Goal: Task Accomplishment & Management: Use online tool/utility

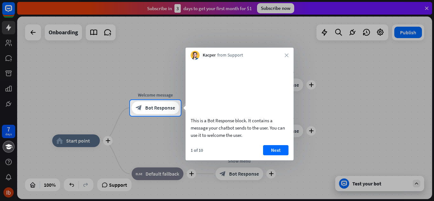
click at [283, 156] on button "Next" at bounding box center [275, 150] width 25 height 10
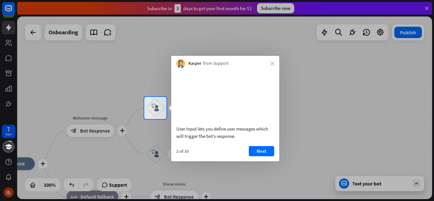
click at [262, 150] on button "Next" at bounding box center [261, 151] width 25 height 10
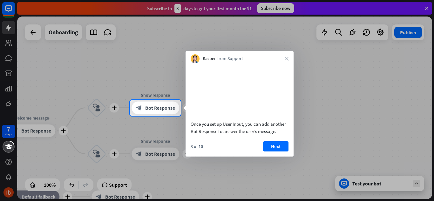
click at [268, 152] on button "Next" at bounding box center [275, 147] width 25 height 10
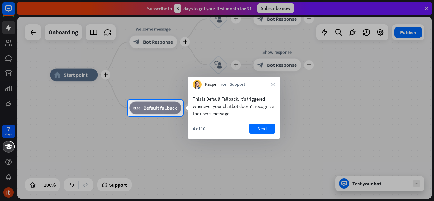
click at [274, 85] on icon "close" at bounding box center [273, 85] width 4 height 4
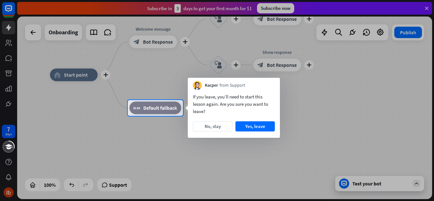
click at [245, 124] on button "Yes, leave" at bounding box center [255, 127] width 39 height 10
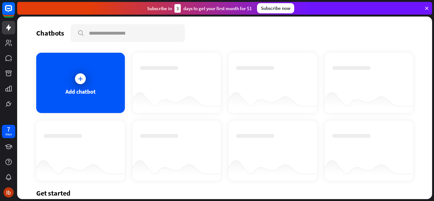
click at [415, 157] on div "Chatbots search Add chatbot Get started How to start building your chatbots Wat…" at bounding box center [224, 108] width 415 height 183
click at [79, 76] on icon at bounding box center [80, 79] width 6 height 6
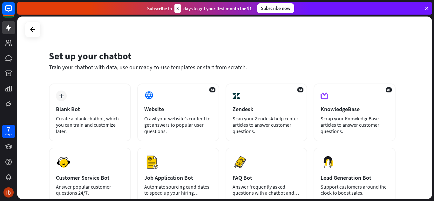
click at [71, 108] on div "Blank Bot" at bounding box center [90, 109] width 68 height 7
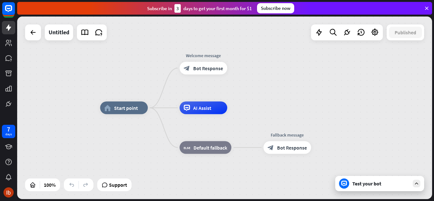
click at [434, 124] on div "home_2 Start point Welcome message block_bot_response Bot Response AI Assist bl…" at bounding box center [225, 109] width 417 height 185
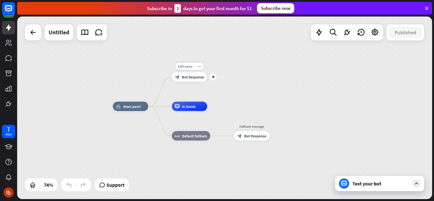
click at [190, 77] on span "Bot Response" at bounding box center [193, 77] width 22 height 5
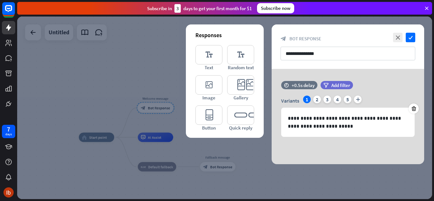
click at [416, 106] on icon at bounding box center [414, 109] width 6 height 6
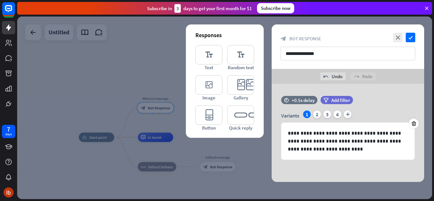
click at [415, 125] on icon at bounding box center [414, 124] width 6 height 6
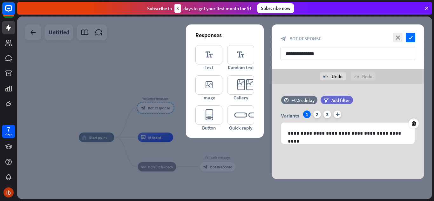
click at [415, 125] on icon at bounding box center [414, 124] width 6 height 6
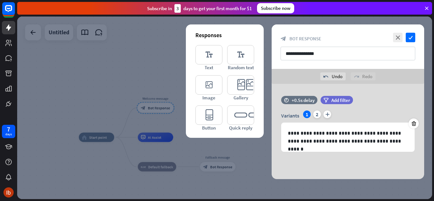
click at [415, 125] on icon at bounding box center [414, 124] width 6 height 6
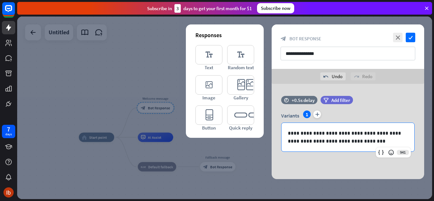
click at [318, 134] on p "**********" at bounding box center [348, 137] width 120 height 16
click at [357, 140] on p "**********" at bounding box center [348, 137] width 120 height 16
click at [344, 138] on p "**********" at bounding box center [348, 137] width 120 height 16
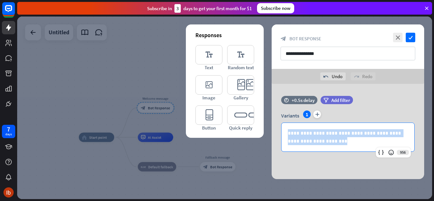
click at [344, 138] on p "**********" at bounding box center [348, 137] width 120 height 16
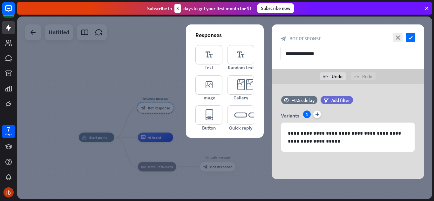
click at [240, 90] on icon "editor_card" at bounding box center [240, 84] width 27 height 19
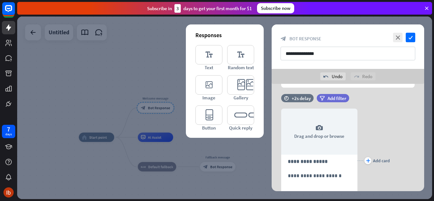
scroll to position [64, 0]
click at [323, 137] on div "camera Drag and drop or browse" at bounding box center [319, 132] width 76 height 46
click at [323, 134] on div "camera Drag and drop or browse" at bounding box center [319, 132] width 76 height 46
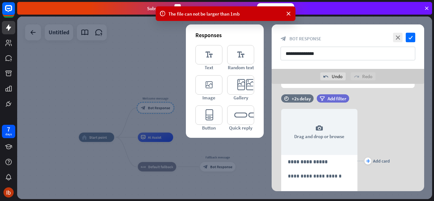
click at [319, 132] on icon "camera" at bounding box center [320, 129] width 8 height 8
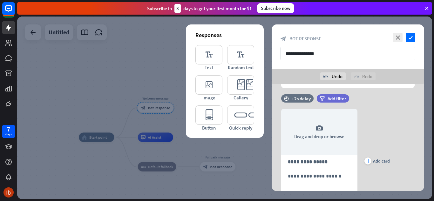
click at [389, 130] on div "plus Add card" at bounding box center [374, 161] width 32 height 123
click at [320, 133] on div "camera Drag and drop or browse" at bounding box center [319, 132] width 76 height 46
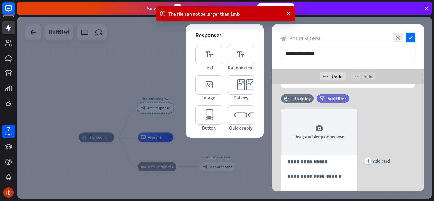
click at [331, 140] on div "camera Drag and drop or browse" at bounding box center [319, 132] width 76 height 46
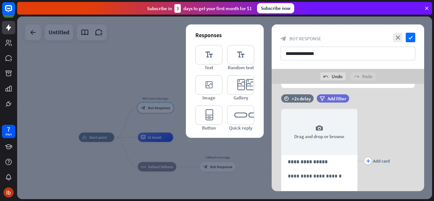
click at [324, 141] on div "camera Drag and drop or browse" at bounding box center [319, 132] width 76 height 46
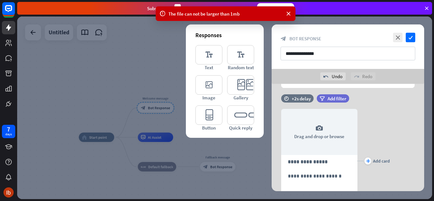
click at [325, 131] on div "camera Drag and drop or browse" at bounding box center [319, 132] width 76 height 46
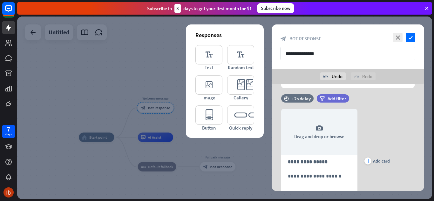
click at [314, 136] on div "camera Drag and drop or browse" at bounding box center [319, 132] width 76 height 46
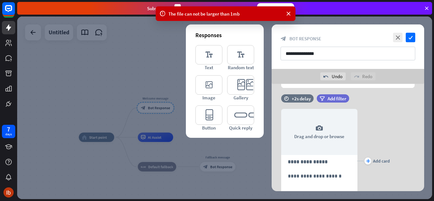
click at [165, 112] on div at bounding box center [224, 108] width 415 height 183
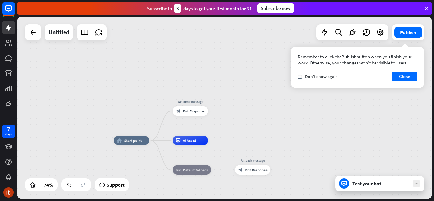
click at [197, 111] on span "Bot Response" at bounding box center [194, 111] width 22 height 5
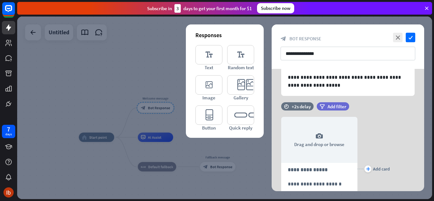
scroll to position [69, 0]
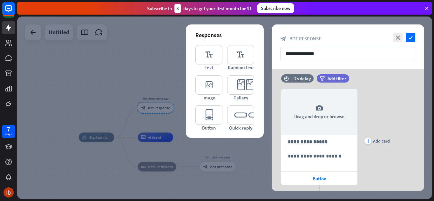
click at [325, 151] on div "**********" at bounding box center [320, 160] width 76 height 22
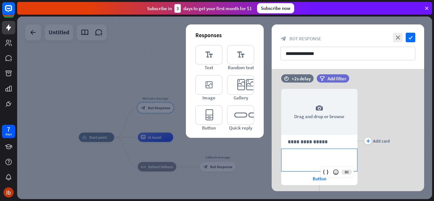
click at [317, 143] on p "**********" at bounding box center [319, 142] width 63 height 8
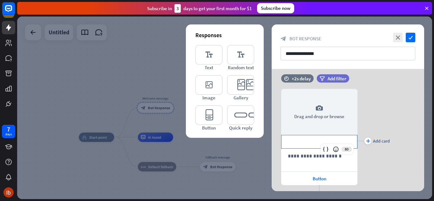
click at [305, 157] on p "**********" at bounding box center [319, 156] width 63 height 8
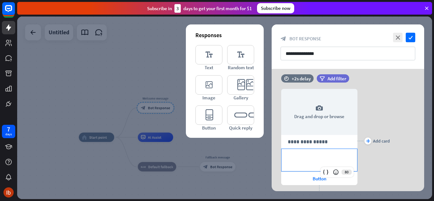
click at [248, 94] on icon "editor_card" at bounding box center [240, 84] width 27 height 19
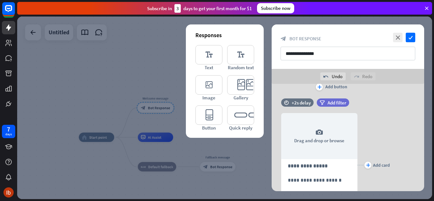
scroll to position [209, 0]
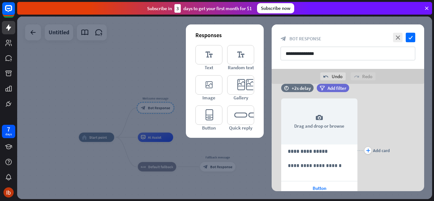
click at [323, 118] on div "camera Drag and drop or browse" at bounding box center [319, 122] width 76 height 46
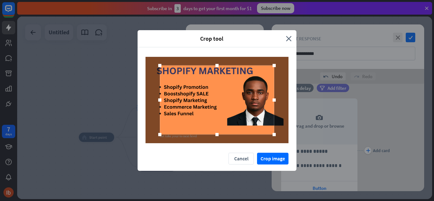
click at [266, 158] on button "Crop image" at bounding box center [272, 159] width 31 height 12
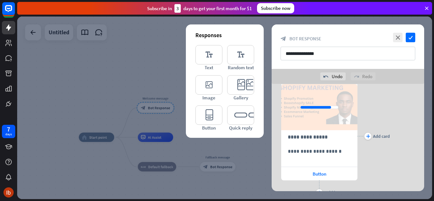
scroll to position [226, 0]
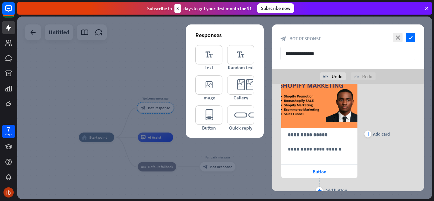
click at [324, 174] on span "Button" at bounding box center [320, 172] width 14 height 6
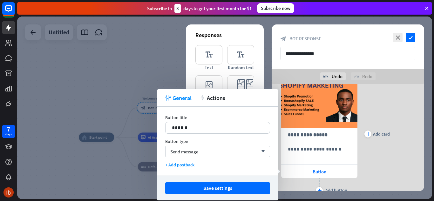
click at [243, 131] on div "14 ******" at bounding box center [217, 128] width 105 height 12
click at [235, 189] on button "Save settings" at bounding box center [217, 189] width 105 height 12
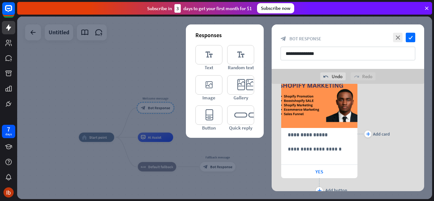
click at [335, 174] on div "YES" at bounding box center [319, 171] width 76 height 13
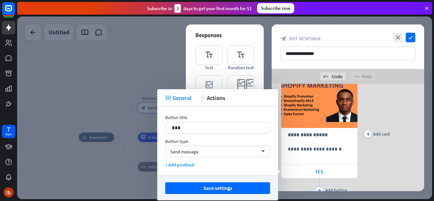
click at [238, 187] on button "Save settings" at bounding box center [217, 189] width 105 height 12
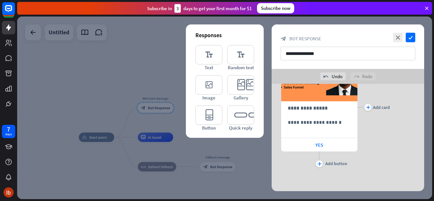
scroll to position [252, 0]
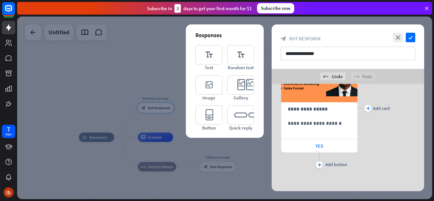
click at [395, 139] on div "**********" at bounding box center [348, 108] width 153 height 123
click at [320, 165] on icon "plus" at bounding box center [320, 165] width 4 height 4
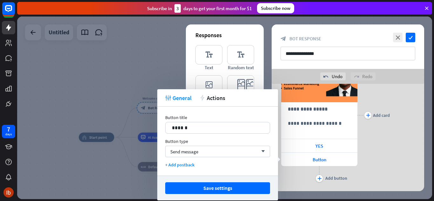
click at [232, 129] on p "******" at bounding box center [218, 128] width 92 height 8
click at [235, 190] on button "Save settings" at bounding box center [217, 189] width 105 height 12
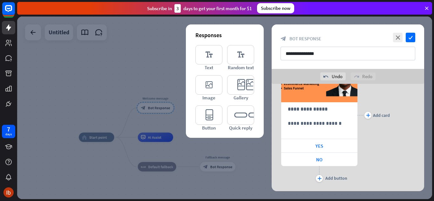
click at [398, 148] on div "**********" at bounding box center [348, 115] width 153 height 137
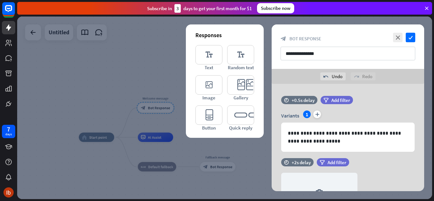
scroll to position [14, 0]
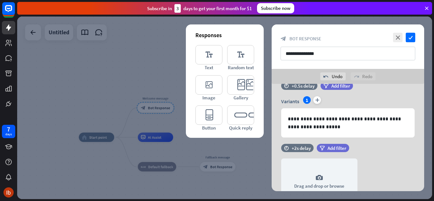
click at [411, 38] on icon "check" at bounding box center [411, 38] width 10 height 10
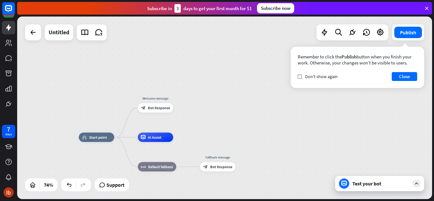
click at [158, 106] on span "Bot Response" at bounding box center [159, 108] width 22 height 5
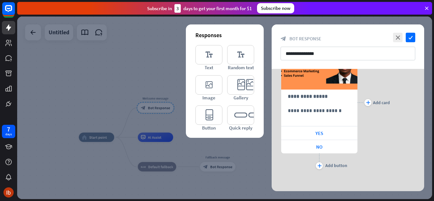
scroll to position [251, 0]
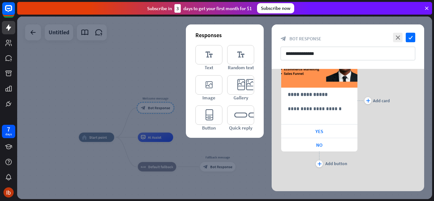
click at [340, 133] on div "YES" at bounding box center [319, 131] width 76 height 13
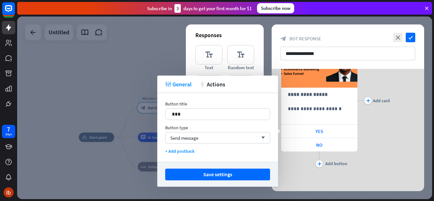
click at [251, 176] on button "Save settings" at bounding box center [217, 175] width 105 height 12
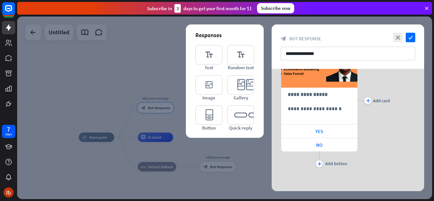
click at [412, 38] on icon "check" at bounding box center [411, 38] width 10 height 10
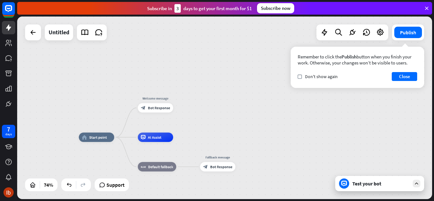
click at [404, 76] on button "Close" at bounding box center [404, 76] width 25 height 9
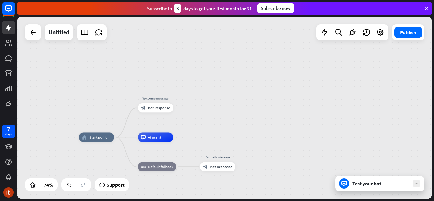
click at [375, 185] on div "Test your bot" at bounding box center [381, 184] width 57 height 6
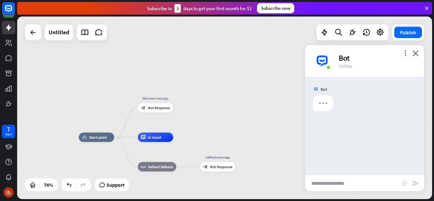
click at [356, 183] on input "text" at bounding box center [353, 184] width 96 height 16
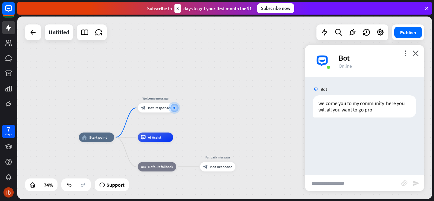
click at [417, 53] on icon "close" at bounding box center [416, 53] width 6 height 6
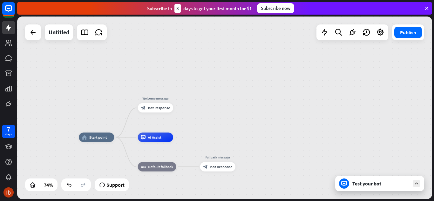
click at [163, 113] on div "block_bot_response Bot Response" at bounding box center [155, 108] width 35 height 10
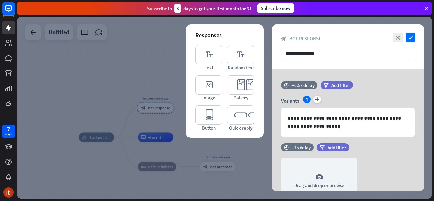
click at [159, 87] on div at bounding box center [224, 108] width 415 height 183
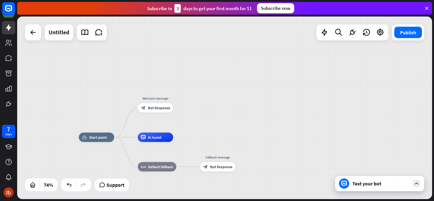
click at [166, 108] on span "Bot Response" at bounding box center [159, 108] width 22 height 5
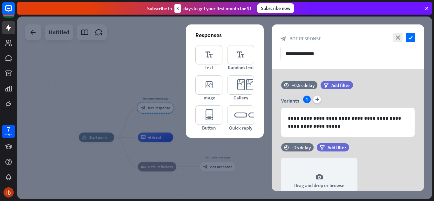
click at [168, 102] on div at bounding box center [224, 108] width 415 height 183
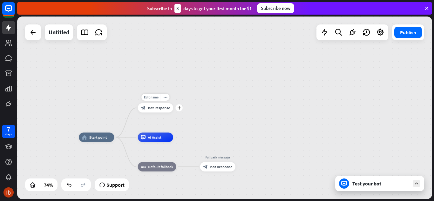
click at [180, 108] on icon "plus" at bounding box center [178, 107] width 3 height 3
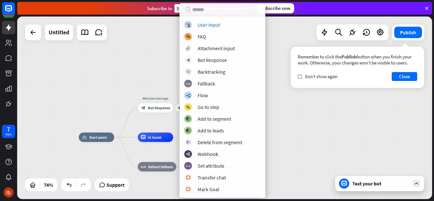
click at [219, 23] on div "User Input" at bounding box center [209, 25] width 22 height 6
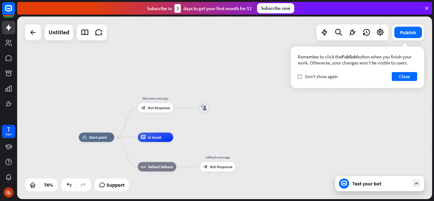
click at [398, 79] on button "Close" at bounding box center [404, 76] width 25 height 9
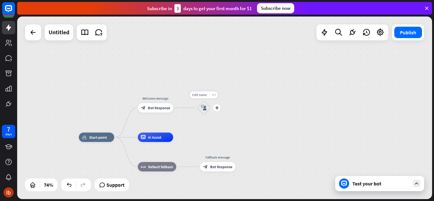
click at [203, 107] on icon "block_user_input" at bounding box center [204, 108] width 6 height 6
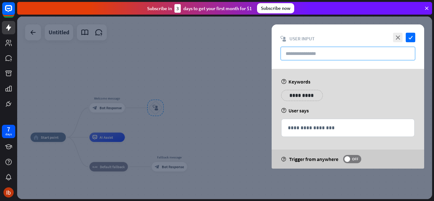
click at [361, 54] on input "text" at bounding box center [348, 54] width 135 height 14
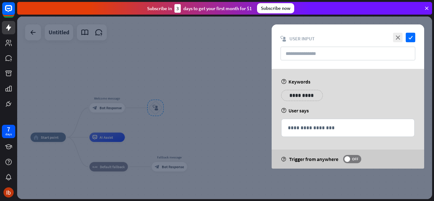
click at [154, 85] on div at bounding box center [224, 108] width 415 height 183
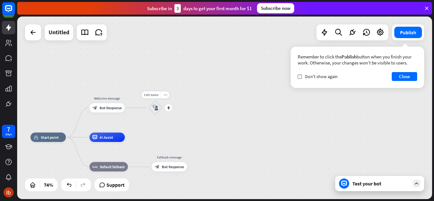
click at [156, 110] on icon "block_user_input" at bounding box center [156, 108] width 6 height 6
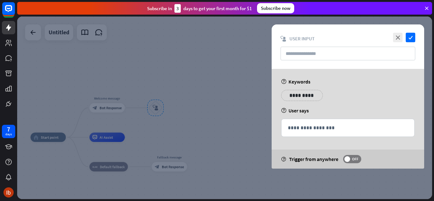
click at [201, 96] on div at bounding box center [224, 108] width 415 height 183
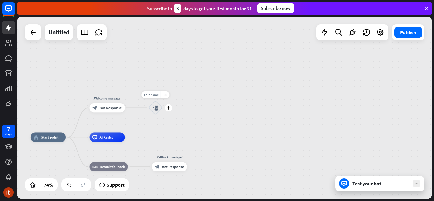
click at [159, 109] on div "block_user_input" at bounding box center [156, 108] width 14 height 14
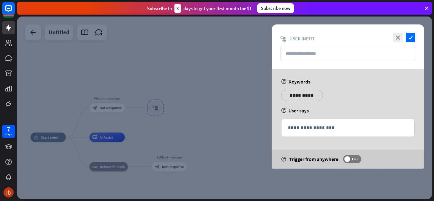
click at [167, 75] on div at bounding box center [224, 108] width 415 height 183
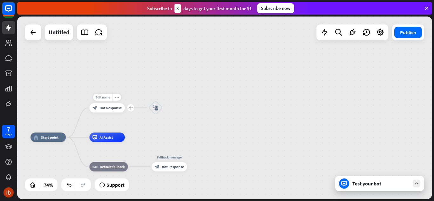
click at [130, 108] on icon "plus" at bounding box center [130, 107] width 3 height 3
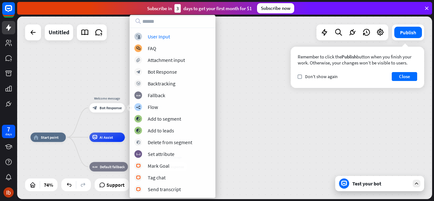
click at [166, 36] on div "User Input" at bounding box center [159, 36] width 22 height 6
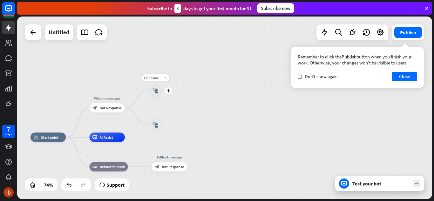
click at [158, 89] on icon "block_user_input" at bounding box center [156, 91] width 6 height 6
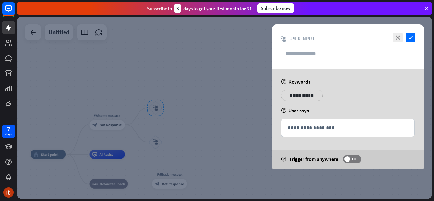
click at [174, 89] on div at bounding box center [224, 108] width 415 height 183
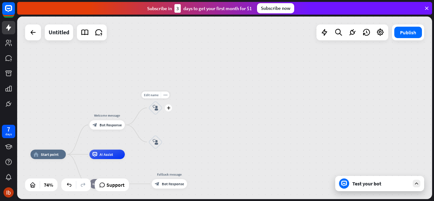
click at [156, 95] on span "Edit name" at bounding box center [151, 95] width 15 height 4
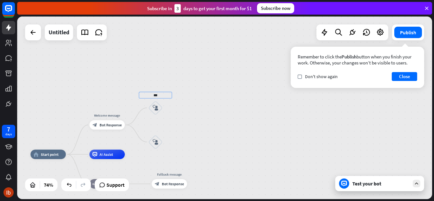
type input "***"
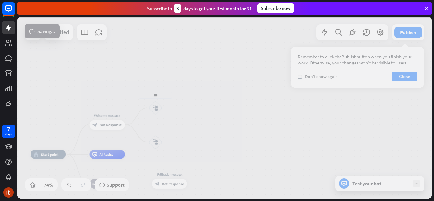
click at [188, 103] on div "home_2 Start point Welcome message block_bot_response Bot Response *** block_us…" at bounding box center [224, 108] width 415 height 183
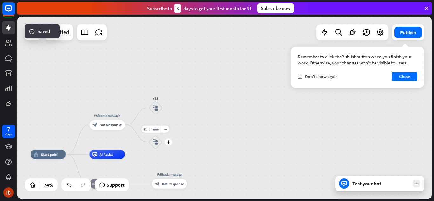
click at [157, 135] on div "Edit name more_horiz plus block_user_input" at bounding box center [156, 142] width 14 height 14
click at [156, 130] on span "Edit name" at bounding box center [151, 129] width 15 height 4
type input "**"
click at [205, 126] on div "home_2 Start point Welcome message block_bot_response Bot Response YES block_us…" at bounding box center [224, 108] width 415 height 183
click at [158, 106] on icon "block_user_input" at bounding box center [156, 108] width 6 height 6
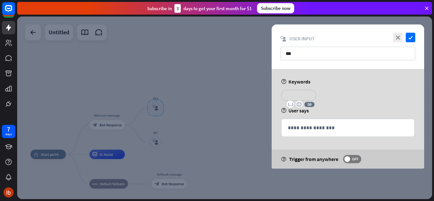
click at [315, 95] on div "**********" at bounding box center [298, 95] width 35 height 11
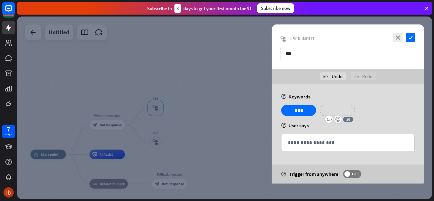
click at [333, 107] on p "**********" at bounding box center [337, 111] width 25 height 8
click at [379, 110] on p "**********" at bounding box center [376, 111] width 25 height 8
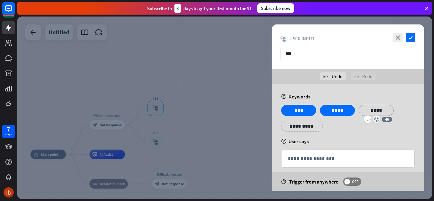
click at [377, 111] on p "****" at bounding box center [376, 111] width 25 height 8
click at [371, 101] on div "**********" at bounding box center [348, 142] width 153 height 116
click at [306, 123] on p "**********" at bounding box center [298, 126] width 25 height 8
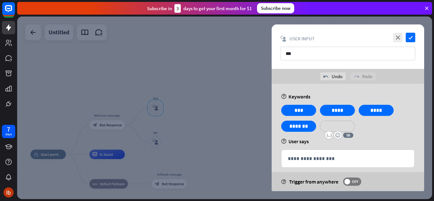
click at [331, 126] on p "**********" at bounding box center [337, 126] width 25 height 8
click at [365, 126] on p "**********" at bounding box center [380, 126] width 32 height 8
click at [412, 40] on icon "check" at bounding box center [411, 38] width 10 height 10
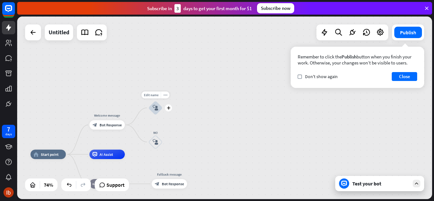
click at [163, 113] on div "Edit name more_horiz plus block_user_input" at bounding box center [156, 108] width 14 height 14
click at [163, 112] on div "Edit name more_horiz plus block_user_input" at bounding box center [156, 108] width 14 height 14
click at [170, 111] on div "plus" at bounding box center [168, 107] width 7 height 7
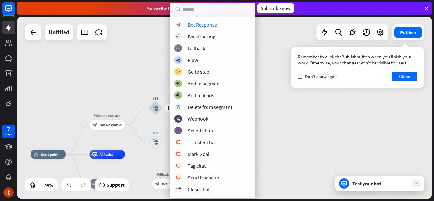
click at [206, 23] on div "Bot Response" at bounding box center [202, 25] width 29 height 6
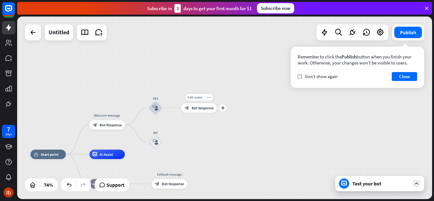
click at [201, 108] on span "Bot Response" at bounding box center [203, 108] width 22 height 5
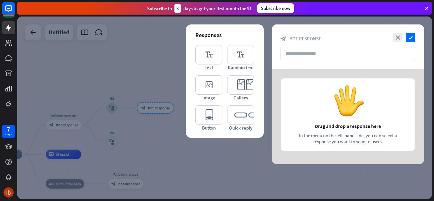
click at [206, 79] on icon "editor_image" at bounding box center [209, 84] width 27 height 19
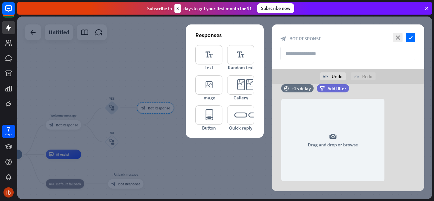
scroll to position [12, 0]
click at [335, 131] on div "camera Drag and drop or browse" at bounding box center [332, 140] width 103 height 83
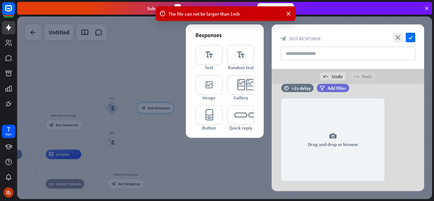
click at [337, 134] on icon "camera" at bounding box center [334, 137] width 8 height 8
click at [338, 137] on div "camera Drag and drop or browse" at bounding box center [332, 140] width 103 height 83
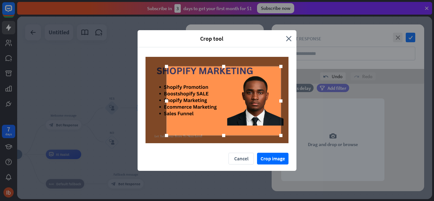
drag, startPoint x: 255, startPoint y: 115, endPoint x: 261, endPoint y: 115, distance: 6.7
click at [261, 115] on div at bounding box center [224, 100] width 115 height 69
click at [273, 156] on button "Crop image" at bounding box center [272, 159] width 31 height 12
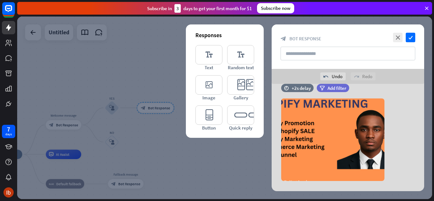
click at [212, 59] on icon "editor_text" at bounding box center [209, 54] width 27 height 19
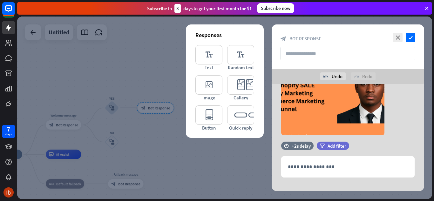
scroll to position [66, 0]
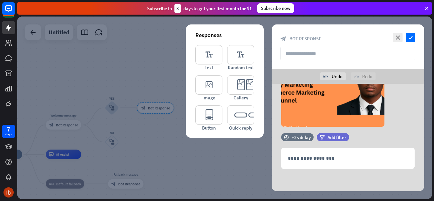
click at [334, 159] on p "**********" at bounding box center [348, 159] width 120 height 8
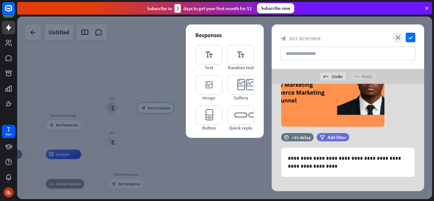
click at [401, 139] on div "time +2s delay filter Add filter" at bounding box center [348, 140] width 153 height 15
click at [410, 39] on icon "check" at bounding box center [411, 38] width 10 height 10
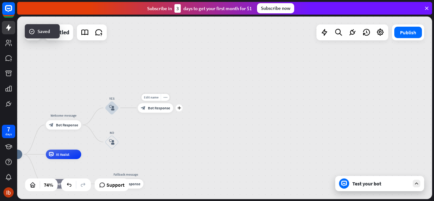
click at [160, 112] on div "block_bot_response Bot Response" at bounding box center [155, 108] width 35 height 10
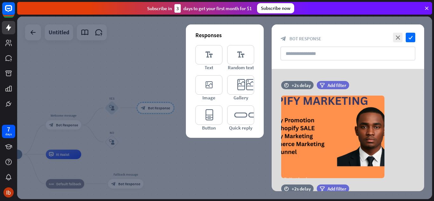
scroll to position [59, 0]
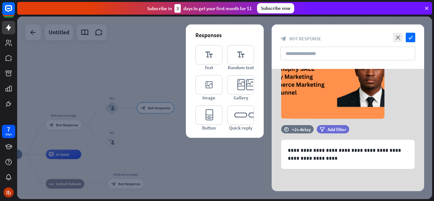
click at [207, 59] on icon "editor_text" at bounding box center [209, 54] width 27 height 19
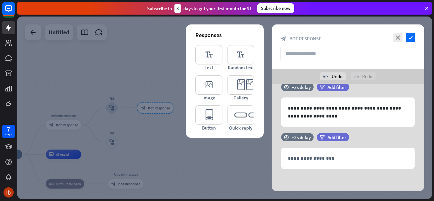
scroll to position [117, 0]
click at [319, 156] on p "**********" at bounding box center [348, 159] width 120 height 8
click at [211, 119] on icon "editor_button" at bounding box center [209, 115] width 27 height 19
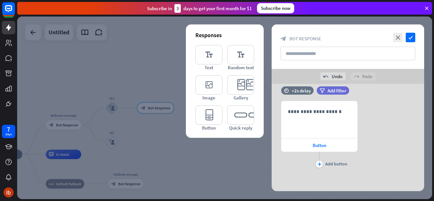
scroll to position [206, 0]
click at [335, 79] on div "undo Undo" at bounding box center [333, 77] width 25 height 8
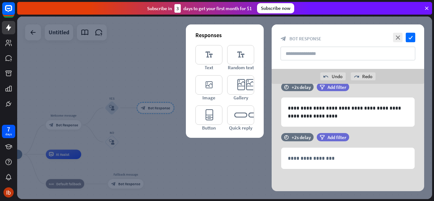
click at [296, 157] on p "**********" at bounding box center [348, 159] width 120 height 8
click at [203, 112] on icon "editor_button" at bounding box center [209, 115] width 27 height 19
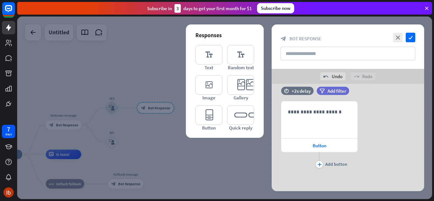
scroll to position [206, 0]
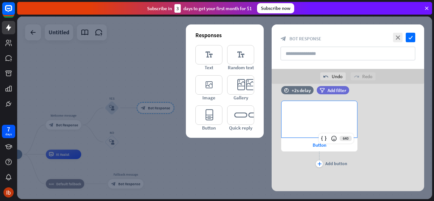
click at [319, 125] on div "**********" at bounding box center [320, 119] width 76 height 37
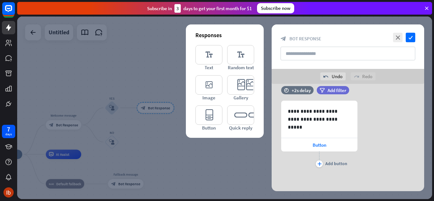
click at [310, 145] on div "Button" at bounding box center [319, 144] width 76 height 13
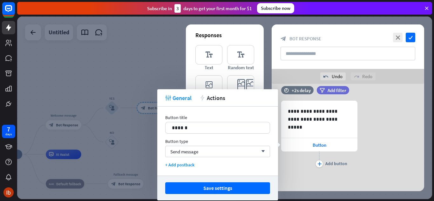
click at [190, 125] on p "******" at bounding box center [218, 128] width 92 height 8
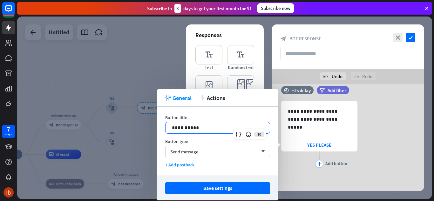
click at [246, 137] on icon at bounding box center [249, 134] width 6 height 6
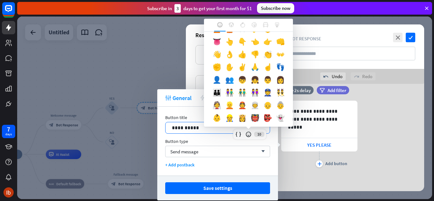
scroll to position [170, 0]
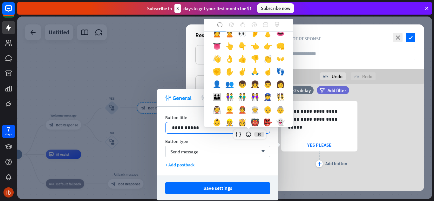
click at [274, 54] on div "👊" at bounding box center [280, 47] width 13 height 13
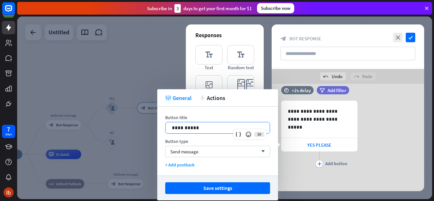
click at [249, 134] on icon at bounding box center [249, 134] width 6 height 6
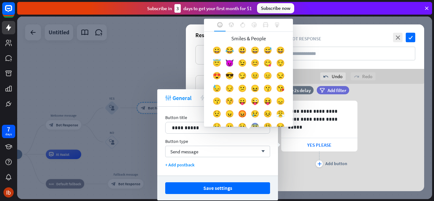
click at [223, 60] on div "😇" at bounding box center [217, 64] width 13 height 13
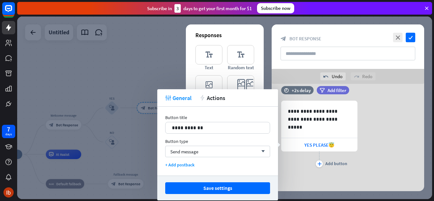
click at [213, 188] on button "Save settings" at bounding box center [217, 189] width 105 height 12
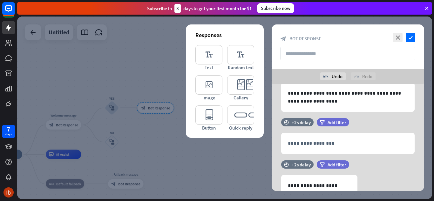
scroll to position [132, 0]
click at [273, 150] on icon at bounding box center [272, 152] width 6 height 6
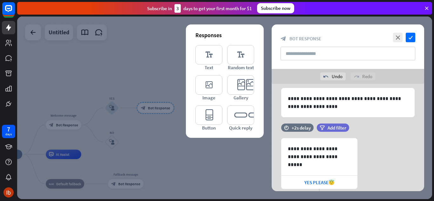
scroll to position [164, 0]
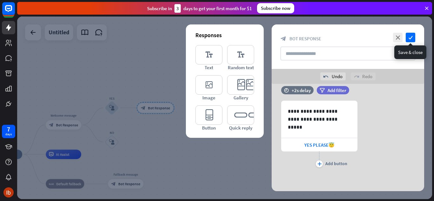
click at [412, 37] on icon "check" at bounding box center [411, 38] width 10 height 10
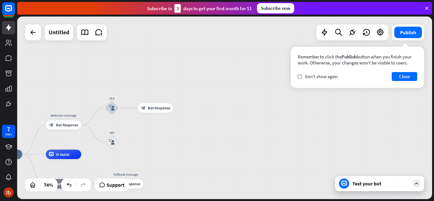
click at [376, 184] on div "Test your bot" at bounding box center [381, 184] width 57 height 6
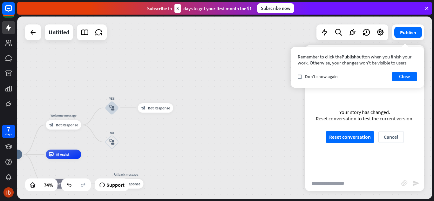
click at [351, 138] on button "Reset conversation" at bounding box center [350, 137] width 49 height 12
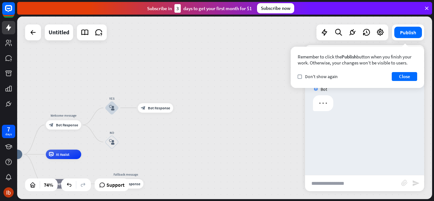
click at [408, 78] on button "Close" at bounding box center [404, 76] width 25 height 9
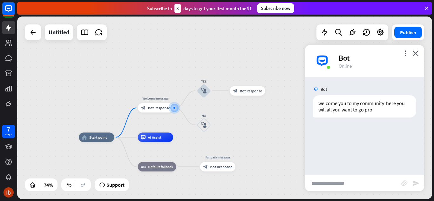
click at [354, 185] on input "text" at bounding box center [353, 184] width 96 height 16
type input "***"
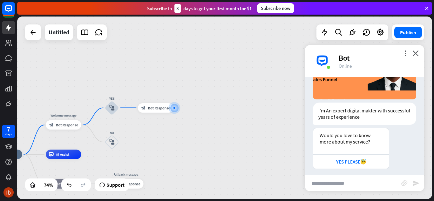
scroll to position [128, 0]
click at [366, 161] on div "YES PLEASE😇" at bounding box center [351, 161] width 69 height 6
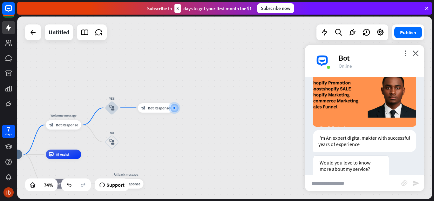
scroll to position [303, 0]
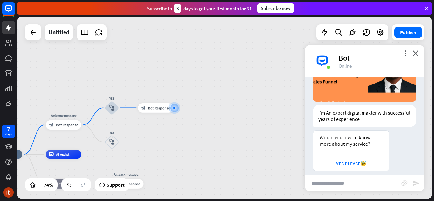
click at [370, 161] on div "YES PLEASE😇" at bounding box center [351, 164] width 69 height 6
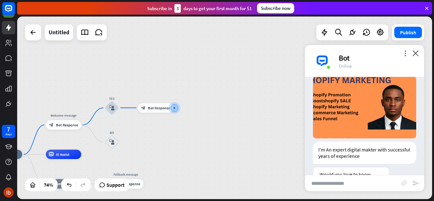
scroll to position [61, 0]
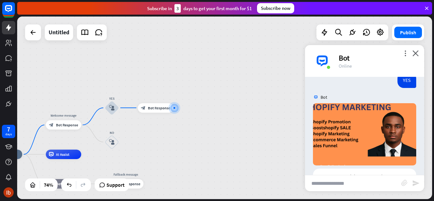
click at [416, 56] on icon "close" at bounding box center [416, 53] width 6 height 6
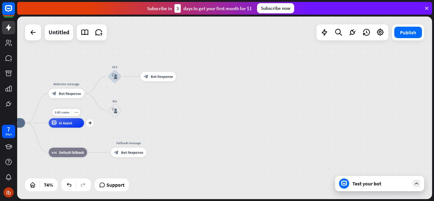
click at [89, 124] on icon "plus" at bounding box center [89, 123] width 3 height 3
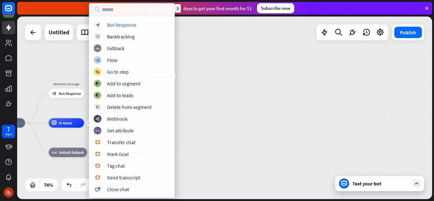
click at [122, 27] on div "Bot Response" at bounding box center [121, 25] width 29 height 6
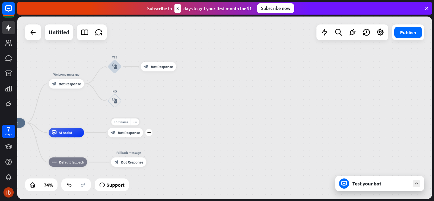
click at [123, 121] on span "Edit name" at bounding box center [121, 122] width 15 height 4
type input "******"
click at [130, 137] on div "block_bot_response Bot Response" at bounding box center [125, 133] width 35 height 10
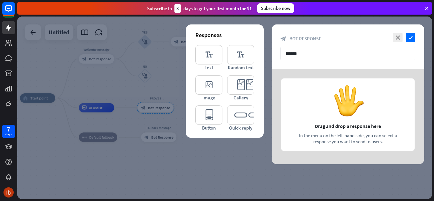
click at [244, 84] on icon "editor_card" at bounding box center [240, 84] width 27 height 19
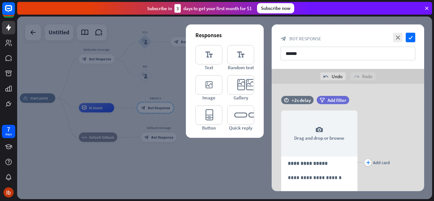
click at [321, 128] on icon "camera" at bounding box center [320, 130] width 8 height 8
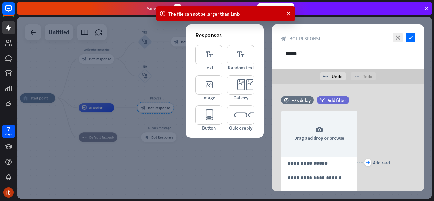
click at [322, 136] on div "camera Drag and drop or browse" at bounding box center [319, 134] width 76 height 46
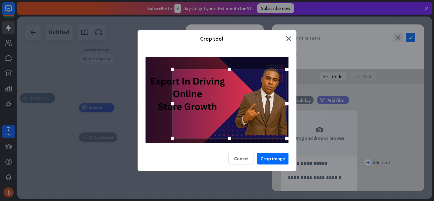
drag, startPoint x: 223, startPoint y: 119, endPoint x: 236, endPoint y: 122, distance: 13.3
click at [236, 122] on div at bounding box center [230, 103] width 115 height 69
click at [268, 158] on button "Crop image" at bounding box center [272, 159] width 31 height 12
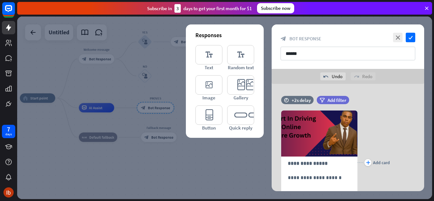
click at [307, 166] on p "**********" at bounding box center [319, 164] width 63 height 8
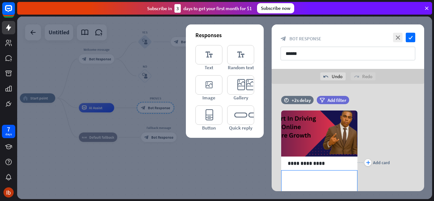
click at [313, 179] on p "**********" at bounding box center [319, 178] width 63 height 8
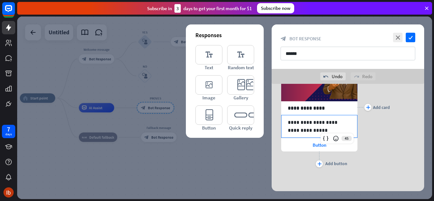
click at [312, 146] on div "Button" at bounding box center [319, 144] width 76 height 13
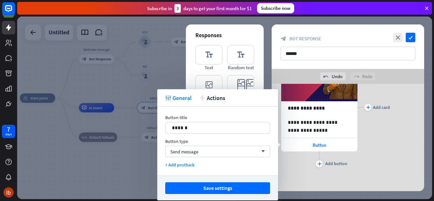
click at [221, 131] on p "******" at bounding box center [218, 128] width 92 height 8
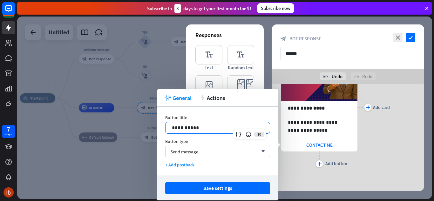
click at [236, 189] on button "Save settings" at bounding box center [217, 189] width 105 height 12
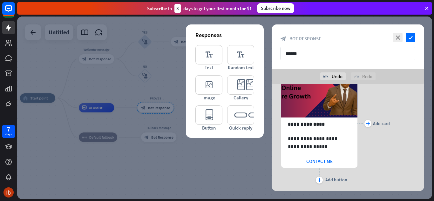
scroll to position [38, 0]
click at [371, 126] on div "plus" at bounding box center [368, 124] width 7 height 7
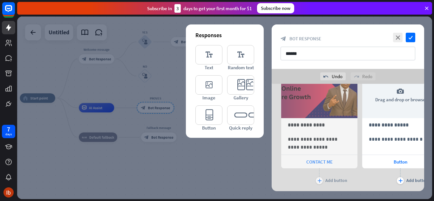
scroll to position [0, 52]
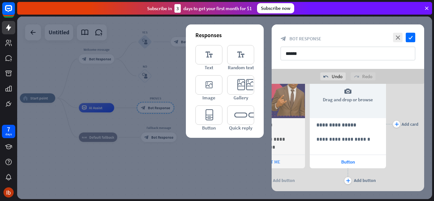
click at [358, 103] on div "camera Drag and drop or browse" at bounding box center [348, 95] width 76 height 46
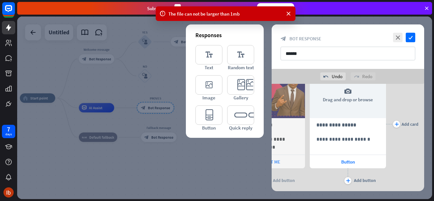
click at [348, 100] on div "camera Drag and drop or browse" at bounding box center [348, 95] width 76 height 46
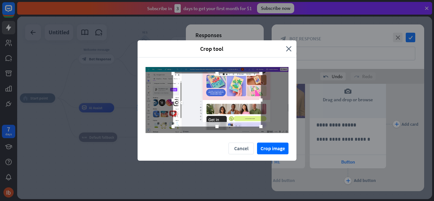
click at [274, 154] on button "Crop image" at bounding box center [272, 149] width 31 height 12
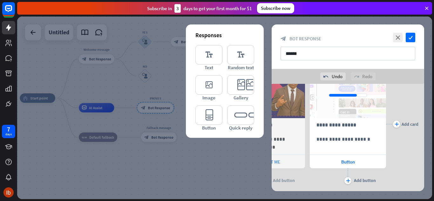
click at [339, 128] on p "**********" at bounding box center [348, 125] width 63 height 8
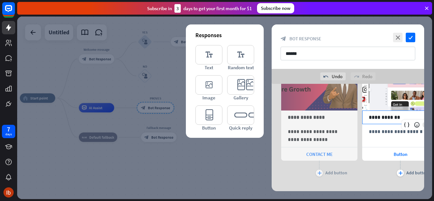
scroll to position [49, 0]
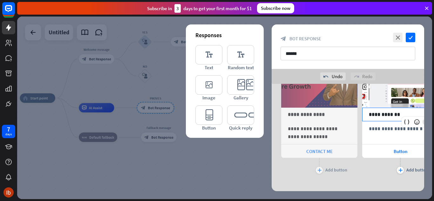
click at [382, 132] on p "**********" at bounding box center [400, 129] width 63 height 8
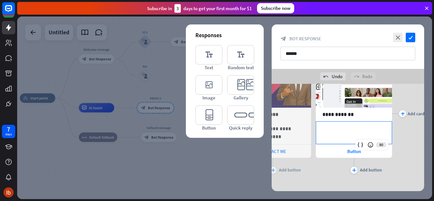
scroll to position [0, 52]
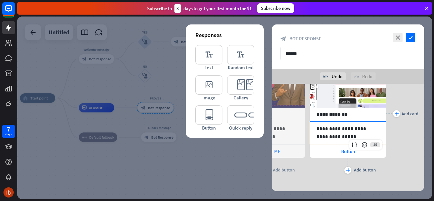
click at [335, 152] on div "Button" at bounding box center [348, 151] width 76 height 13
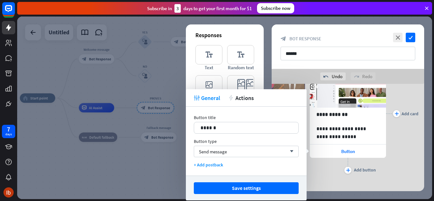
click at [274, 125] on p "******" at bounding box center [247, 128] width 92 height 8
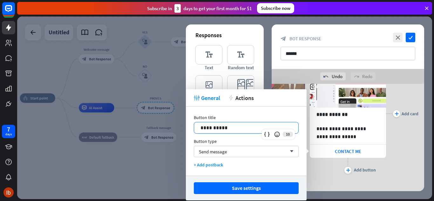
click at [260, 190] on button "Save settings" at bounding box center [246, 189] width 105 height 12
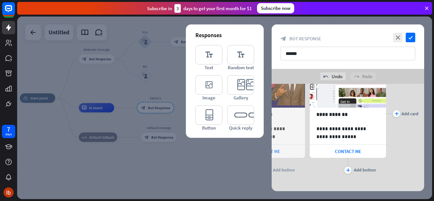
click at [411, 38] on icon "check" at bounding box center [411, 38] width 10 height 10
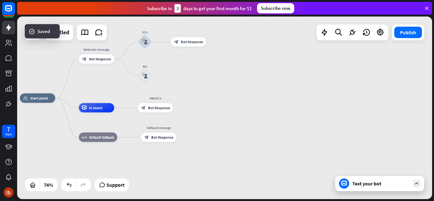
click at [370, 186] on div "Test your bot" at bounding box center [381, 184] width 57 height 6
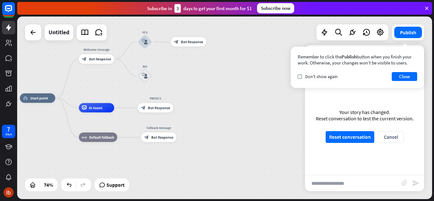
click at [404, 77] on button "Close" at bounding box center [404, 76] width 25 height 9
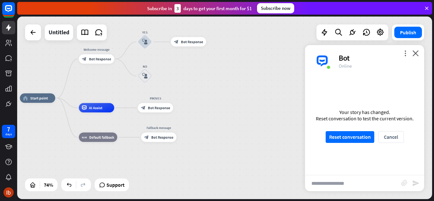
click at [357, 138] on button "Reset conversation" at bounding box center [350, 137] width 49 height 12
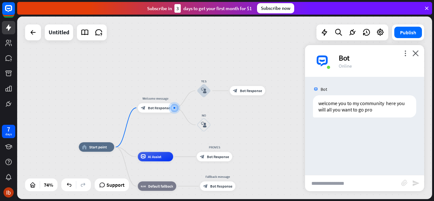
click at [346, 182] on input "text" at bounding box center [353, 184] width 96 height 16
type input "***"
click at [417, 188] on div "*** block_attachment send" at bounding box center [364, 183] width 119 height 16
click at [414, 184] on icon "send" at bounding box center [417, 184] width 8 height 8
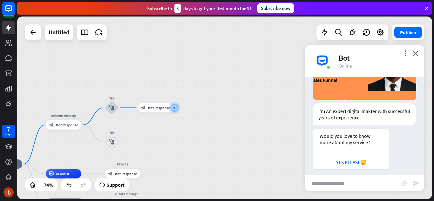
scroll to position [128, 0]
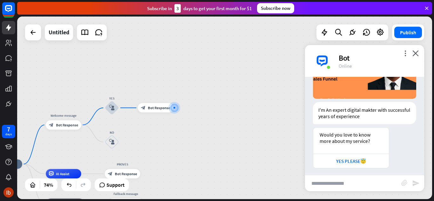
click at [362, 161] on div "YES PLEASE😇" at bounding box center [351, 161] width 69 height 6
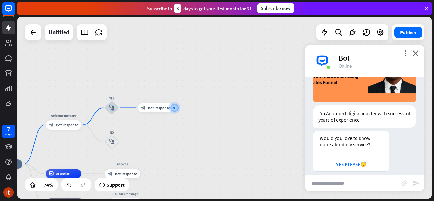
scroll to position [303, 0]
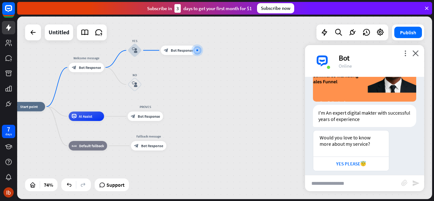
click at [151, 117] on span "Bot Response" at bounding box center [149, 116] width 22 height 5
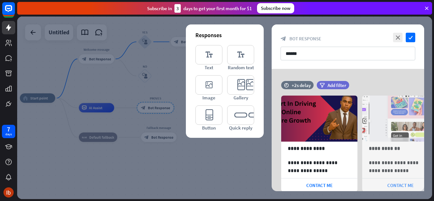
click at [151, 68] on div at bounding box center [224, 108] width 415 height 183
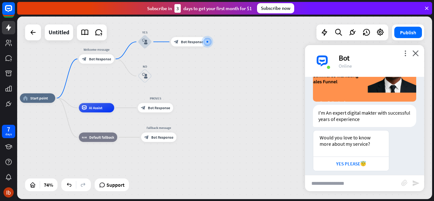
scroll to position [301, 0]
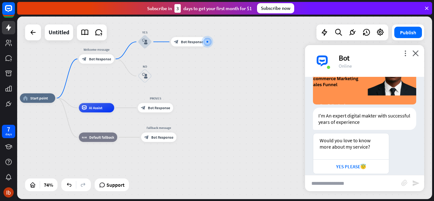
click at [189, 43] on span "Bot Response" at bounding box center [192, 41] width 22 height 5
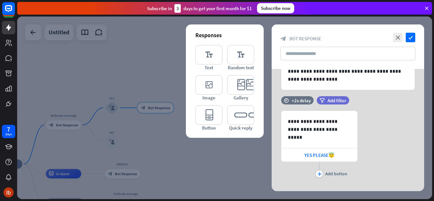
scroll to position [140, 0]
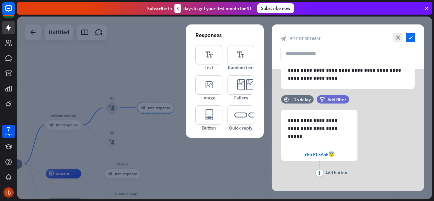
click at [341, 159] on div "YES PLEASE😇" at bounding box center [319, 154] width 76 height 13
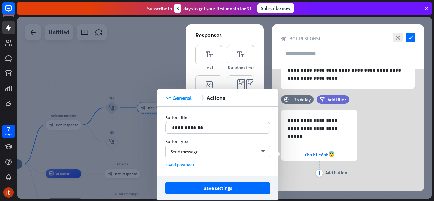
click at [261, 155] on div "Send message arrow_down" at bounding box center [217, 151] width 105 height 11
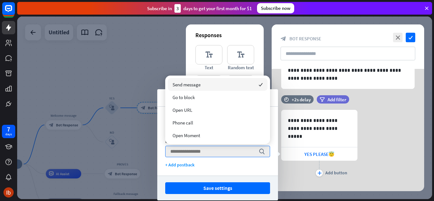
click at [262, 153] on icon "search" at bounding box center [262, 152] width 6 height 6
click at [137, 154] on div at bounding box center [224, 108] width 415 height 183
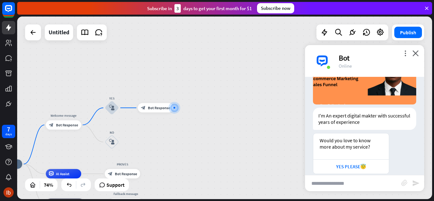
scroll to position [298, 0]
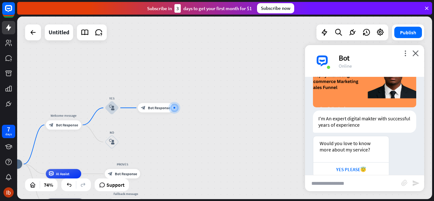
click at [361, 167] on div "YES PLEASE😇" at bounding box center [351, 170] width 69 height 6
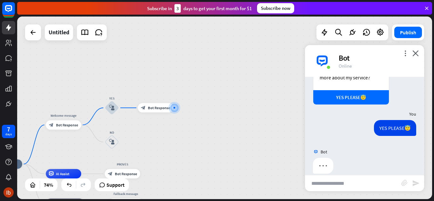
scroll to position [372, 0]
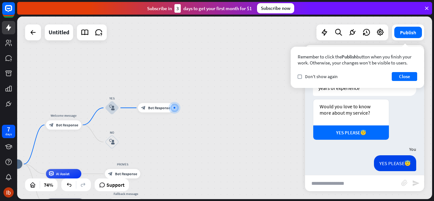
click at [156, 108] on span "Bot Response" at bounding box center [159, 108] width 22 height 5
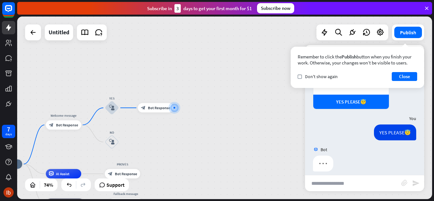
scroll to position [366, 0]
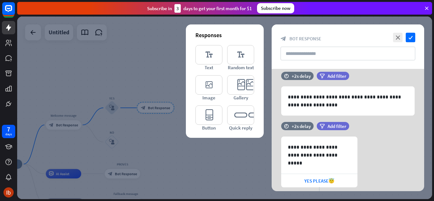
scroll to position [149, 0]
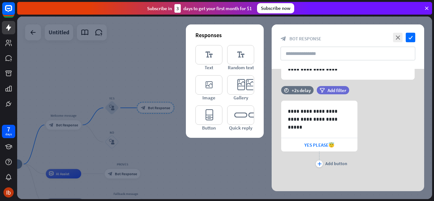
click at [328, 148] on span "YES PLEASE😇" at bounding box center [320, 145] width 30 height 6
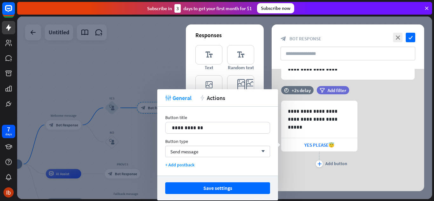
click at [256, 153] on div "Send message arrow_down" at bounding box center [217, 151] width 105 height 11
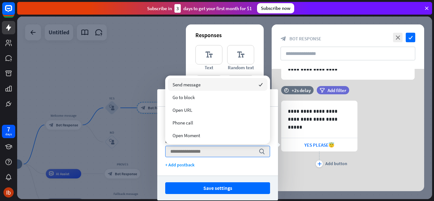
click at [200, 99] on div "Go to block" at bounding box center [218, 97] width 100 height 13
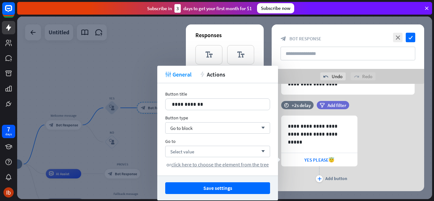
click at [250, 150] on div "Select value arrow_down" at bounding box center [217, 151] width 105 height 11
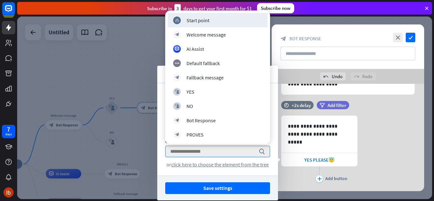
click at [206, 136] on div "block_bot_response PROVES" at bounding box center [217, 135] width 89 height 8
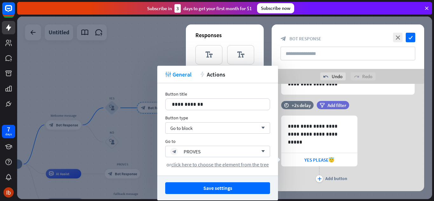
click at [187, 191] on button "Save settings" at bounding box center [217, 189] width 105 height 12
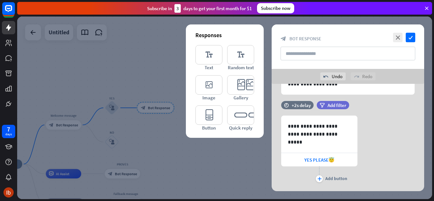
click at [413, 39] on icon "check" at bounding box center [411, 38] width 10 height 10
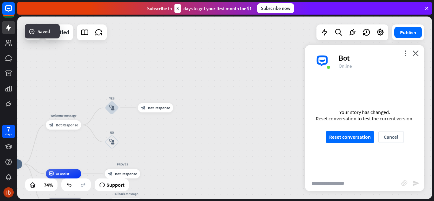
scroll to position [360, 0]
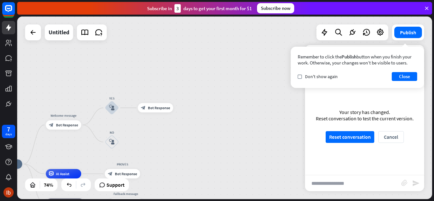
click at [404, 79] on button "Close" at bounding box center [404, 76] width 25 height 9
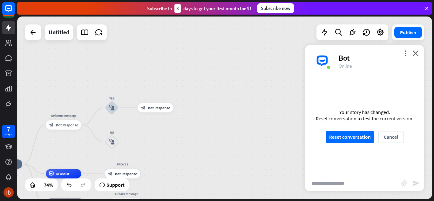
click at [358, 140] on button "Reset conversation" at bounding box center [350, 137] width 49 height 12
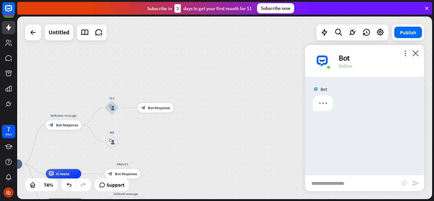
scroll to position [0, 0]
click at [352, 182] on input "text" at bounding box center [353, 184] width 96 height 16
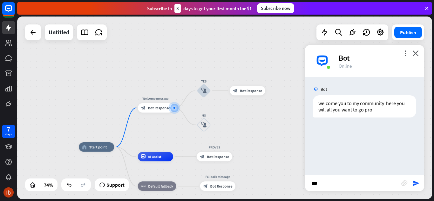
type input "***"
click at [420, 183] on div "*** block_attachment send" at bounding box center [364, 183] width 119 height 16
click at [415, 184] on icon "send" at bounding box center [417, 184] width 8 height 8
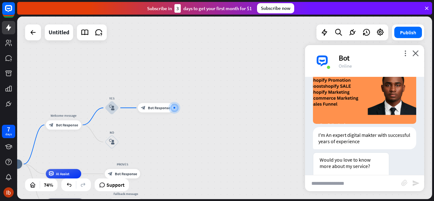
scroll to position [128, 0]
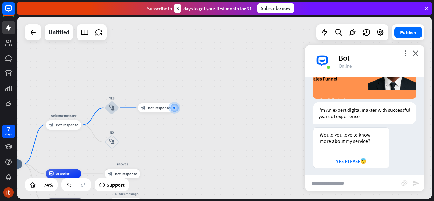
click at [364, 163] on div "YES PLEASE😇" at bounding box center [352, 161] width 76 height 14
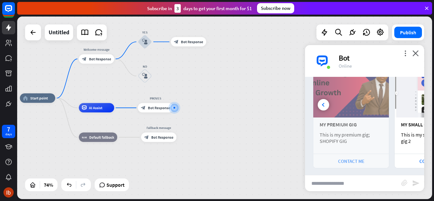
scroll to position [0, 59]
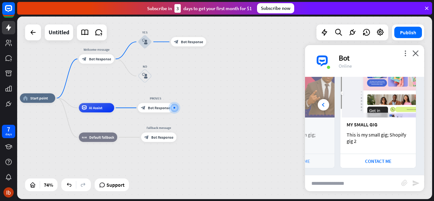
click at [190, 43] on span "Bot Response" at bounding box center [192, 41] width 22 height 5
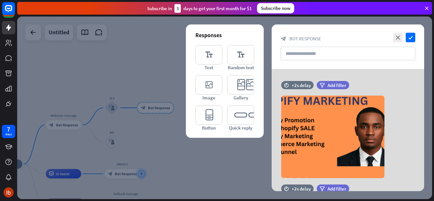
click at [159, 148] on div at bounding box center [224, 108] width 415 height 183
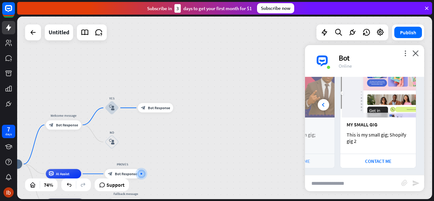
scroll to position [276, 0]
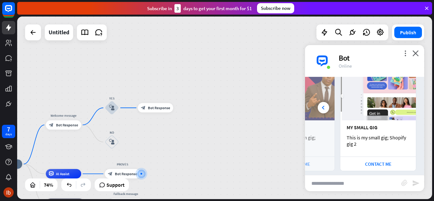
click at [128, 177] on div "block_bot_response Bot Response" at bounding box center [122, 174] width 35 height 10
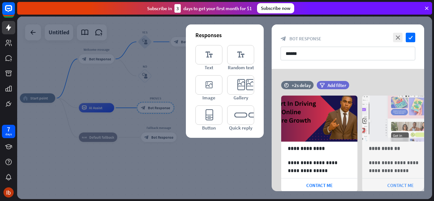
click at [198, 177] on div at bounding box center [224, 108] width 415 height 183
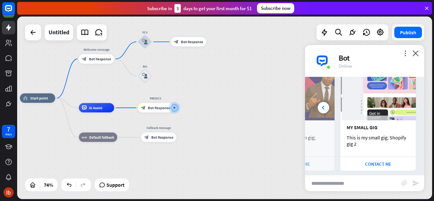
scroll to position [274, 0]
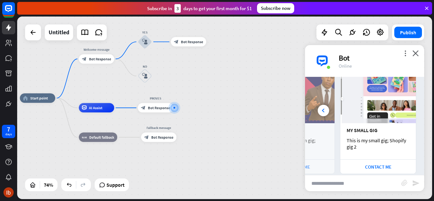
click at [103, 109] on div "AI Assist" at bounding box center [96, 108] width 35 height 10
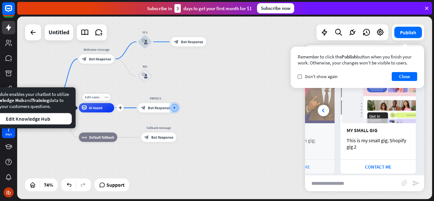
click at [230, 146] on div "home_2 Start point Welcome message block_bot_response Bot Response YES block_us…" at bounding box center [174, 166] width 308 height 136
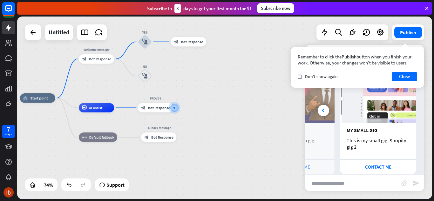
click at [158, 110] on div "block_bot_response Bot Response" at bounding box center [155, 108] width 35 height 10
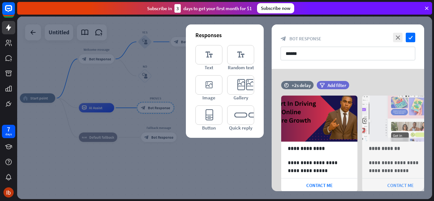
click at [214, 176] on div at bounding box center [224, 108] width 415 height 183
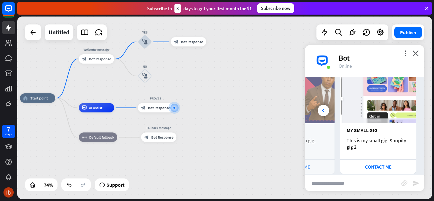
scroll to position [271, 0]
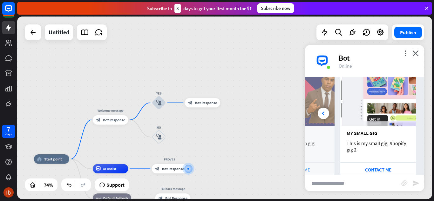
click at [204, 105] on span "Bot Response" at bounding box center [206, 103] width 22 height 5
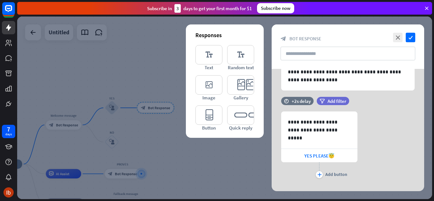
scroll to position [149, 0]
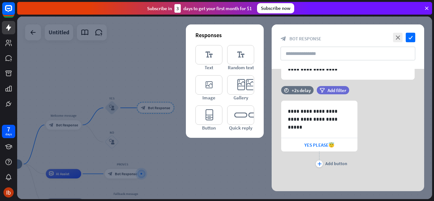
click at [318, 148] on span "YES PLEASE😇" at bounding box center [320, 145] width 30 height 6
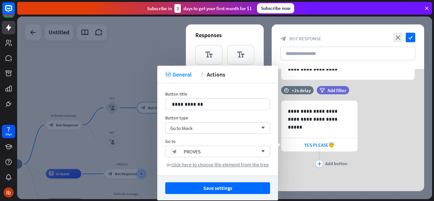
click at [180, 129] on span "Go to block" at bounding box center [181, 128] width 22 height 6
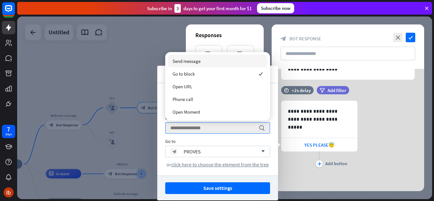
click at [179, 76] on span "Go to block" at bounding box center [184, 74] width 22 height 6
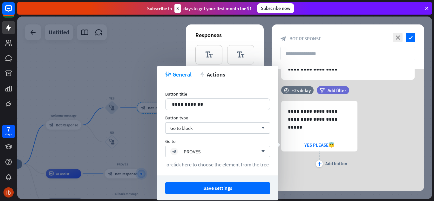
click at [187, 153] on div "PROVES" at bounding box center [192, 152] width 17 height 6
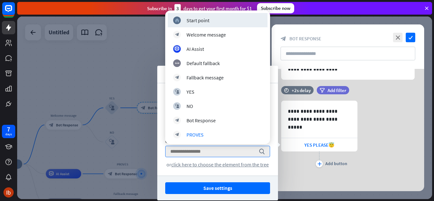
click at [191, 136] on div "PROVES" at bounding box center [195, 135] width 17 height 6
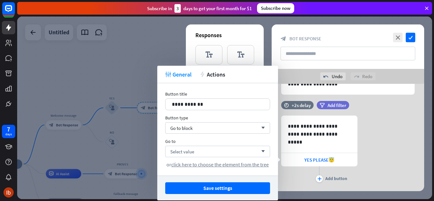
click at [175, 150] on span "Select value" at bounding box center [182, 152] width 24 height 6
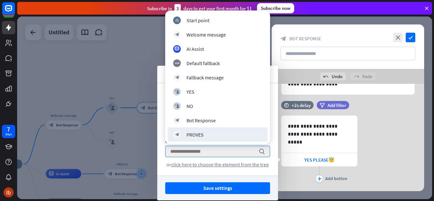
click at [177, 135] on icon "block_bot_response" at bounding box center [177, 135] width 4 height 4
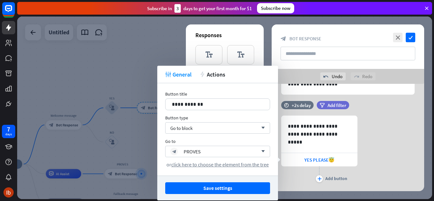
click at [180, 154] on div "block_bot_response PROVES" at bounding box center [214, 152] width 88 height 8
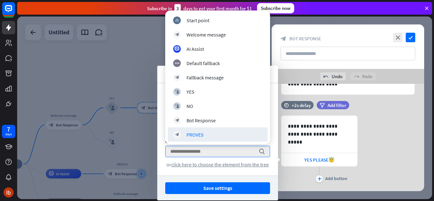
click at [187, 135] on div "PROVES" at bounding box center [195, 135] width 17 height 6
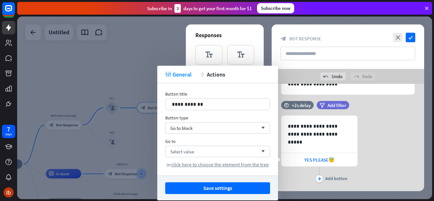
click at [232, 149] on div "Select value arrow_down" at bounding box center [217, 151] width 105 height 11
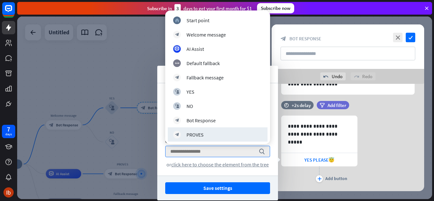
click at [214, 136] on div "block_bot_response PROVES" at bounding box center [217, 135] width 89 height 8
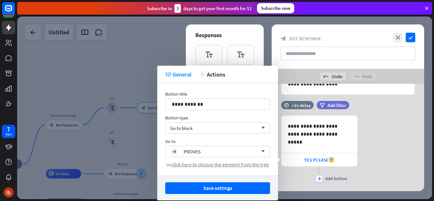
click at [233, 190] on button "Save settings" at bounding box center [217, 189] width 105 height 12
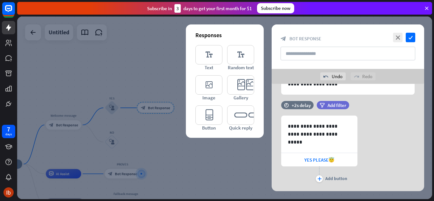
click at [225, 175] on div at bounding box center [224, 108] width 415 height 183
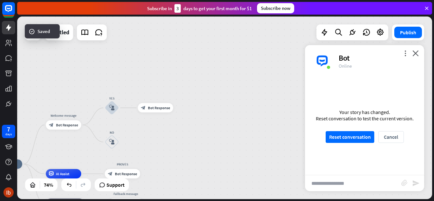
scroll to position [268, 0]
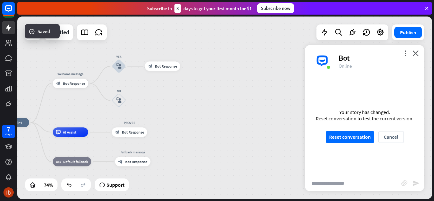
click at [352, 139] on button "Reset conversation" at bounding box center [350, 137] width 49 height 12
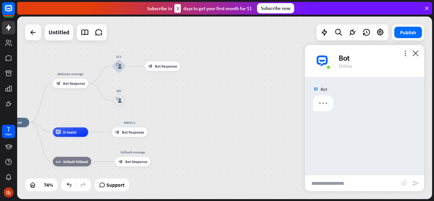
scroll to position [0, 0]
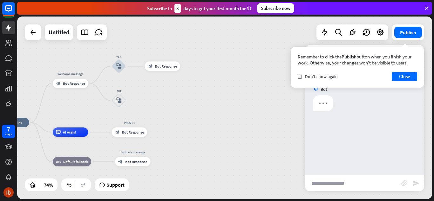
click at [404, 80] on button "Close" at bounding box center [404, 76] width 25 height 9
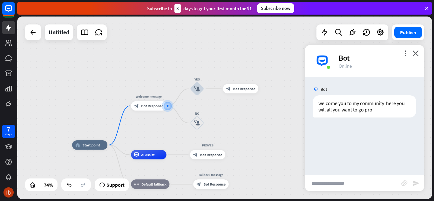
click at [356, 185] on input "text" at bounding box center [353, 184] width 96 height 16
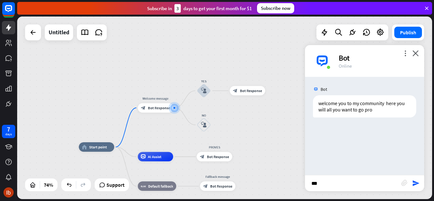
type input "***"
click at [419, 182] on icon "send" at bounding box center [417, 184] width 8 height 8
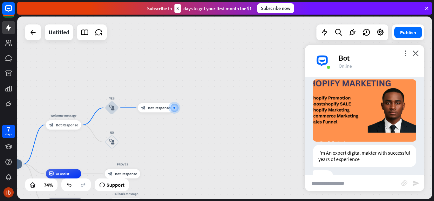
scroll to position [102, 0]
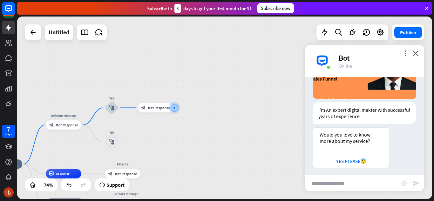
click at [358, 160] on div "YES PLEASE😇" at bounding box center [351, 161] width 69 height 6
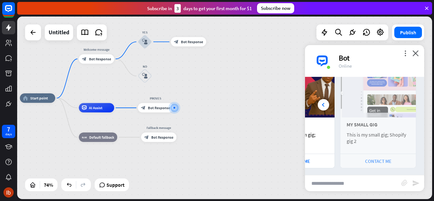
scroll to position [0, 0]
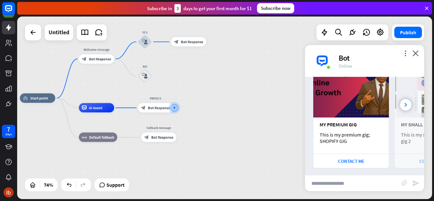
click at [358, 160] on div "CONTACT ME" at bounding box center [351, 161] width 69 height 6
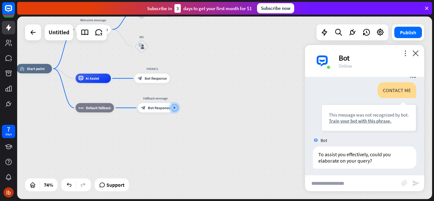
scroll to position [381, 0]
click at [156, 105] on div "block_bot_response Bot Response" at bounding box center [155, 108] width 35 height 10
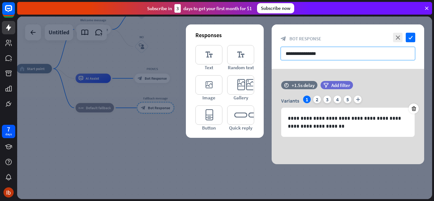
click at [315, 52] on input "**********" at bounding box center [348, 54] width 135 height 14
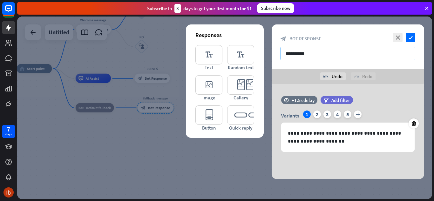
type input "**********"
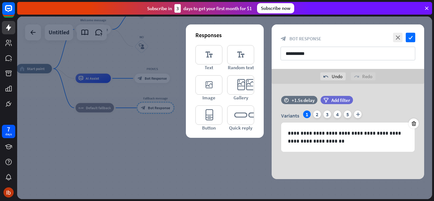
click at [349, 142] on p "**********" at bounding box center [348, 137] width 120 height 16
click at [415, 126] on icon at bounding box center [414, 124] width 6 height 6
click at [416, 122] on icon at bounding box center [414, 124] width 6 height 6
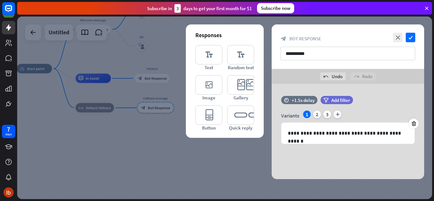
click at [414, 126] on icon at bounding box center [414, 124] width 6 height 6
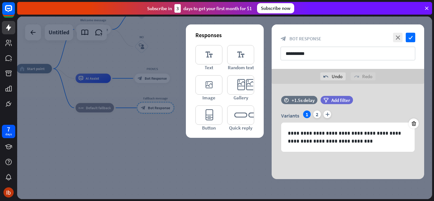
click at [415, 126] on icon at bounding box center [414, 124] width 6 height 6
click at [347, 138] on p "**********" at bounding box center [348, 137] width 120 height 16
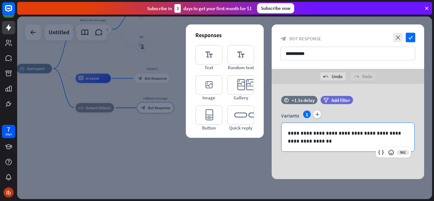
click at [411, 38] on icon "check" at bounding box center [411, 38] width 10 height 10
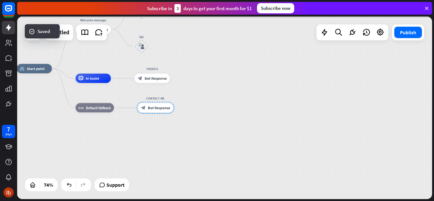
scroll to position [378, 0]
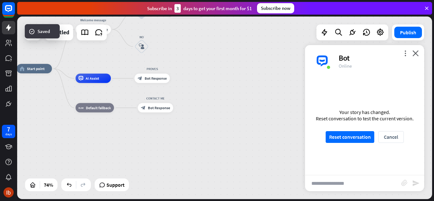
click at [358, 140] on button "Reset conversation" at bounding box center [350, 137] width 49 height 12
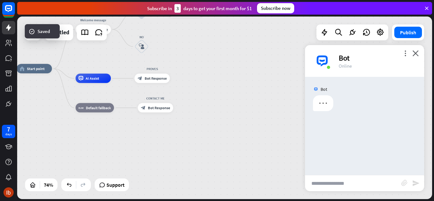
scroll to position [0, 0]
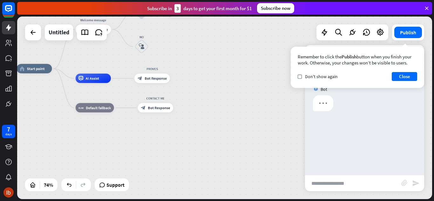
click at [401, 80] on button "Close" at bounding box center [404, 76] width 25 height 9
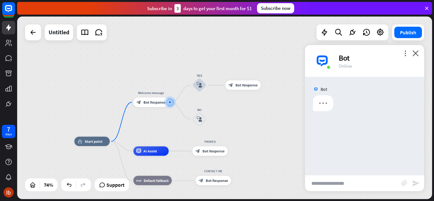
click at [346, 186] on input "text" at bounding box center [353, 184] width 96 height 16
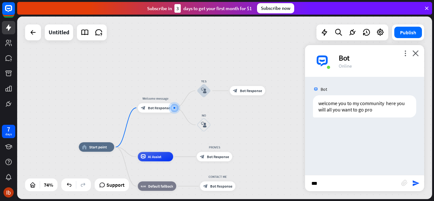
type input "***"
click at [417, 182] on icon "send" at bounding box center [417, 184] width 8 height 8
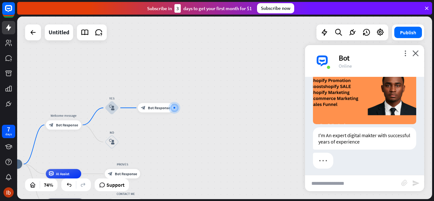
scroll to position [102, 0]
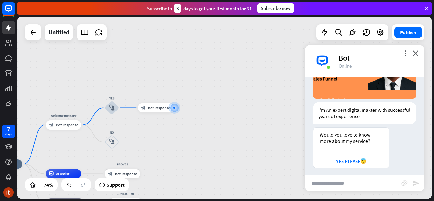
click at [359, 161] on div "YES PLEASE😇" at bounding box center [351, 161] width 69 height 6
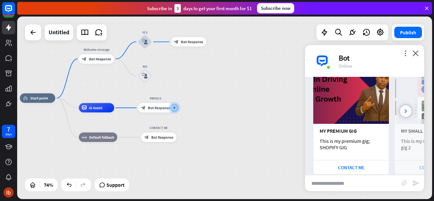
scroll to position [279, 0]
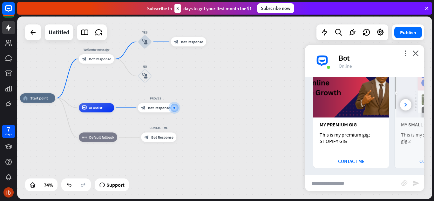
click at [367, 158] on div "CONTACT ME" at bounding box center [351, 161] width 69 height 6
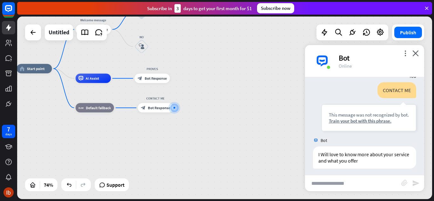
scroll to position [381, 0]
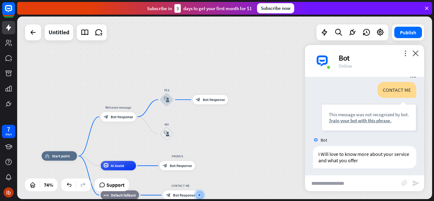
click at [127, 117] on span "Bot Response" at bounding box center [122, 117] width 22 height 5
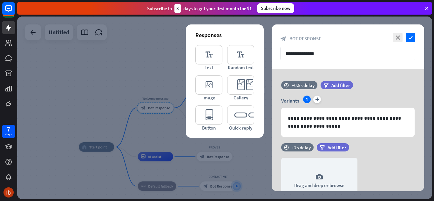
click at [129, 46] on div at bounding box center [224, 108] width 415 height 183
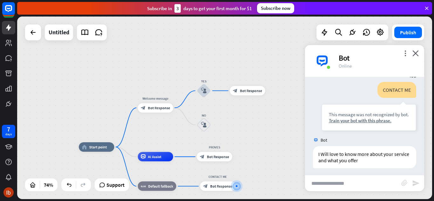
scroll to position [378, 0]
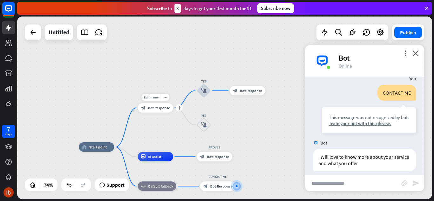
click at [179, 110] on div "plus" at bounding box center [179, 107] width 7 height 7
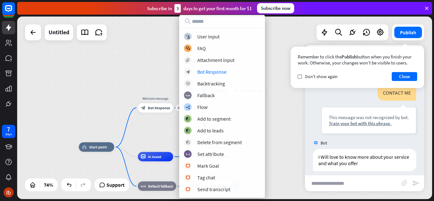
click at [208, 71] on div "Bot Response" at bounding box center [212, 72] width 29 height 6
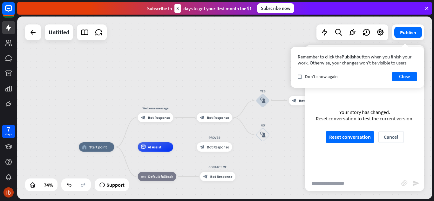
click at [396, 78] on button "Close" at bounding box center [404, 76] width 25 height 9
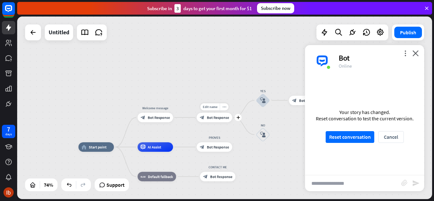
click at [210, 108] on span "Edit name" at bounding box center [210, 107] width 15 height 4
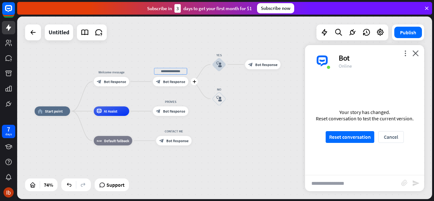
click at [196, 83] on icon "plus" at bounding box center [194, 81] width 3 height 3
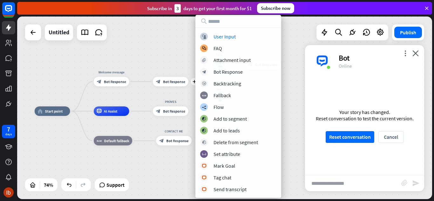
click at [216, 35] on div "User Input" at bounding box center [225, 36] width 22 height 6
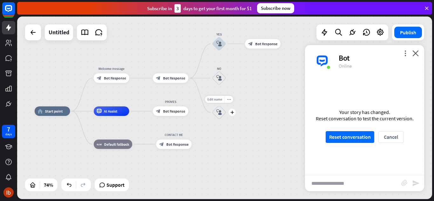
click at [219, 110] on icon "block_user_input" at bounding box center [220, 113] width 6 height 6
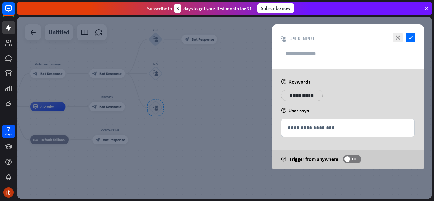
click at [308, 55] on input "text" at bounding box center [348, 54] width 135 height 14
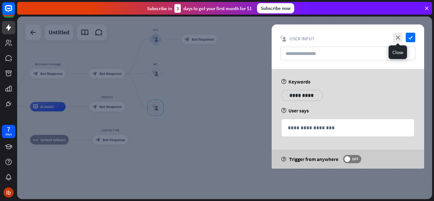
click at [401, 37] on icon "close" at bounding box center [398, 38] width 10 height 10
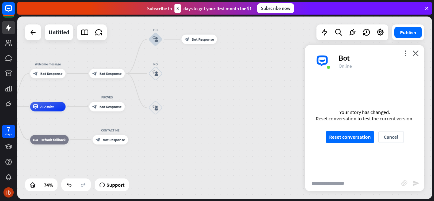
scroll to position [375, 0]
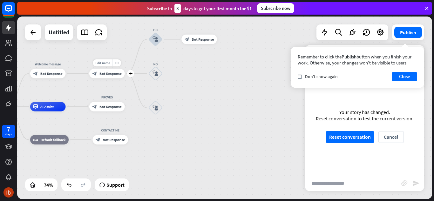
click at [115, 72] on span "Bot Response" at bounding box center [111, 73] width 22 height 5
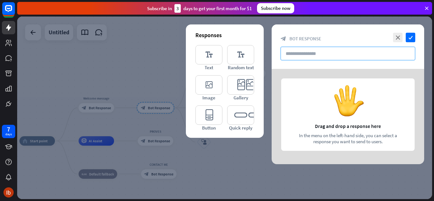
click at [316, 53] on input "text" at bounding box center [348, 54] width 135 height 14
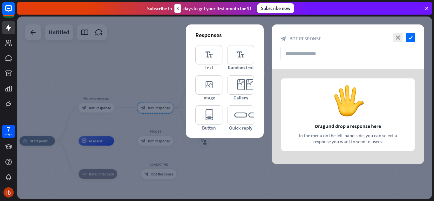
click at [378, 121] on div at bounding box center [348, 116] width 153 height 95
click at [401, 36] on icon "close" at bounding box center [398, 38] width 10 height 10
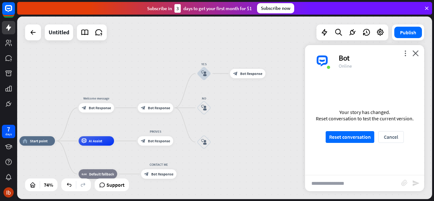
scroll to position [372, 0]
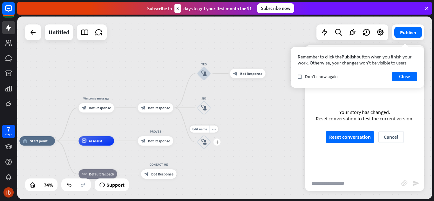
click at [205, 140] on icon "block_user_input" at bounding box center [204, 143] width 6 height 6
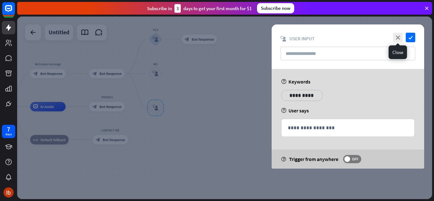
click at [401, 38] on icon "close" at bounding box center [398, 38] width 10 height 10
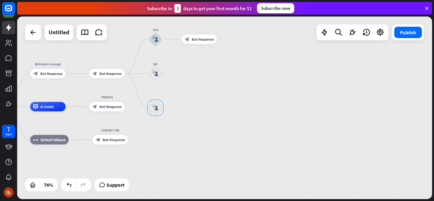
scroll to position [370, 0]
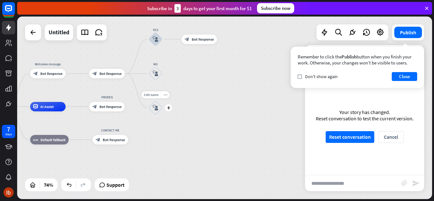
click at [163, 101] on div "Edit name more_horiz plus block_user_input" at bounding box center [156, 108] width 14 height 14
click at [165, 94] on icon "more_horiz" at bounding box center [165, 94] width 4 height 3
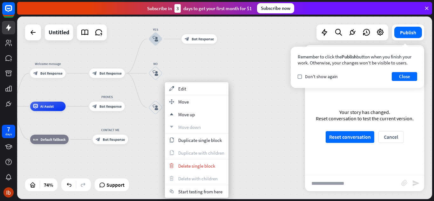
click at [180, 166] on span "Delete single block" at bounding box center [196, 166] width 37 height 6
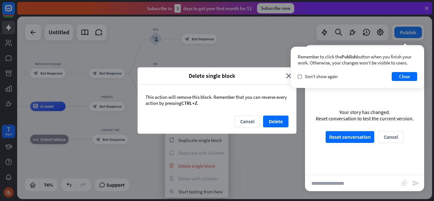
click at [269, 121] on button "Delete" at bounding box center [275, 122] width 25 height 12
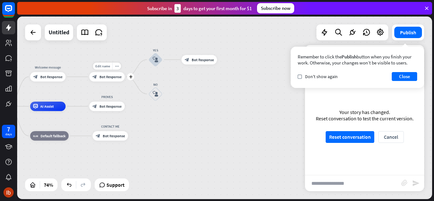
click at [129, 75] on icon "plus" at bounding box center [130, 76] width 3 height 3
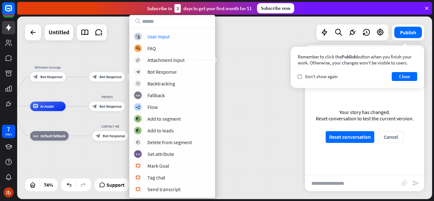
click at [160, 38] on div "User Input" at bounding box center [159, 36] width 22 height 6
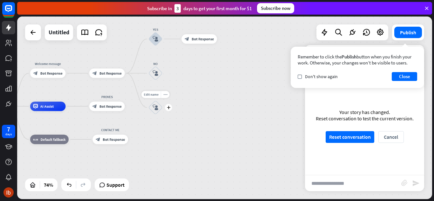
click at [158, 107] on icon "block_user_input" at bounding box center [156, 108] width 6 height 6
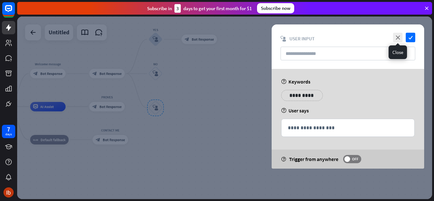
click at [398, 35] on icon "close" at bounding box center [398, 38] width 10 height 10
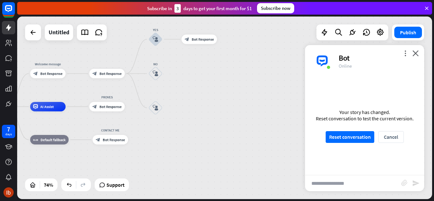
scroll to position [367, 0]
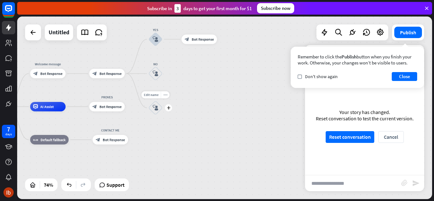
click at [158, 107] on icon "block_user_input" at bounding box center [156, 108] width 6 height 6
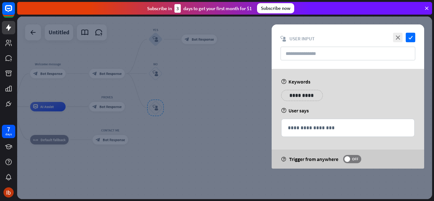
click at [397, 38] on icon "close" at bounding box center [398, 38] width 10 height 10
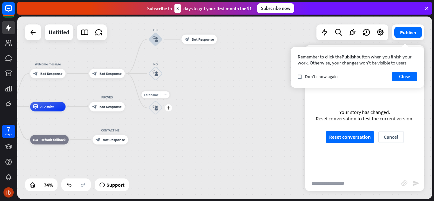
click at [165, 98] on div "more_horiz" at bounding box center [165, 94] width 9 height 7
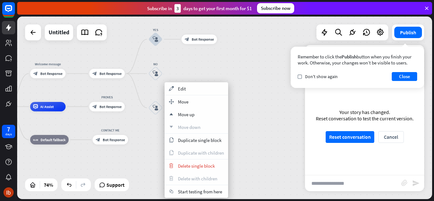
click at [185, 165] on span "Delete single block" at bounding box center [196, 166] width 37 height 6
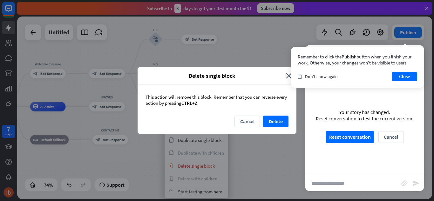
click at [276, 124] on button "Delete" at bounding box center [275, 122] width 25 height 12
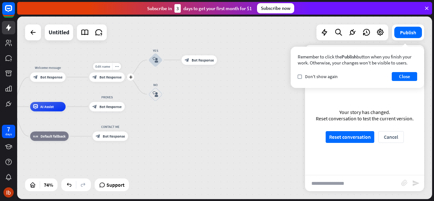
click at [128, 77] on div "plus" at bounding box center [130, 77] width 7 height 7
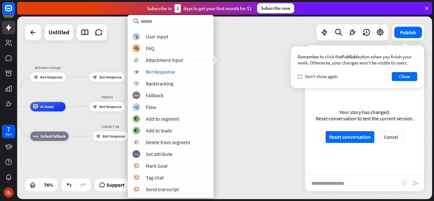
click at [155, 71] on div "Bot Response" at bounding box center [160, 72] width 29 height 6
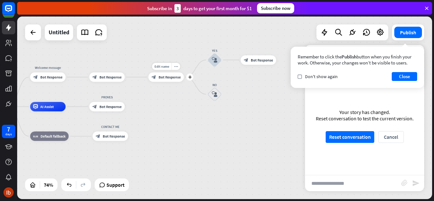
click at [177, 69] on div "more_horiz" at bounding box center [176, 66] width 9 height 7
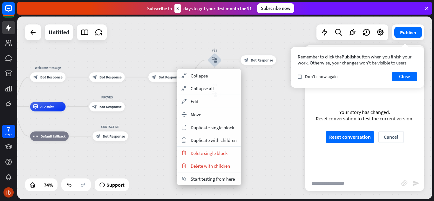
click at [199, 150] on span "Delete single block" at bounding box center [209, 153] width 37 height 6
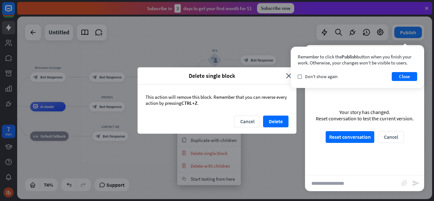
click at [271, 119] on button "Delete" at bounding box center [275, 122] width 25 height 12
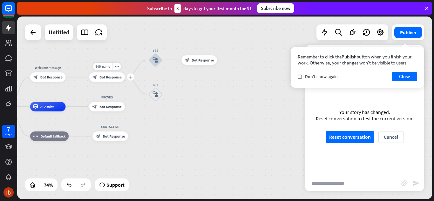
click at [118, 77] on span "Bot Response" at bounding box center [111, 77] width 22 height 5
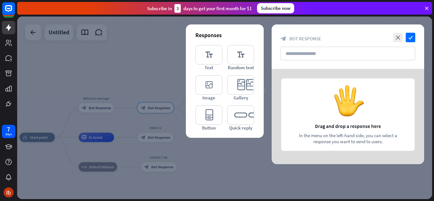
click at [395, 36] on icon "close" at bounding box center [398, 38] width 10 height 10
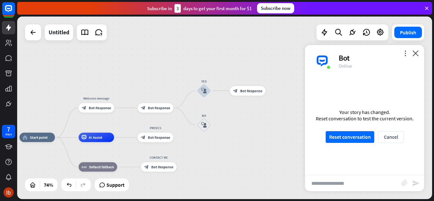
scroll to position [361, 0]
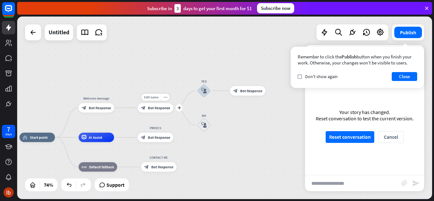
click at [181, 110] on div "plus" at bounding box center [179, 107] width 7 height 7
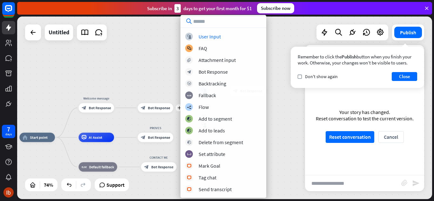
click at [207, 36] on div "User Input" at bounding box center [210, 36] width 22 height 6
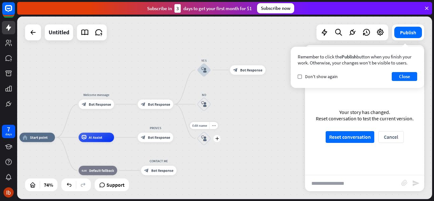
click at [215, 140] on icon "plus" at bounding box center [216, 138] width 3 height 3
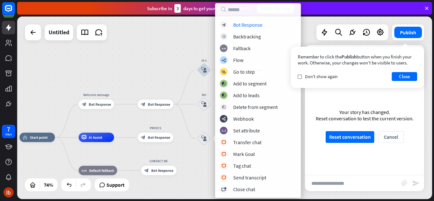
click at [247, 28] on div "block_bot_response Bot Response" at bounding box center [258, 25] width 76 height 8
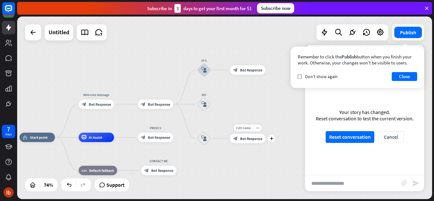
click at [245, 141] on div "block_bot_response Bot Response" at bounding box center [248, 139] width 36 height 10
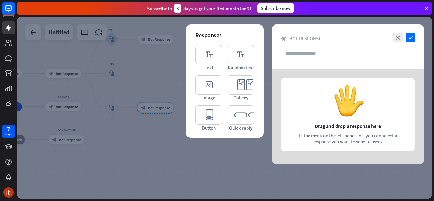
click at [210, 113] on icon "editor_button" at bounding box center [209, 115] width 27 height 19
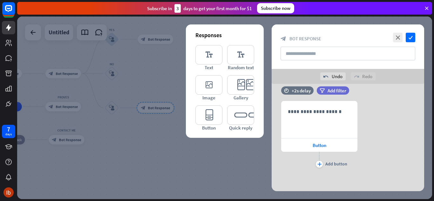
scroll to position [10, 0]
click at [272, 120] on icon at bounding box center [272, 120] width 6 height 6
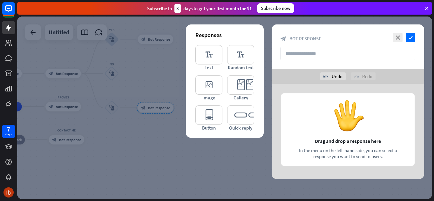
scroll to position [0, 0]
click at [207, 58] on icon "editor_text" at bounding box center [209, 54] width 27 height 19
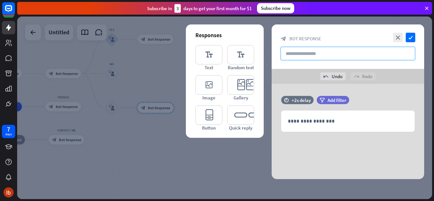
click at [295, 53] on input "text" at bounding box center [348, 54] width 135 height 14
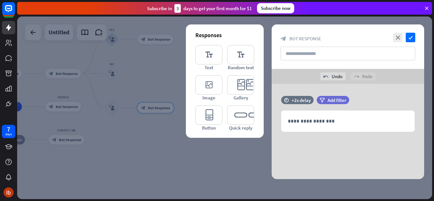
click at [397, 34] on icon "close" at bounding box center [398, 38] width 10 height 10
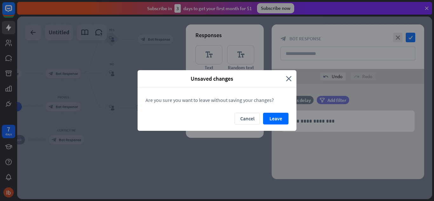
click at [268, 115] on button "Leave" at bounding box center [275, 119] width 25 height 12
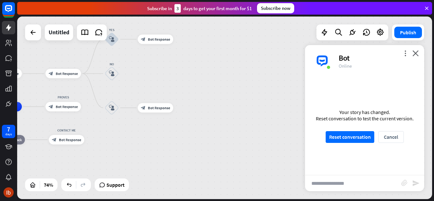
scroll to position [358, 0]
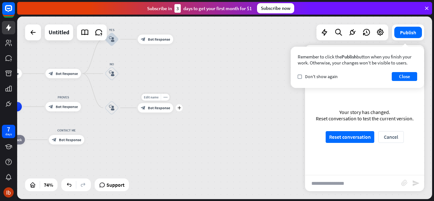
click at [159, 108] on span "Bot Response" at bounding box center [159, 108] width 22 height 5
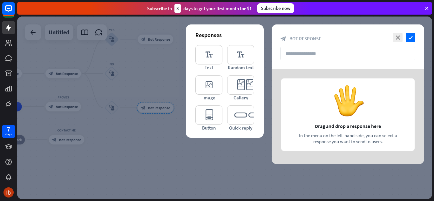
click at [156, 95] on div at bounding box center [224, 108] width 415 height 183
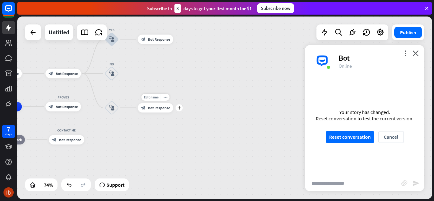
scroll to position [355, 0]
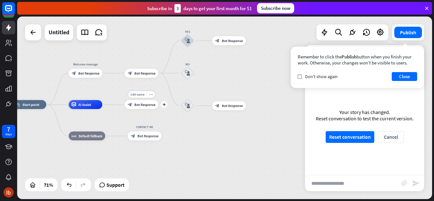
click at [149, 106] on span "Bot Response" at bounding box center [145, 104] width 21 height 4
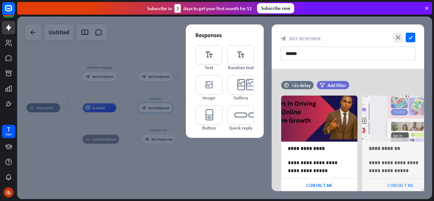
click at [314, 189] on div "CONTACT ME" at bounding box center [319, 185] width 76 height 13
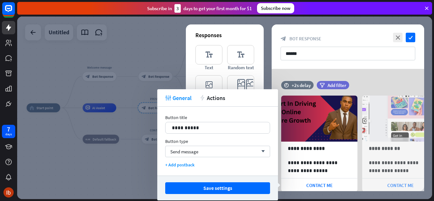
click at [206, 152] on div "Send message arrow_down" at bounding box center [217, 151] width 105 height 11
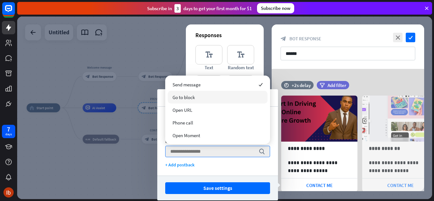
click at [197, 100] on div "Go to block" at bounding box center [218, 97] width 100 height 13
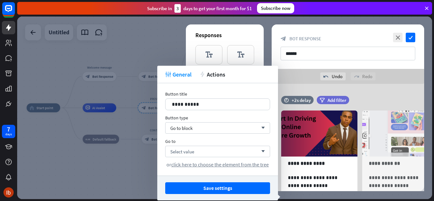
click at [238, 154] on div "Select value arrow_down" at bounding box center [217, 151] width 105 height 11
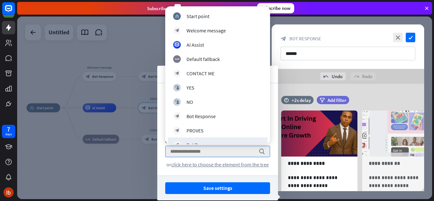
click at [214, 165] on span "click here to choose the element from the tree" at bounding box center [220, 165] width 98 height 6
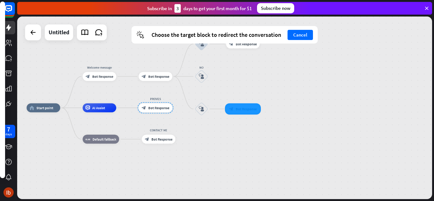
click at [240, 114] on div at bounding box center [243, 108] width 36 height 11
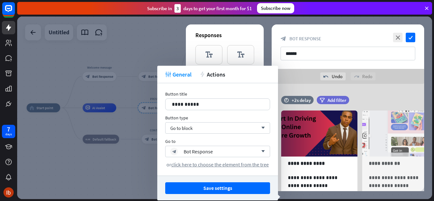
click at [212, 186] on button "Save settings" at bounding box center [217, 189] width 105 height 12
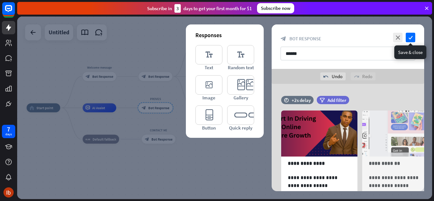
click at [409, 37] on icon "check" at bounding box center [411, 38] width 10 height 10
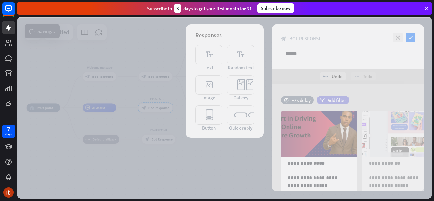
scroll to position [352, 0]
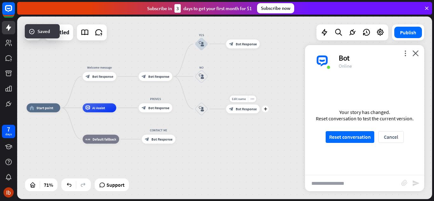
click at [244, 105] on div "block_bot_response Bot Response" at bounding box center [243, 109] width 34 height 9
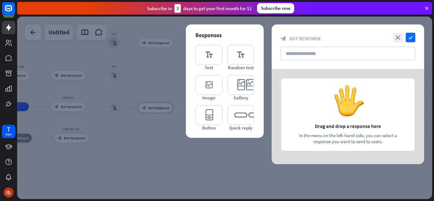
click at [328, 126] on div at bounding box center [348, 116] width 153 height 95
click at [210, 58] on icon "editor_text" at bounding box center [209, 54] width 27 height 19
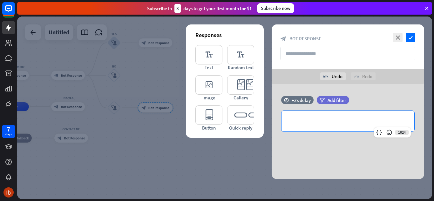
click at [316, 121] on p "**********" at bounding box center [348, 121] width 120 height 8
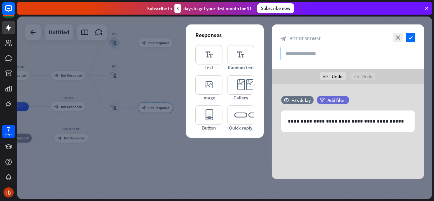
click at [335, 51] on input "text" at bounding box center [348, 54] width 135 height 14
type input "********"
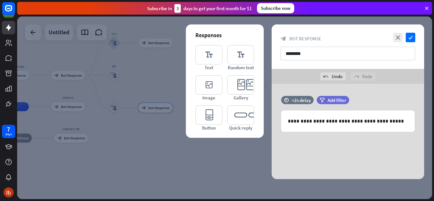
click at [413, 37] on icon "check" at bounding box center [411, 38] width 10 height 10
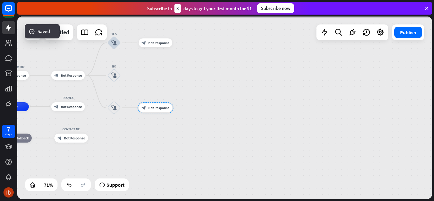
scroll to position [350, 0]
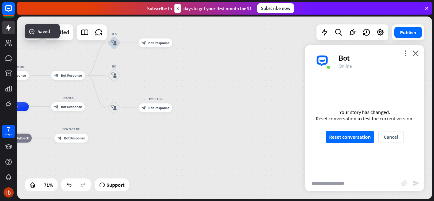
click at [336, 138] on button "Reset conversation" at bounding box center [350, 137] width 49 height 12
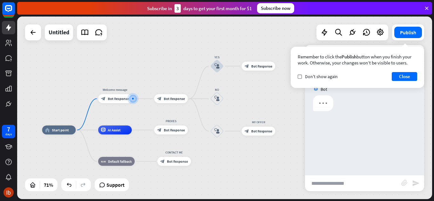
click at [398, 75] on button "Close" at bounding box center [404, 76] width 25 height 9
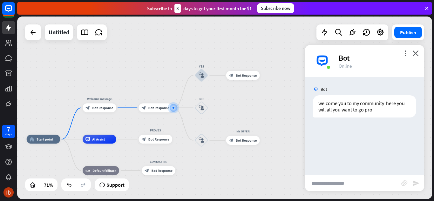
click at [340, 179] on input "text" at bounding box center [353, 184] width 96 height 16
type input "***"
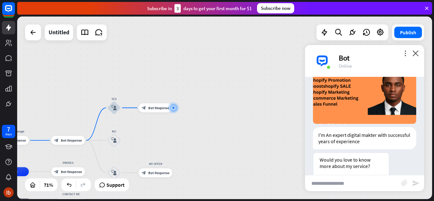
scroll to position [128, 0]
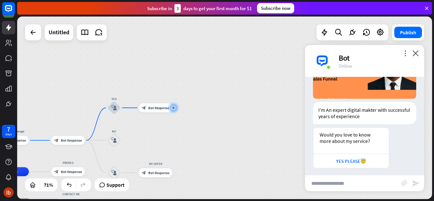
click at [350, 158] on div "YES PLEASE😇" at bounding box center [351, 161] width 69 height 6
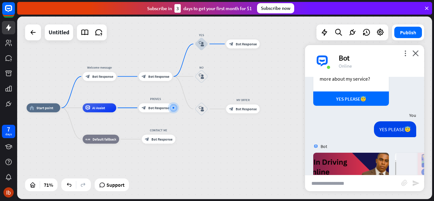
scroll to position [279, 0]
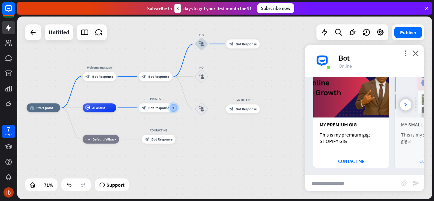
click at [358, 155] on div "CONTACT ME" at bounding box center [352, 161] width 76 height 14
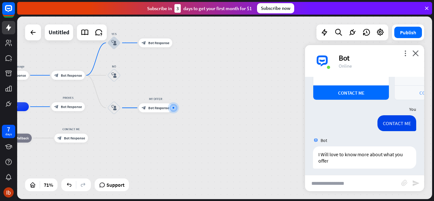
scroll to position [348, 0]
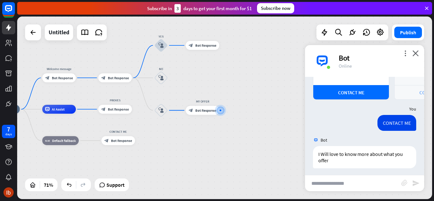
click at [243, 144] on div "home_2 Start point Welcome message block_bot_response Bot Response block_bot_re…" at bounding box center [132, 173] width 293 height 129
click at [416, 54] on icon "close" at bounding box center [416, 53] width 6 height 6
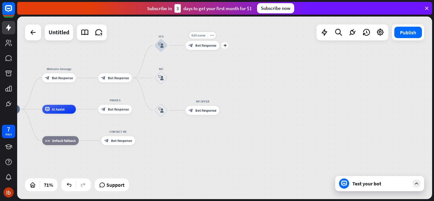
click at [212, 44] on span "Bot Response" at bounding box center [206, 45] width 21 height 4
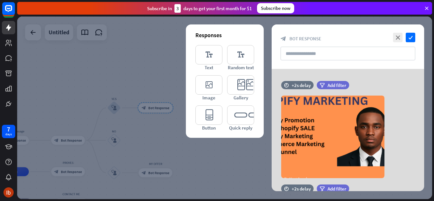
click at [161, 75] on div at bounding box center [224, 108] width 415 height 183
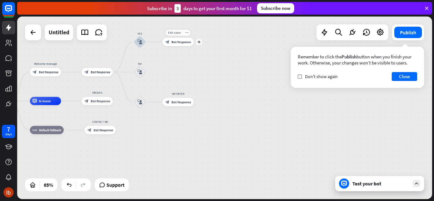
click at [186, 103] on span "Bot Response" at bounding box center [181, 102] width 19 height 4
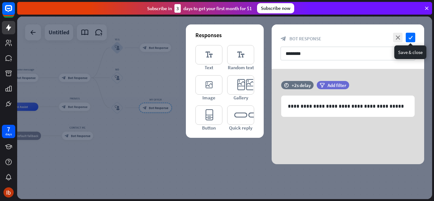
click at [410, 38] on icon "check" at bounding box center [411, 38] width 10 height 10
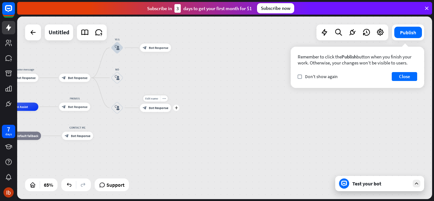
click at [176, 108] on icon "plus" at bounding box center [176, 108] width 3 height 3
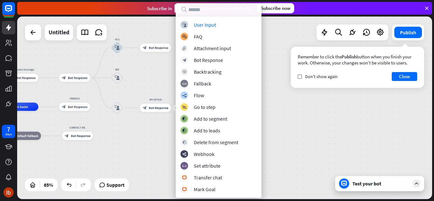
click at [210, 24] on div "User Input" at bounding box center [205, 25] width 22 height 6
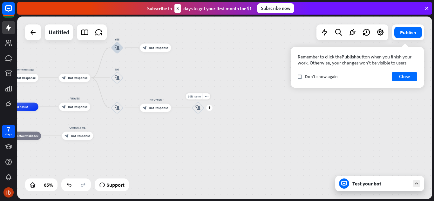
click at [199, 107] on icon "block_user_input" at bounding box center [198, 108] width 5 height 5
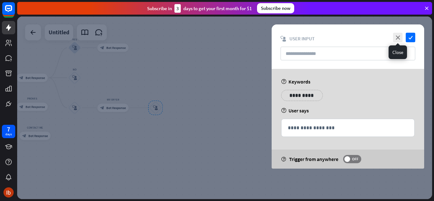
click at [397, 36] on icon "close" at bounding box center [398, 38] width 10 height 10
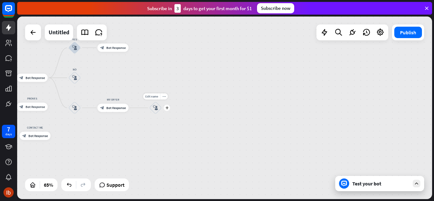
click at [164, 98] on icon "more_horiz" at bounding box center [164, 96] width 3 height 3
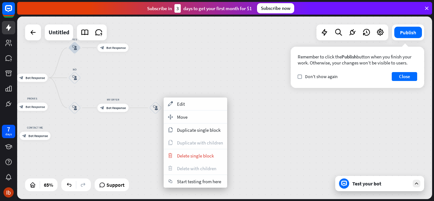
click at [192, 156] on span "Delete single block" at bounding box center [195, 156] width 37 height 6
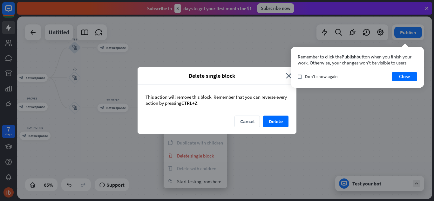
click at [272, 118] on button "Delete" at bounding box center [275, 122] width 25 height 12
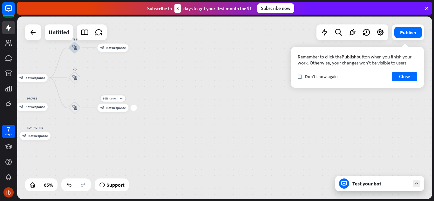
click at [123, 106] on span "Bot Response" at bounding box center [116, 108] width 19 height 4
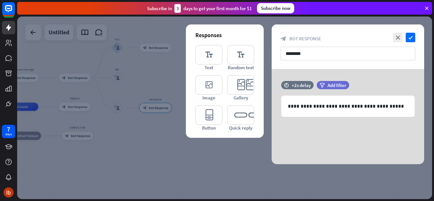
click at [166, 153] on div at bounding box center [224, 108] width 415 height 183
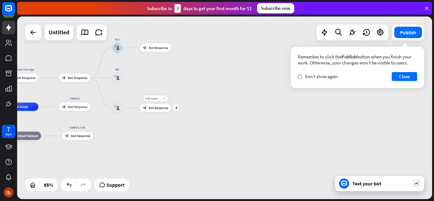
click at [171, 111] on div "Edit name more_horiz plus MY OFFER block_bot_response Bot Response" at bounding box center [155, 108] width 31 height 8
click at [175, 107] on icon "plus" at bounding box center [176, 108] width 3 height 3
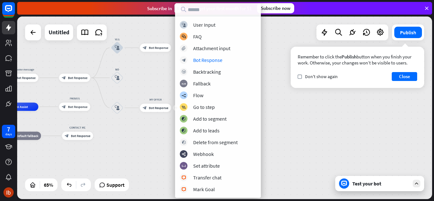
click at [213, 61] on div "Bot Response" at bounding box center [207, 60] width 29 height 6
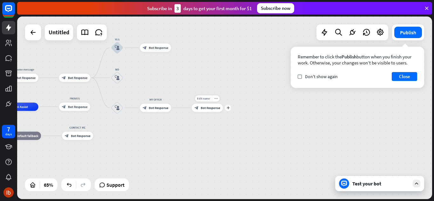
click at [204, 112] on div "Edit name more_horiz plus block_bot_response Bot Response" at bounding box center [207, 108] width 31 height 8
click at [211, 108] on span "Bot Response" at bounding box center [210, 108] width 19 height 4
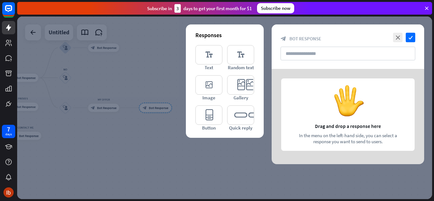
click at [211, 61] on icon "editor_text" at bounding box center [209, 54] width 27 height 19
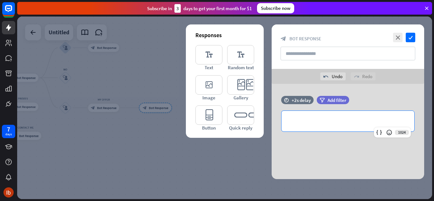
click at [319, 120] on p "**********" at bounding box center [348, 121] width 120 height 8
click at [389, 133] on icon at bounding box center [389, 132] width 6 height 6
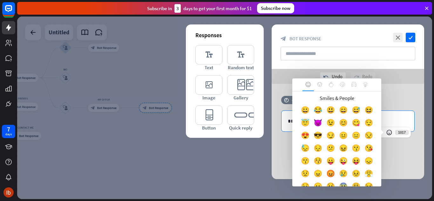
click at [312, 119] on div "😇" at bounding box center [305, 124] width 13 height 13
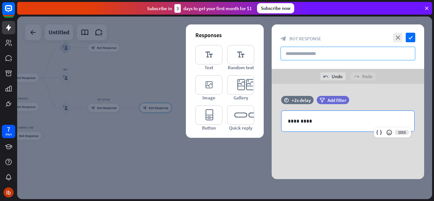
click at [326, 57] on input "text" at bounding box center [348, 54] width 135 height 14
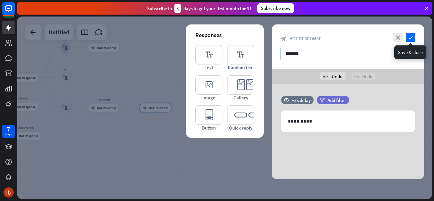
type input "*******"
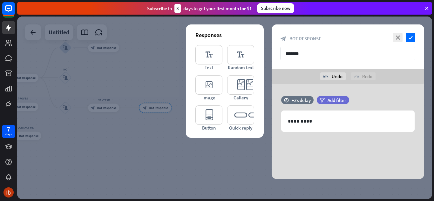
click at [409, 36] on icon "check" at bounding box center [411, 38] width 10 height 10
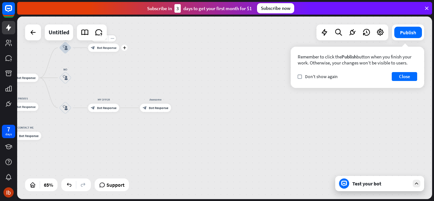
click at [108, 48] on span "Bot Response" at bounding box center [106, 48] width 19 height 4
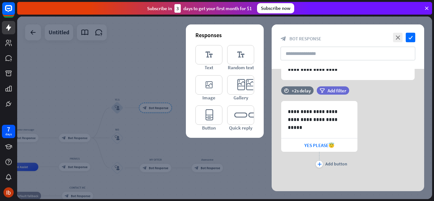
scroll to position [149, 0]
click at [124, 56] on div at bounding box center [224, 108] width 415 height 183
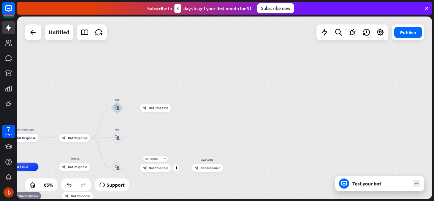
click at [161, 171] on div "block_bot_response Bot Response" at bounding box center [155, 168] width 31 height 8
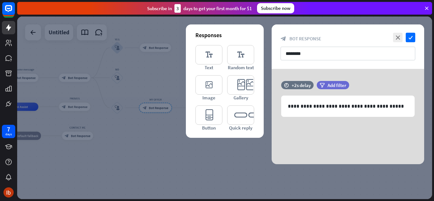
click at [271, 105] on icon at bounding box center [272, 102] width 6 height 6
click at [414, 38] on icon "check" at bounding box center [411, 38] width 10 height 10
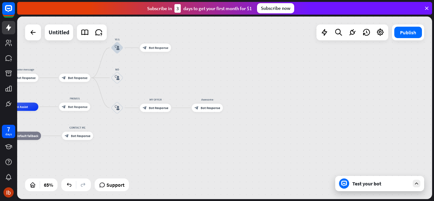
click at [371, 185] on div "Test your bot" at bounding box center [381, 184] width 57 height 6
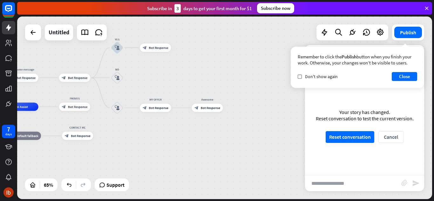
click at [353, 136] on button "Reset conversation" at bounding box center [350, 137] width 49 height 12
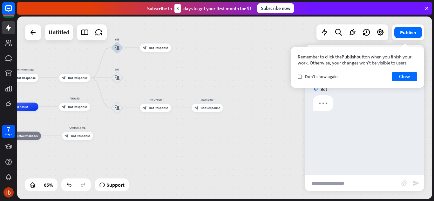
scroll to position [0, 0]
click at [402, 77] on button "Close" at bounding box center [404, 76] width 25 height 9
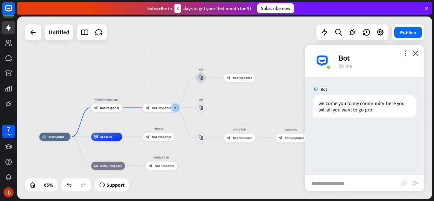
click at [321, 184] on input "text" at bounding box center [353, 184] width 96 height 16
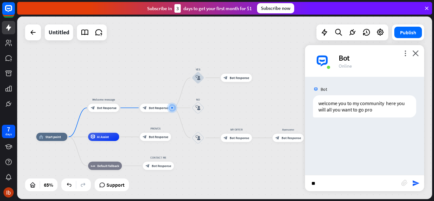
type input "***"
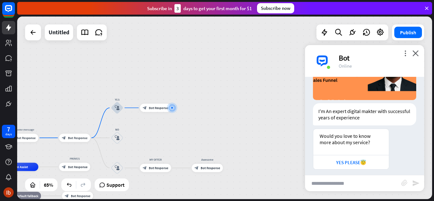
scroll to position [128, 0]
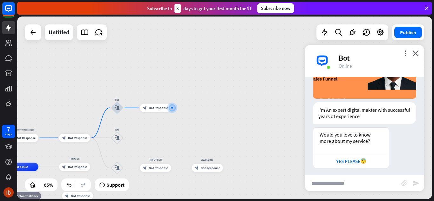
click at [337, 161] on div "YES PLEASE😇" at bounding box center [351, 161] width 69 height 6
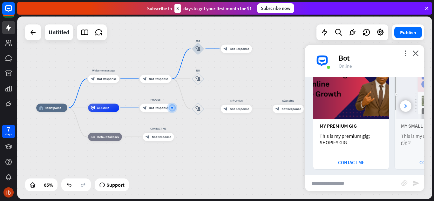
scroll to position [279, 0]
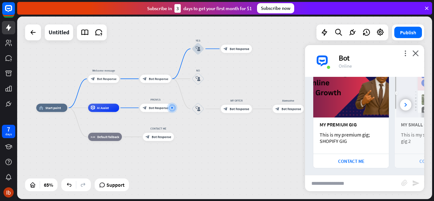
click at [356, 155] on div "CONTACT ME" at bounding box center [352, 161] width 76 height 14
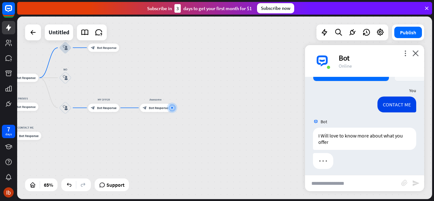
scroll to position [367, 0]
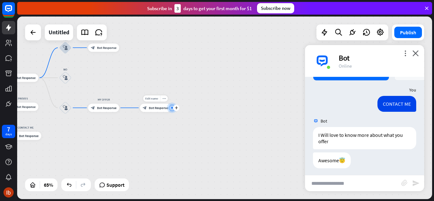
click at [164, 99] on icon "more_horiz" at bounding box center [164, 98] width 3 height 3
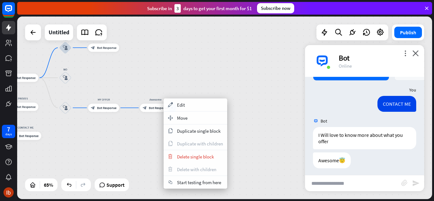
click at [196, 155] on span "Delete single block" at bounding box center [195, 157] width 37 height 6
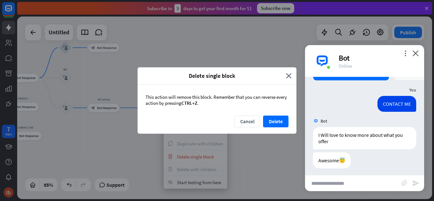
click at [274, 119] on button "Delete" at bounding box center [275, 122] width 25 height 12
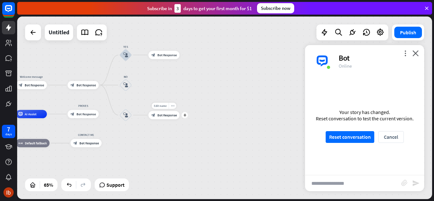
click at [184, 115] on icon "plus" at bounding box center [185, 115] width 3 height 3
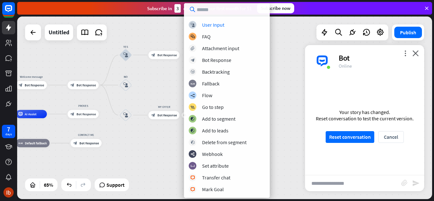
click at [219, 26] on div "User Input" at bounding box center [213, 25] width 22 height 6
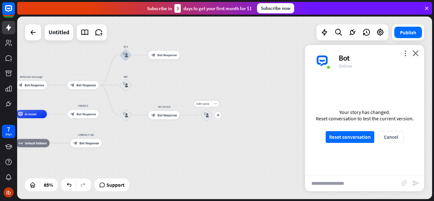
click at [207, 113] on icon "block_user_input" at bounding box center [206, 115] width 5 height 5
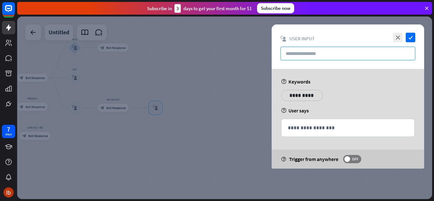
click at [309, 55] on input "text" at bounding box center [348, 54] width 135 height 14
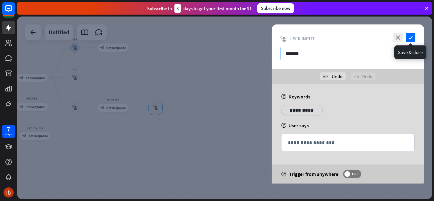
type input "*******"
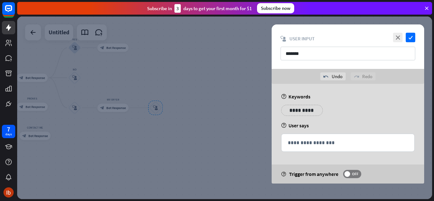
click at [412, 37] on icon "check" at bounding box center [411, 38] width 10 height 10
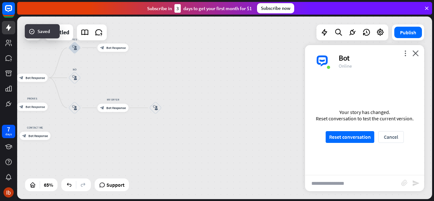
scroll to position [364, 0]
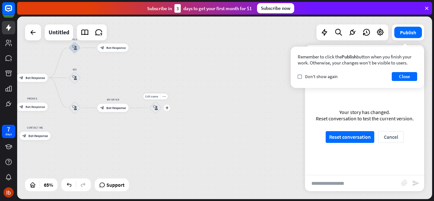
click at [154, 107] on icon "block_user_input" at bounding box center [155, 108] width 5 height 5
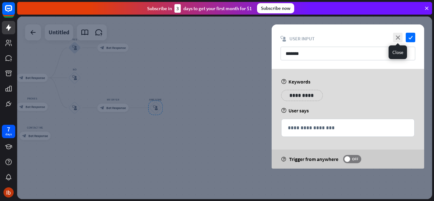
click at [400, 40] on icon "close" at bounding box center [398, 38] width 10 height 10
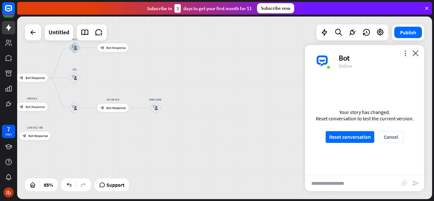
scroll to position [361, 0]
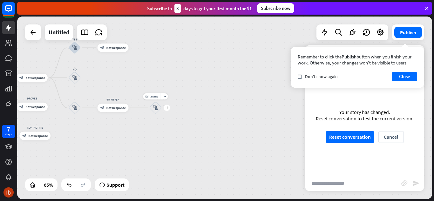
click at [163, 97] on icon "more_horiz" at bounding box center [164, 96] width 3 height 3
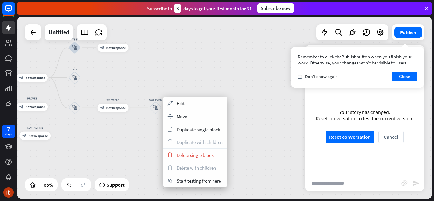
click at [181, 153] on span "Delete single block" at bounding box center [195, 155] width 37 height 6
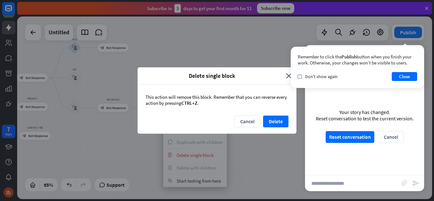
click at [277, 120] on button "Delete" at bounding box center [275, 122] width 25 height 12
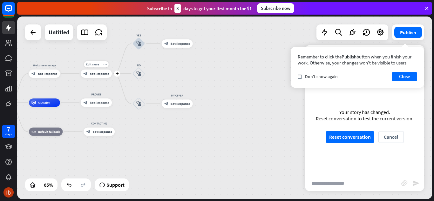
click at [115, 73] on icon "plus" at bounding box center [116, 73] width 3 height 3
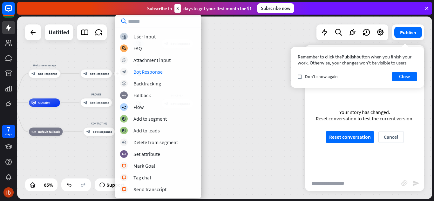
click at [142, 72] on div "Bot Response" at bounding box center [148, 72] width 29 height 6
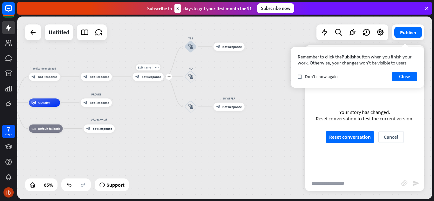
click at [153, 77] on span "Bot Response" at bounding box center [151, 77] width 19 height 4
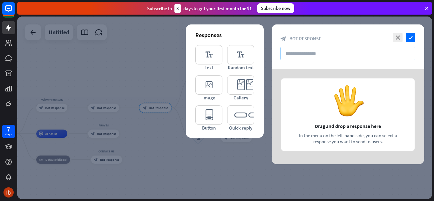
click at [304, 55] on input "text" at bounding box center [348, 54] width 135 height 14
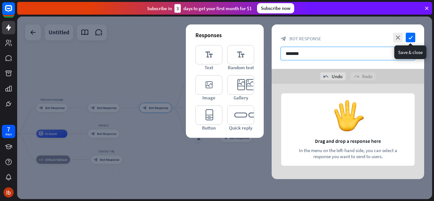
type input "*******"
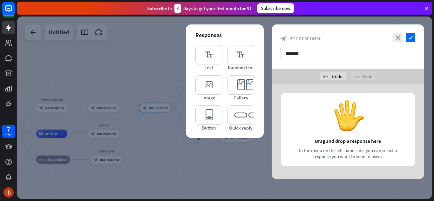
click at [410, 37] on icon "check" at bounding box center [411, 38] width 10 height 10
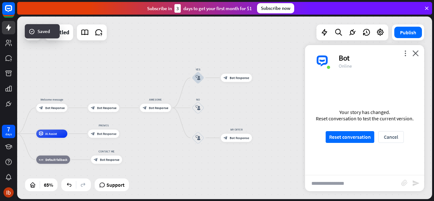
scroll to position [358, 0]
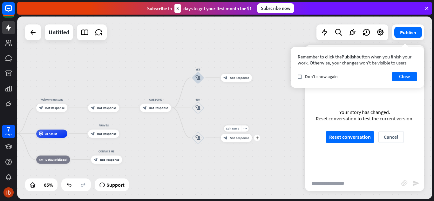
click at [233, 137] on span "Bot Response" at bounding box center [239, 138] width 19 height 4
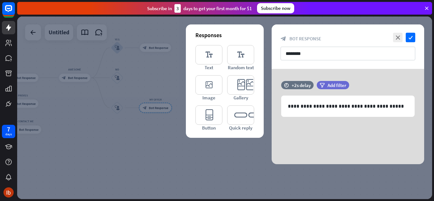
click at [168, 58] on div at bounding box center [224, 108] width 415 height 183
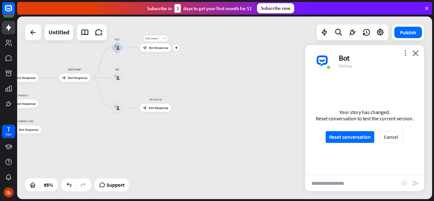
scroll to position [356, 0]
click at [161, 50] on div "block_bot_response Bot Response" at bounding box center [155, 48] width 31 height 8
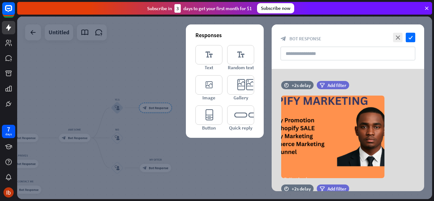
click at [153, 78] on div at bounding box center [224, 108] width 415 height 183
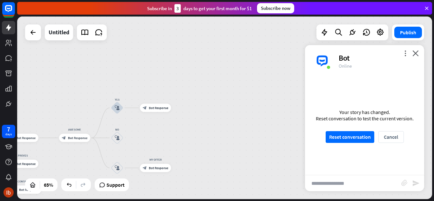
scroll to position [353, 0]
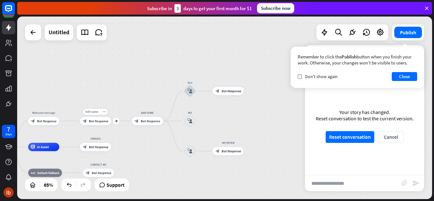
click at [101, 122] on span "Bot Response" at bounding box center [98, 121] width 19 height 4
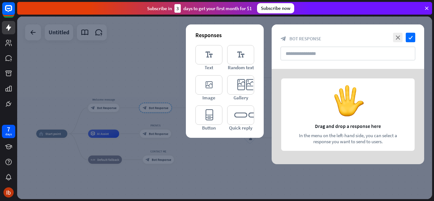
click at [170, 60] on div at bounding box center [224, 108] width 415 height 183
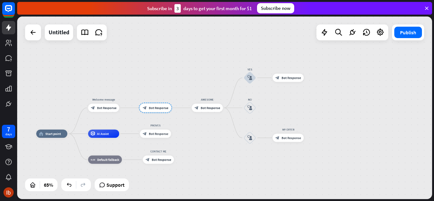
scroll to position [350, 0]
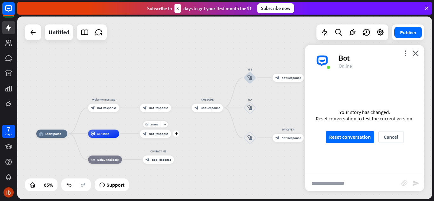
click at [157, 138] on div "Edit name more_horiz plus PROVES block_bot_response Bot Response" at bounding box center [155, 134] width 31 height 8
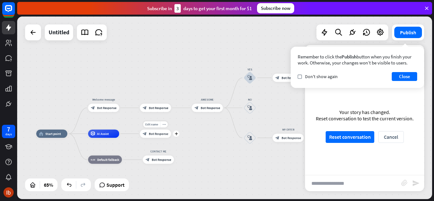
click at [159, 135] on span "Bot Response" at bounding box center [158, 134] width 19 height 4
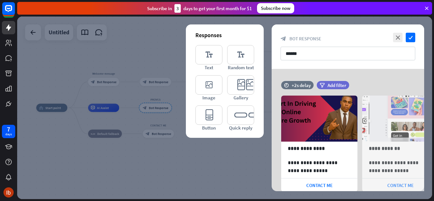
click at [314, 183] on span "CONTACT ME" at bounding box center [320, 186] width 26 height 6
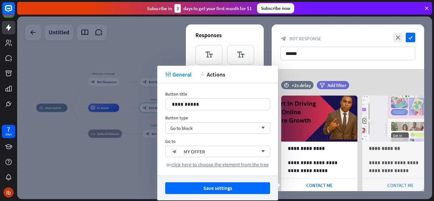
click at [211, 187] on button "Save settings" at bounding box center [217, 189] width 105 height 12
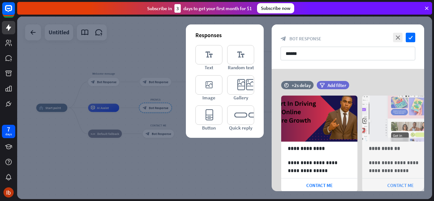
click at [159, 153] on div at bounding box center [224, 108] width 415 height 183
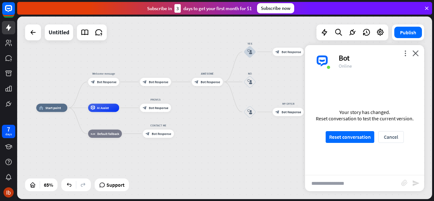
scroll to position [347, 0]
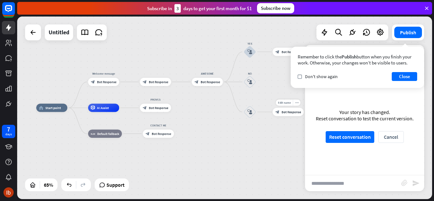
click at [285, 116] on div "Edit name more_horiz plus block_bot_response Bot Response" at bounding box center [288, 112] width 31 height 8
click at [288, 114] on span "Bot Response" at bounding box center [291, 112] width 19 height 4
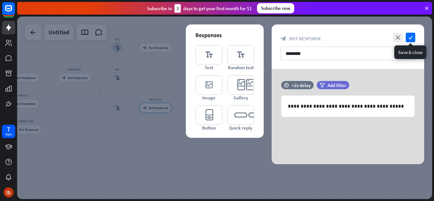
click at [411, 39] on icon "check" at bounding box center [411, 38] width 10 height 10
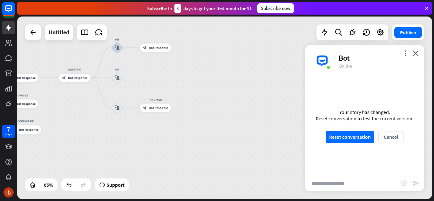
scroll to position [344, 0]
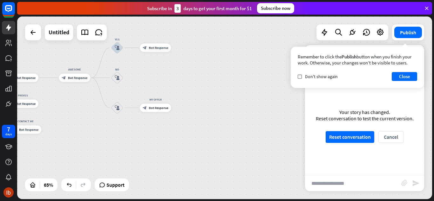
click at [340, 139] on button "Reset conversation" at bounding box center [350, 137] width 49 height 12
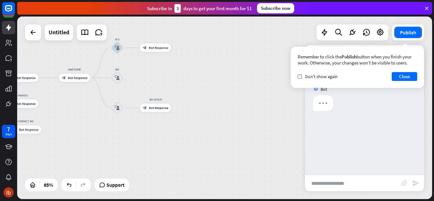
click at [327, 182] on input "text" at bounding box center [353, 184] width 96 height 16
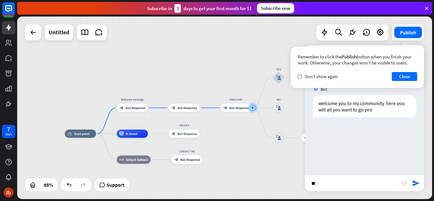
type input "***"
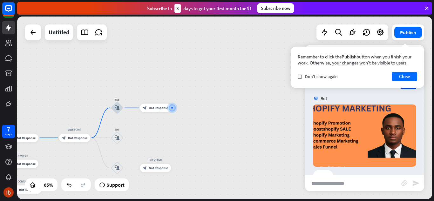
scroll to position [77, 0]
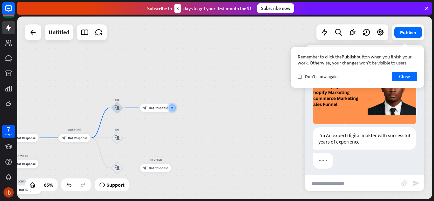
click at [407, 74] on button "Close" at bounding box center [404, 76] width 25 height 9
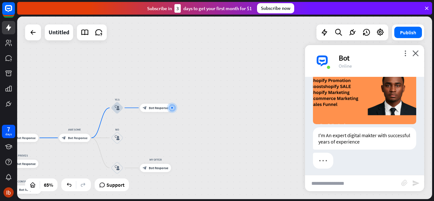
scroll to position [102, 0]
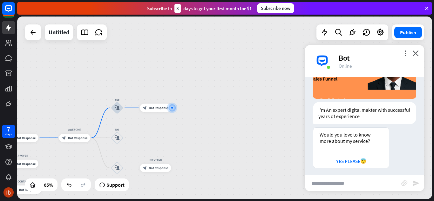
click at [356, 159] on div "YES PLEASE😇" at bounding box center [351, 161] width 69 height 6
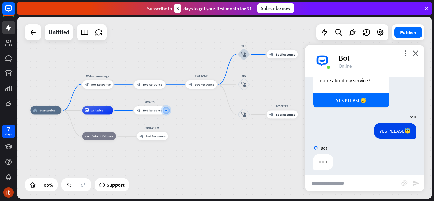
scroll to position [190, 0]
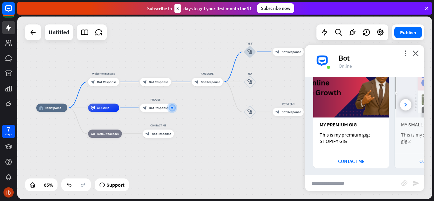
click at [351, 158] on div "CONTACT ME" at bounding box center [351, 161] width 69 height 6
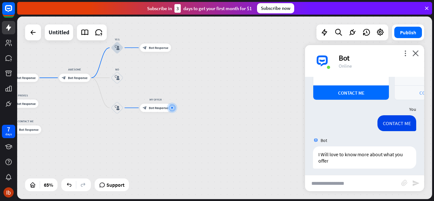
scroll to position [348, 0]
click at [343, 179] on input "text" at bounding box center [353, 184] width 96 height 16
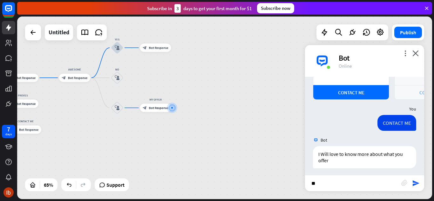
type input "***"
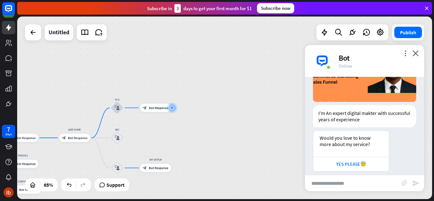
scroll to position [524, 0]
click at [341, 161] on div "YES PLEASE😇" at bounding box center [351, 164] width 69 height 6
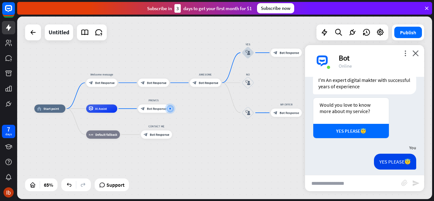
scroll to position [586, 0]
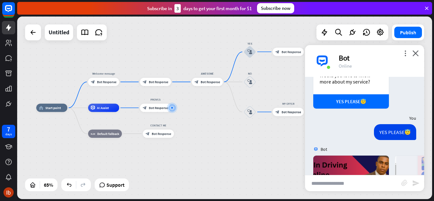
click at [416, 54] on icon "close" at bounding box center [416, 53] width 6 height 6
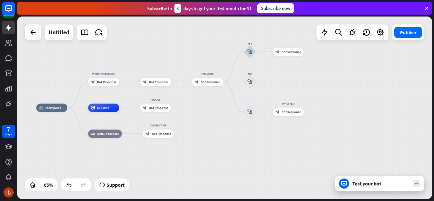
scroll to position [676, 0]
click at [297, 103] on icon "more_horiz" at bounding box center [296, 102] width 3 height 3
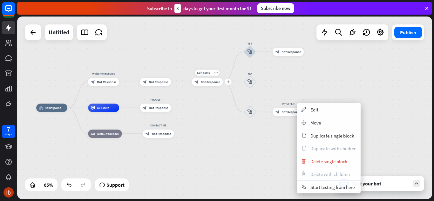
click at [212, 78] on div "Edit name more_horiz plus AWESOME block_bot_response Bot Response" at bounding box center [207, 82] width 31 height 8
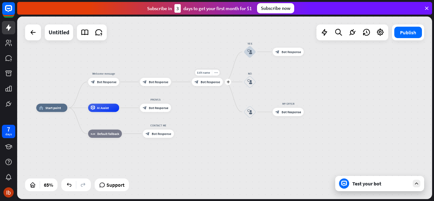
click at [215, 78] on div "Edit name more_horiz plus block_bot_response Bot Response" at bounding box center [207, 82] width 31 height 8
click at [218, 75] on div "more_horiz" at bounding box center [216, 73] width 8 height 6
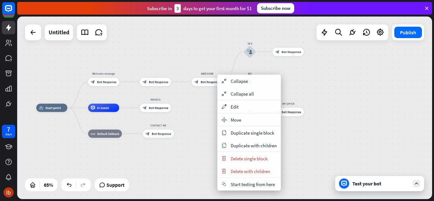
click at [236, 159] on span "Delete single block" at bounding box center [249, 159] width 37 height 6
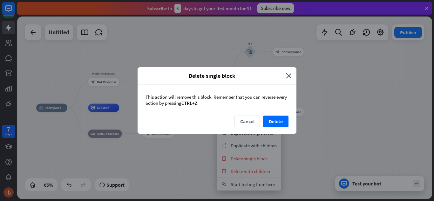
click at [277, 117] on button "Delete" at bounding box center [275, 122] width 25 height 12
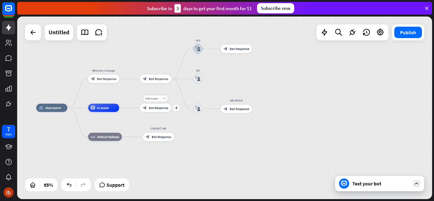
click at [176, 108] on icon "plus" at bounding box center [176, 108] width 3 height 3
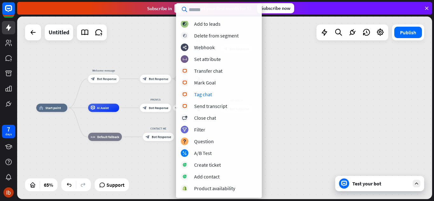
scroll to position [177, 0]
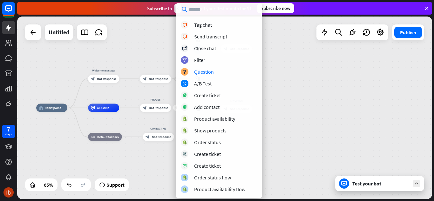
click at [202, 71] on div "Question" at bounding box center [204, 72] width 20 height 6
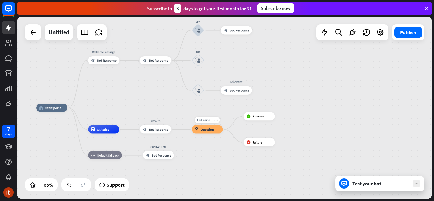
click at [207, 128] on span "Question" at bounding box center [207, 130] width 13 height 4
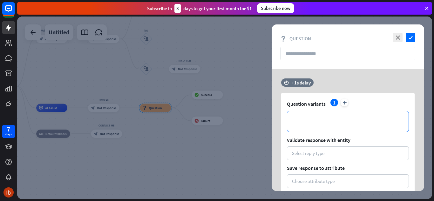
click at [316, 122] on p "**********" at bounding box center [348, 122] width 109 height 8
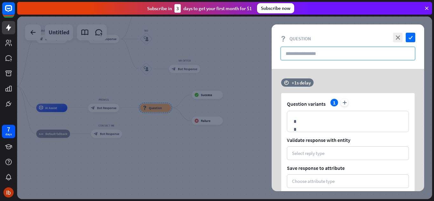
click at [342, 50] on input "text" at bounding box center [348, 54] width 135 height 14
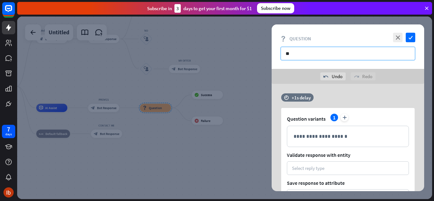
type input "*"
type input "**********"
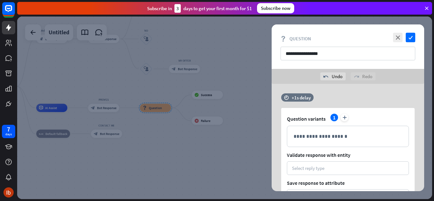
click at [311, 130] on div "**********" at bounding box center [349, 136] width 122 height 21
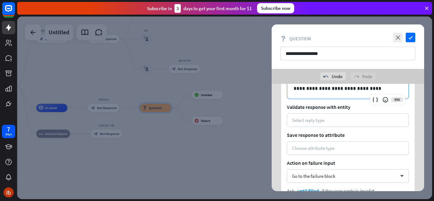
scroll to position [48, 0]
click at [359, 119] on div "Select reply type" at bounding box center [348, 121] width 112 height 6
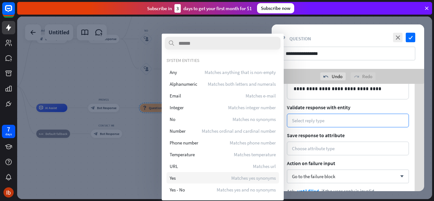
click at [188, 175] on div "Yes Matches yes synonyms" at bounding box center [223, 177] width 113 height 11
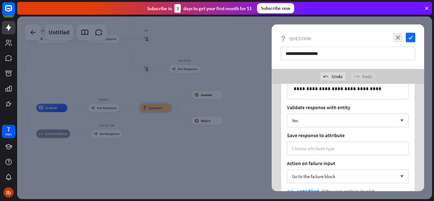
click at [326, 147] on div "Choose attribute type" at bounding box center [313, 149] width 43 height 6
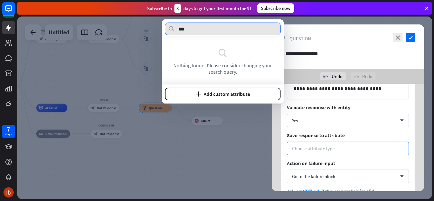
click at [213, 28] on input "***" at bounding box center [223, 29] width 116 height 13
type input "***"
click at [214, 93] on button "plus Add custom attribute" at bounding box center [223, 94] width 116 height 13
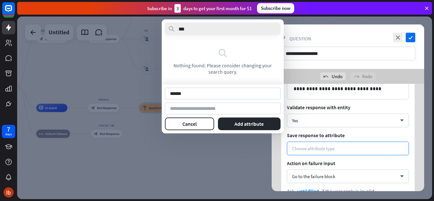
type input "******"
click at [248, 122] on button "Add attribute" at bounding box center [249, 124] width 63 height 13
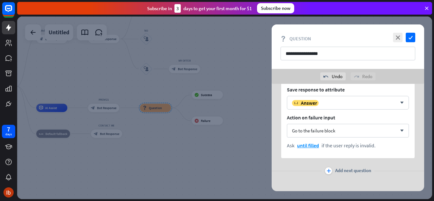
scroll to position [99, 0]
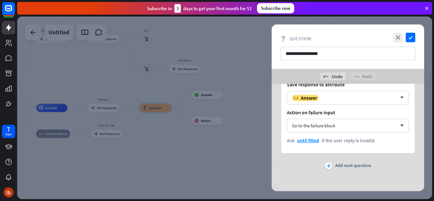
click at [332, 122] on div "Go to the failure block arrow_down" at bounding box center [348, 126] width 122 height 14
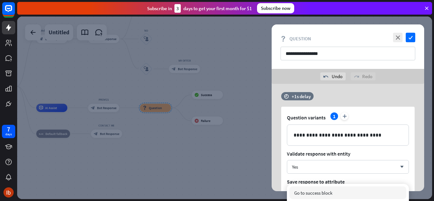
scroll to position [0, 0]
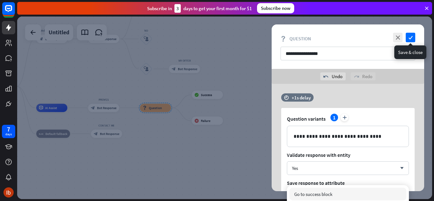
click at [414, 35] on icon "check" at bounding box center [411, 38] width 10 height 10
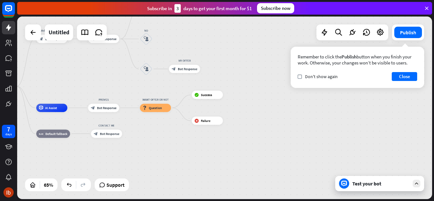
click at [301, 77] on icon "check" at bounding box center [300, 76] width 3 height 3
click at [402, 80] on button "Close" at bounding box center [404, 76] width 25 height 9
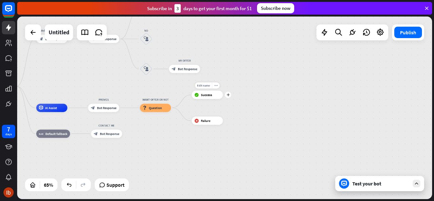
click at [228, 96] on icon "plus" at bounding box center [228, 95] width 3 height 3
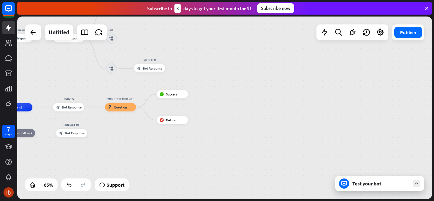
click at [177, 96] on span "Success" at bounding box center [171, 94] width 11 height 4
click at [193, 95] on icon "plus" at bounding box center [193, 94] width 3 height 3
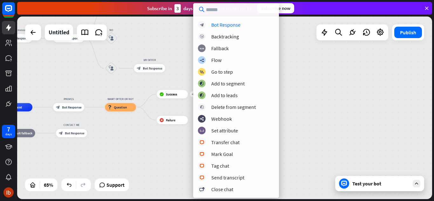
click at [225, 25] on div "Bot Response" at bounding box center [226, 25] width 29 height 6
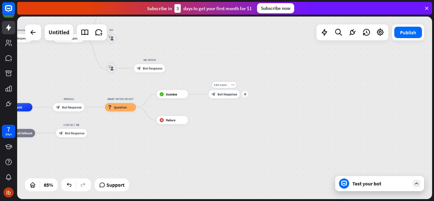
click at [222, 96] on span "Bot Response" at bounding box center [227, 94] width 19 height 4
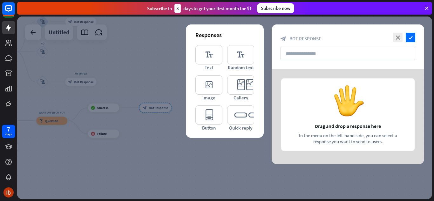
click at [211, 60] on icon "editor_text" at bounding box center [209, 54] width 27 height 19
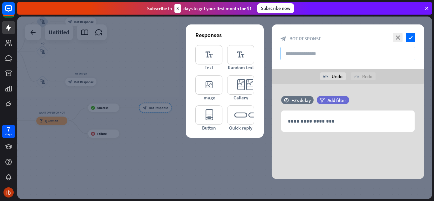
click at [309, 52] on input "text" at bounding box center [348, 54] width 135 height 14
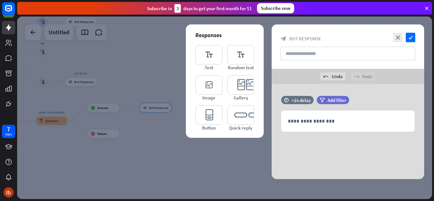
click at [316, 117] on p "**********" at bounding box center [348, 121] width 120 height 8
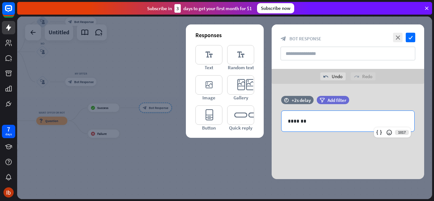
click at [202, 59] on icon "editor_text" at bounding box center [209, 54] width 27 height 19
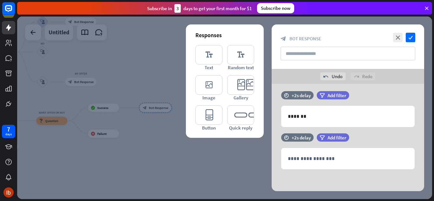
scroll to position [5, 0]
click at [312, 157] on p "**********" at bounding box center [348, 159] width 120 height 8
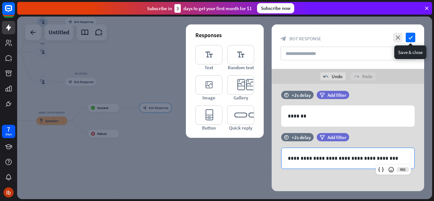
click at [412, 38] on icon "check" at bounding box center [411, 38] width 10 height 10
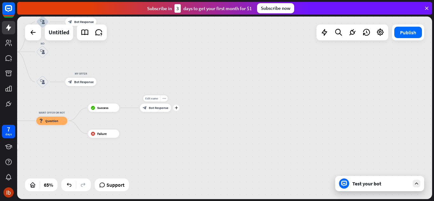
click at [156, 111] on div "block_bot_response Bot Response" at bounding box center [155, 108] width 31 height 8
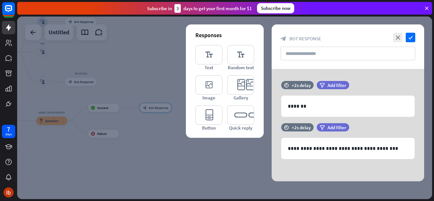
click at [208, 53] on icon "editor_text" at bounding box center [209, 54] width 27 height 19
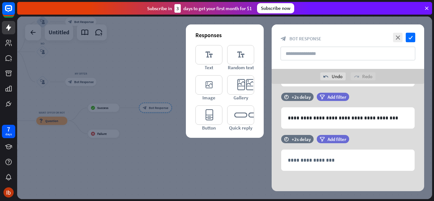
scroll to position [47, 0]
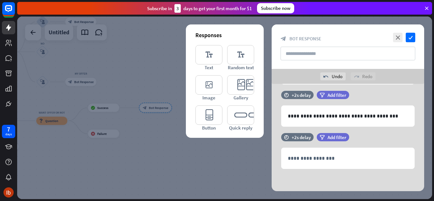
click at [327, 151] on div "**********" at bounding box center [348, 158] width 133 height 21
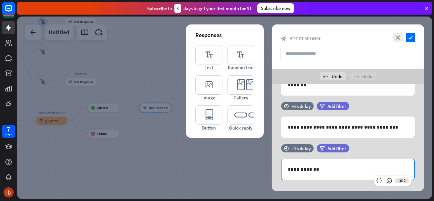
scroll to position [0, 0]
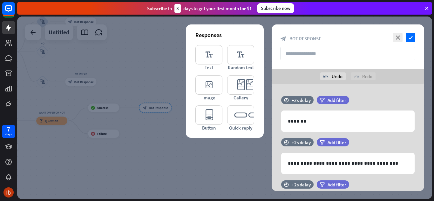
click at [314, 121] on p "*******" at bounding box center [348, 121] width 120 height 8
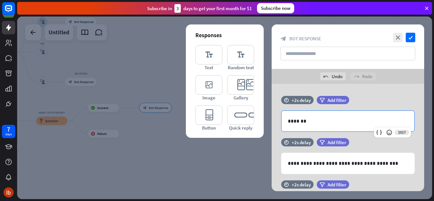
click at [387, 132] on icon at bounding box center [389, 132] width 6 height 6
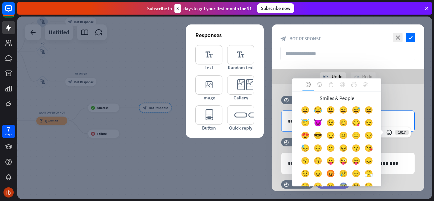
click at [312, 119] on div "😇" at bounding box center [305, 124] width 13 height 13
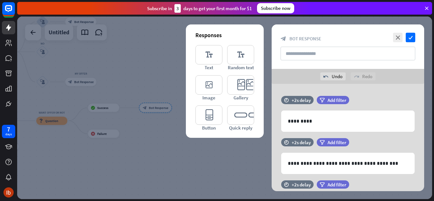
click at [412, 41] on icon "check" at bounding box center [411, 38] width 10 height 10
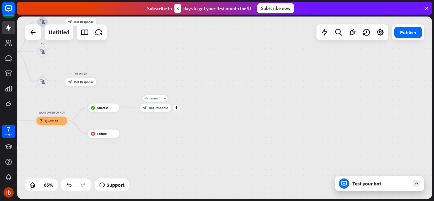
click at [167, 108] on span "Bot Response" at bounding box center [158, 108] width 19 height 4
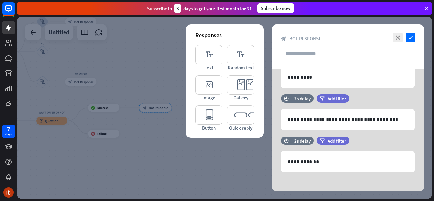
scroll to position [32, 0]
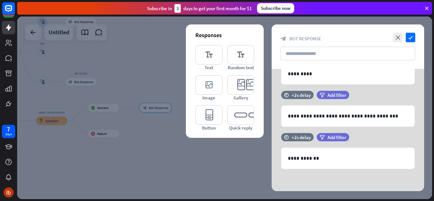
click at [320, 162] on p "**********" at bounding box center [348, 159] width 120 height 8
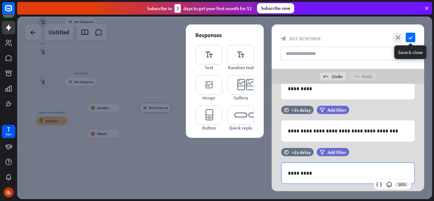
click at [408, 37] on icon "check" at bounding box center [411, 38] width 10 height 10
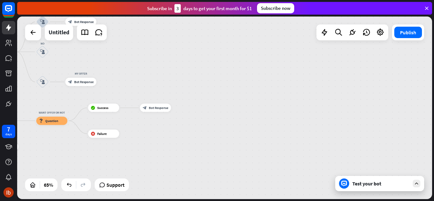
click at [369, 180] on div "Test your bot" at bounding box center [380, 183] width 89 height 15
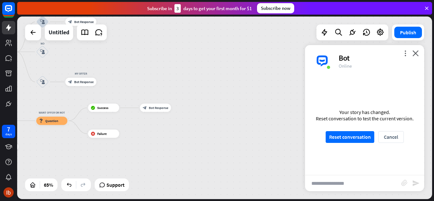
scroll to position [670, 0]
click at [334, 182] on input "text" at bounding box center [353, 184] width 96 height 16
click at [348, 138] on button "Reset conversation" at bounding box center [350, 137] width 49 height 12
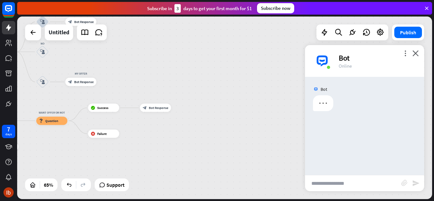
scroll to position [0, 0]
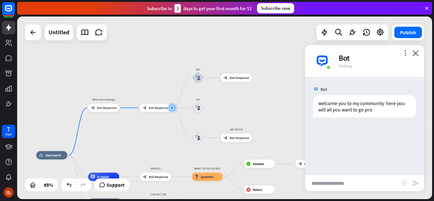
click at [328, 183] on input "text" at bounding box center [353, 184] width 96 height 16
type input "***"
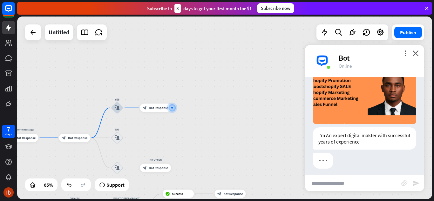
scroll to position [102, 0]
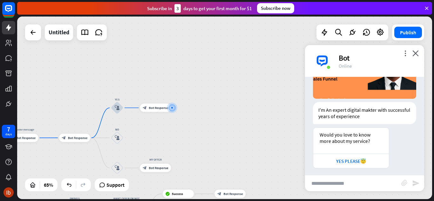
click at [349, 159] on div "YES PLEASE😇" at bounding box center [351, 161] width 69 height 6
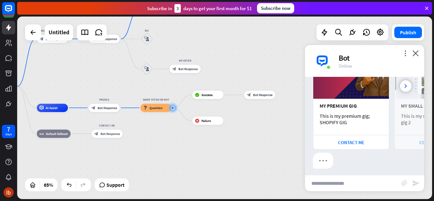
scroll to position [298, 0]
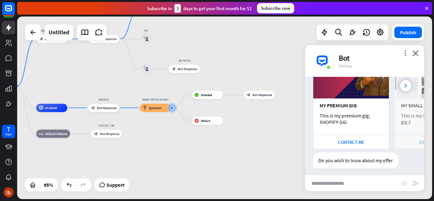
click at [363, 139] on div "CONTACT ME" at bounding box center [351, 142] width 69 height 6
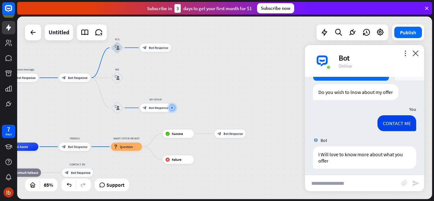
scroll to position [367, 0]
click at [337, 181] on input "text" at bounding box center [353, 184] width 96 height 16
type input "***"
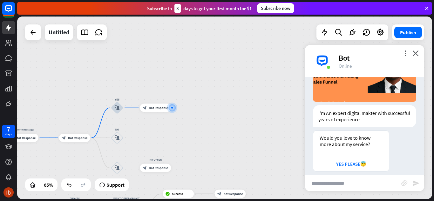
scroll to position [543, 0]
click at [350, 161] on div "YES PLEASE😇" at bounding box center [351, 164] width 69 height 6
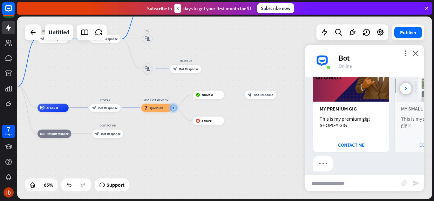
scroll to position [714, 0]
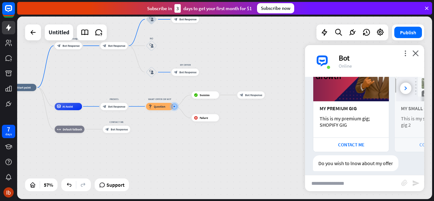
click at [354, 156] on div "Do you wish to lnow about my offer" at bounding box center [356, 164] width 86 height 16
click at [123, 123] on div "more_horiz" at bounding box center [124, 121] width 7 height 5
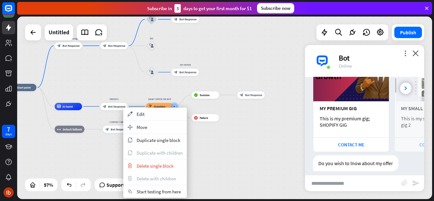
click at [137, 115] on span "Edit" at bounding box center [141, 114] width 8 height 6
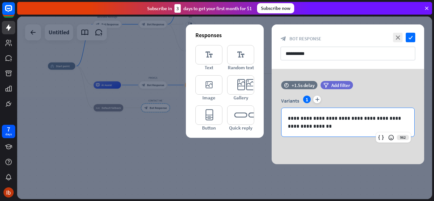
click at [316, 129] on p "**********" at bounding box center [348, 123] width 120 height 16
click at [273, 114] on icon at bounding box center [272, 115] width 6 height 6
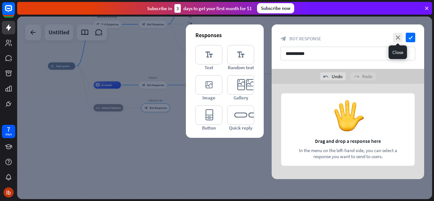
click at [398, 39] on icon "close" at bounding box center [398, 38] width 10 height 10
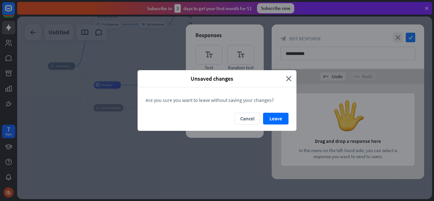
click at [275, 116] on button "Leave" at bounding box center [275, 119] width 25 height 12
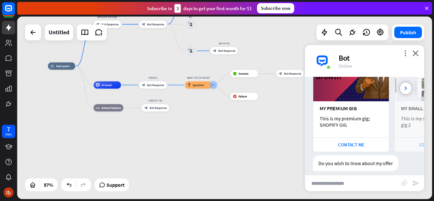
scroll to position [708, 0]
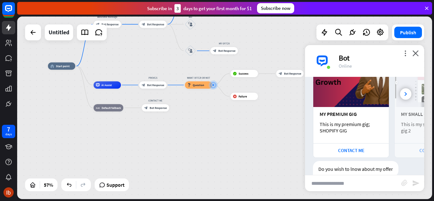
click at [374, 148] on div "CONTACT ME" at bounding box center [351, 151] width 69 height 6
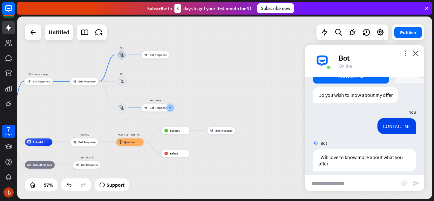
scroll to position [782, 0]
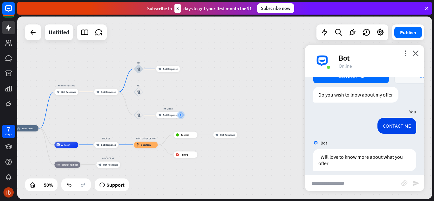
click at [23, 150] on div "home_2 Start point Welcome message block_bot_response Bot Response block_bot_re…" at bounding box center [119, 174] width 208 height 91
click at [175, 108] on icon "more_horiz" at bounding box center [175, 108] width 3 height 3
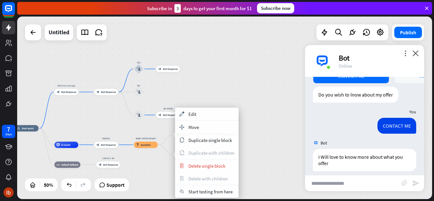
click at [192, 167] on span "Delete single block" at bounding box center [207, 166] width 37 height 6
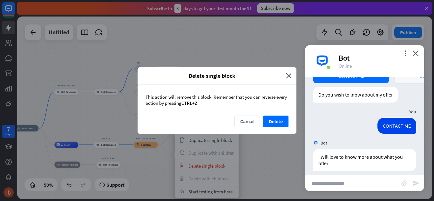
click at [276, 117] on button "Delete" at bounding box center [275, 122] width 25 height 12
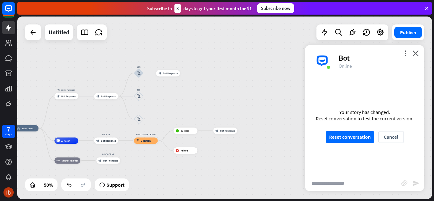
click at [349, 137] on button "Reset conversation" at bounding box center [350, 137] width 49 height 12
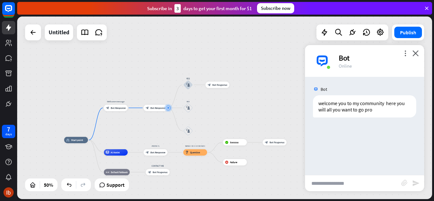
click at [336, 185] on input "text" at bounding box center [353, 184] width 96 height 16
type input "***"
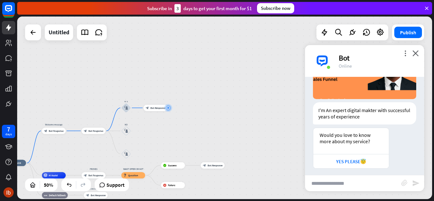
scroll to position [128, 0]
click at [354, 158] on div "YES PLEASE😇" at bounding box center [351, 161] width 69 height 6
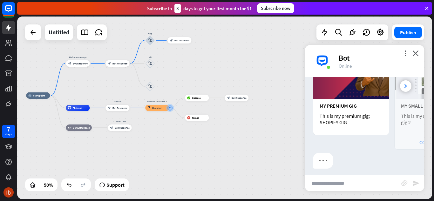
scroll to position [298, 0]
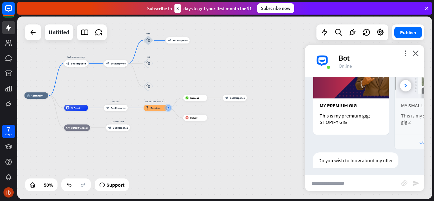
click at [337, 181] on input "text" at bounding box center [353, 184] width 96 height 16
type input "***"
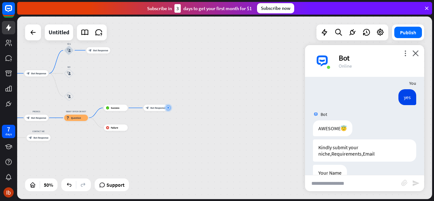
scroll to position [405, 0]
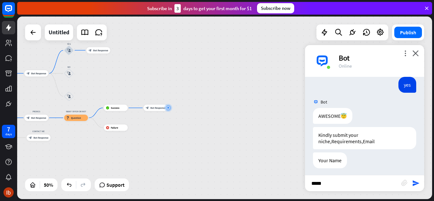
type input "******"
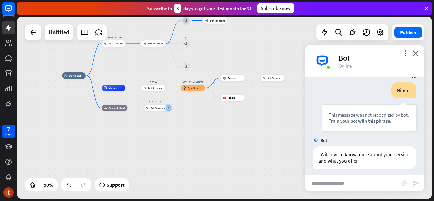
scroll to position [507, 0]
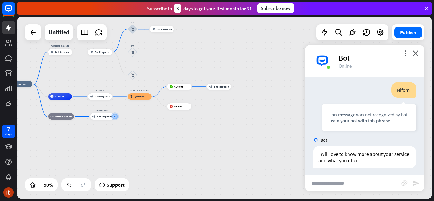
click at [417, 53] on icon "close" at bounding box center [416, 53] width 6 height 6
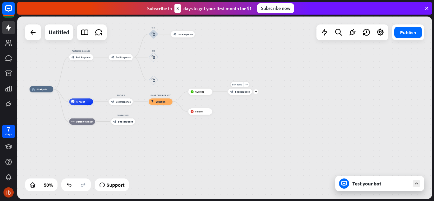
click at [244, 92] on span "Bot Response" at bounding box center [242, 91] width 15 height 3
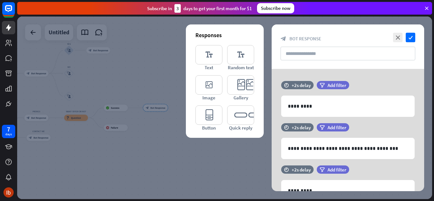
click at [414, 34] on icon "check" at bounding box center [411, 38] width 10 height 10
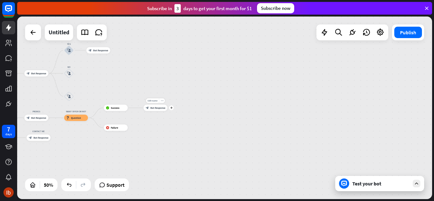
click at [172, 109] on div "plus" at bounding box center [171, 108] width 5 height 5
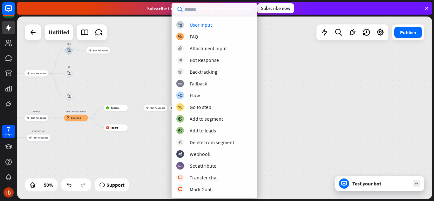
click at [206, 24] on div "User Input" at bounding box center [201, 25] width 22 height 6
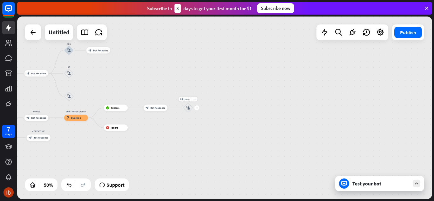
click at [189, 108] on icon "block_user_input" at bounding box center [188, 108] width 4 height 4
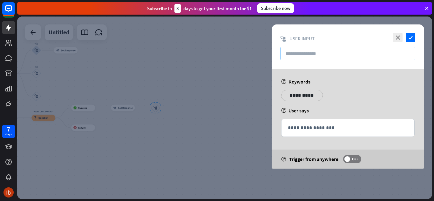
click at [342, 53] on input "text" at bounding box center [348, 54] width 135 height 14
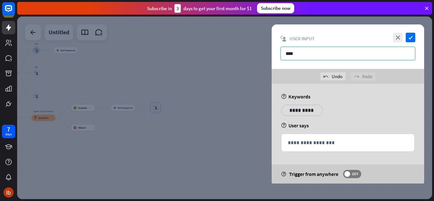
type input "****"
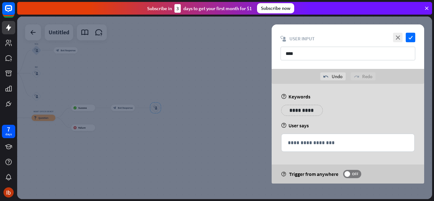
click at [314, 113] on div "**********" at bounding box center [302, 110] width 42 height 11
click at [303, 112] on p "**********" at bounding box center [298, 111] width 25 height 8
click at [290, 121] on icon "variable" at bounding box center [290, 119] width 5 height 5
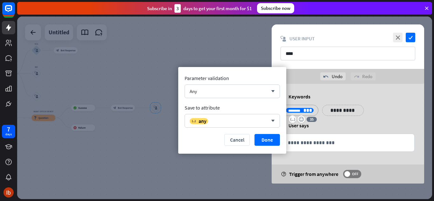
click at [264, 120] on div "variable any" at bounding box center [229, 121] width 78 height 6
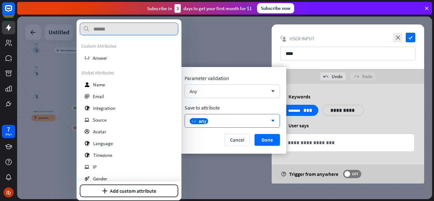
click at [135, 31] on input "text" at bounding box center [129, 29] width 99 height 13
click at [116, 86] on div "user Name" at bounding box center [128, 84] width 95 height 11
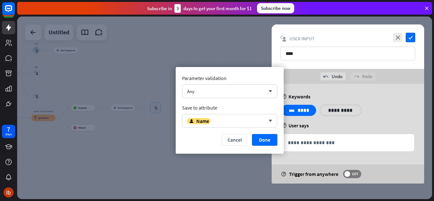
click at [267, 142] on button "Done" at bounding box center [264, 140] width 25 height 12
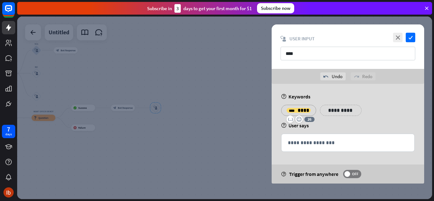
click at [411, 38] on icon "check" at bounding box center [411, 38] width 10 height 10
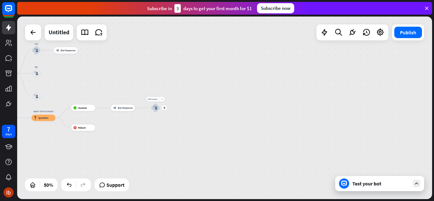
click at [163, 109] on div "plus" at bounding box center [164, 108] width 5 height 5
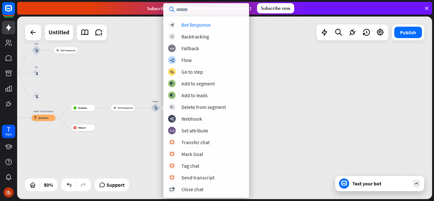
click at [192, 25] on div "Bot Response" at bounding box center [196, 25] width 29 height 6
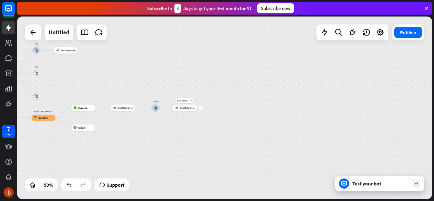
click at [190, 111] on div "block_bot_response Bot Response" at bounding box center [185, 108] width 24 height 6
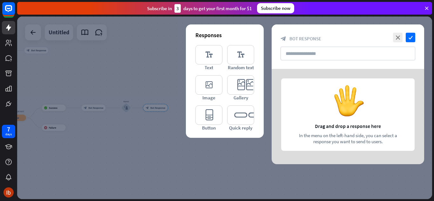
click at [213, 55] on icon "editor_text" at bounding box center [209, 54] width 27 height 19
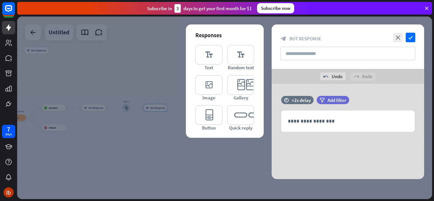
click at [339, 121] on p "**********" at bounding box center [348, 121] width 120 height 8
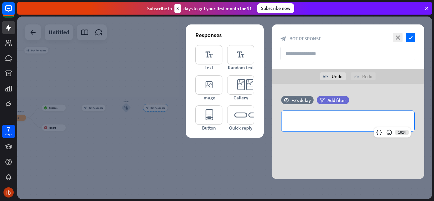
click at [380, 132] on icon at bounding box center [379, 132] width 6 height 6
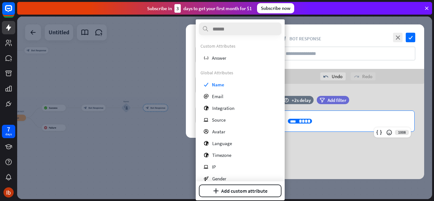
click at [344, 123] on p "**********" at bounding box center [348, 121] width 120 height 8
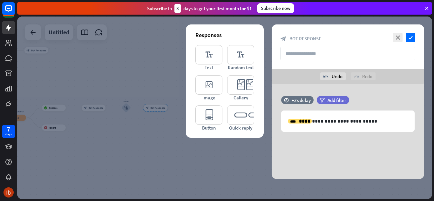
click at [409, 36] on icon "check" at bounding box center [411, 38] width 10 height 10
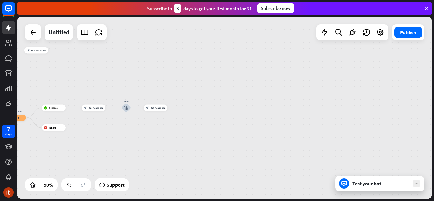
click at [373, 179] on div "Test your bot" at bounding box center [380, 183] width 89 height 15
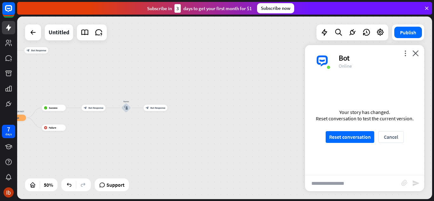
scroll to position [504, 0]
click at [354, 137] on button "Reset conversation" at bounding box center [350, 137] width 49 height 12
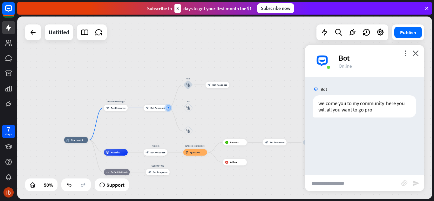
click at [341, 183] on input "text" at bounding box center [353, 184] width 96 height 16
type input "***"
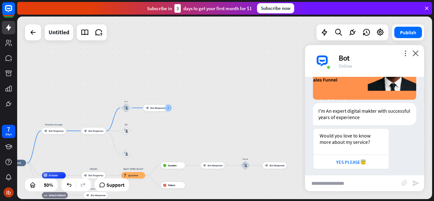
scroll to position [128, 0]
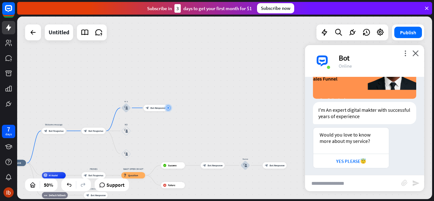
click at [361, 160] on div "YES PLEASE😇" at bounding box center [351, 161] width 69 height 6
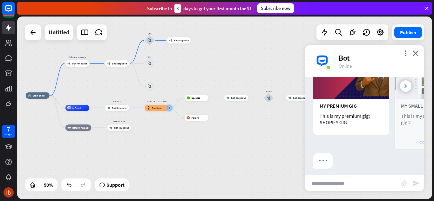
scroll to position [298, 0]
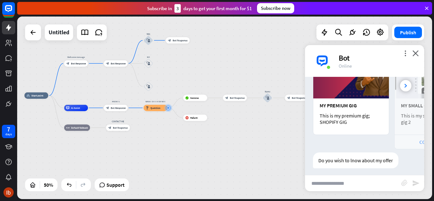
click at [337, 180] on input "text" at bounding box center [353, 184] width 96 height 16
type input "***"
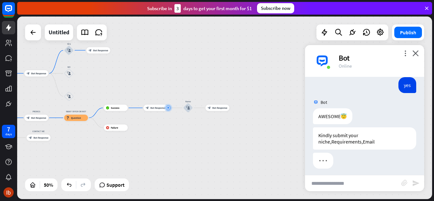
scroll to position [405, 0]
type input "****"
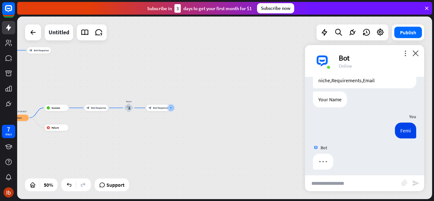
scroll to position [468, 0]
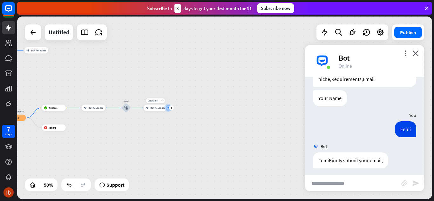
click at [168, 108] on div at bounding box center [168, 108] width 0 height 0
click at [171, 107] on icon "plus" at bounding box center [171, 108] width 3 height 2
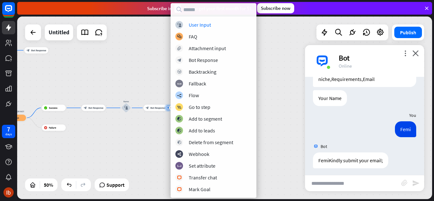
click at [214, 23] on div "block_user_input User Input" at bounding box center [214, 25] width 76 height 8
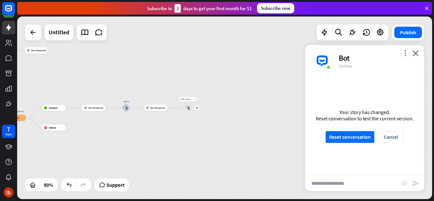
click at [189, 109] on icon "block_user_input" at bounding box center [188, 108] width 4 height 4
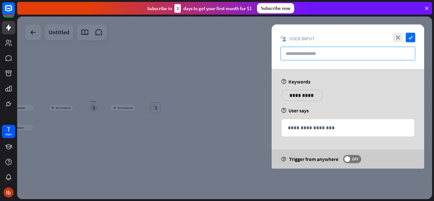
click at [314, 53] on input "text" at bounding box center [348, 54] width 135 height 14
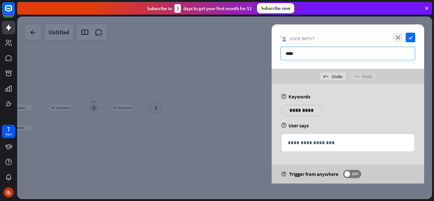
type input "****"
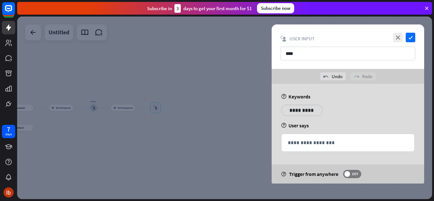
click at [310, 107] on p "**********" at bounding box center [302, 111] width 32 height 8
click at [291, 118] on icon "variable" at bounding box center [290, 119] width 5 height 5
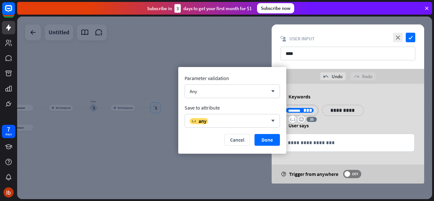
click at [249, 120] on div "variable any" at bounding box center [229, 121] width 78 height 6
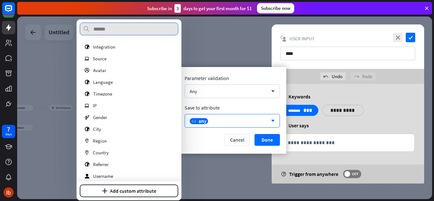
scroll to position [79, 0]
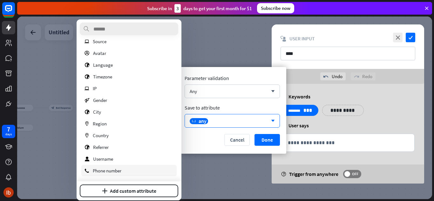
click at [101, 169] on span "Phone number" at bounding box center [107, 171] width 29 height 6
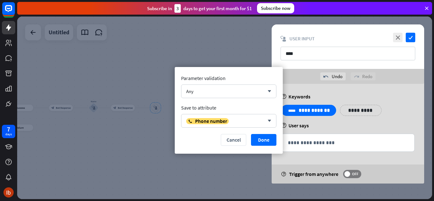
click at [267, 139] on button "Done" at bounding box center [263, 140] width 25 height 12
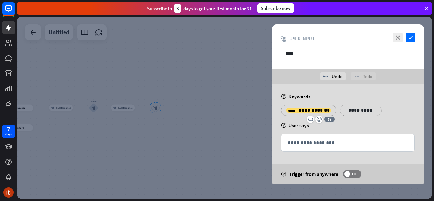
click at [341, 141] on p "**********" at bounding box center [348, 143] width 120 height 8
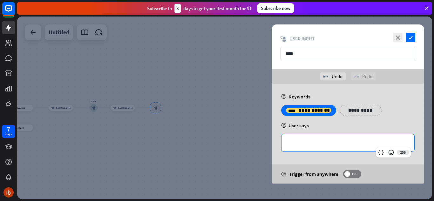
click at [379, 153] on icon at bounding box center [381, 152] width 6 height 6
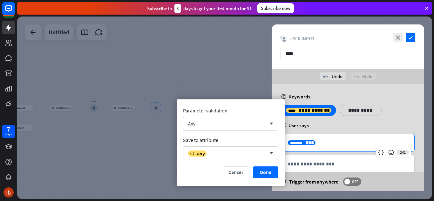
click at [219, 152] on div "variable any" at bounding box center [227, 153] width 78 height 6
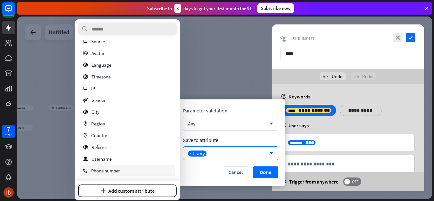
click at [101, 170] on span "Phone number" at bounding box center [105, 171] width 29 height 6
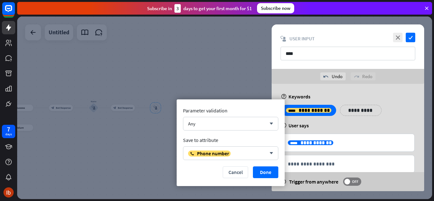
click at [275, 171] on button "Done" at bounding box center [265, 173] width 25 height 12
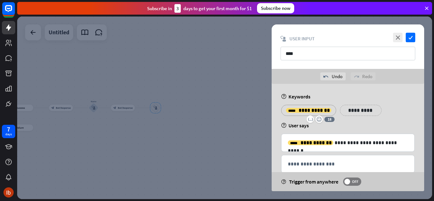
click at [311, 108] on span "**********" at bounding box center [314, 110] width 31 height 5
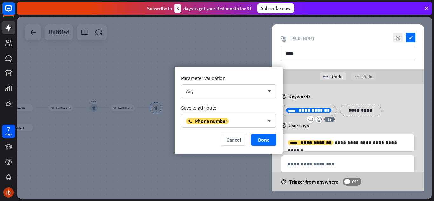
click at [247, 117] on div "phone Phone number arrow_down" at bounding box center [228, 121] width 95 height 14
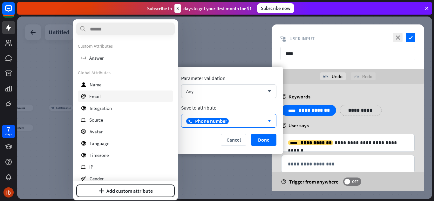
click at [101, 94] on div "email Email" at bounding box center [125, 96] width 95 height 11
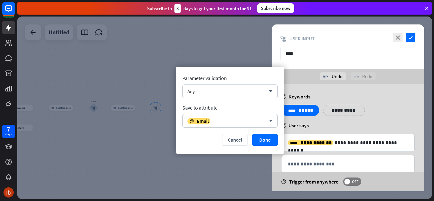
click at [262, 140] on button "Done" at bounding box center [265, 140] width 25 height 12
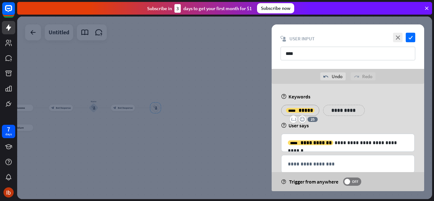
click at [322, 142] on span "**********" at bounding box center [316, 143] width 31 height 5
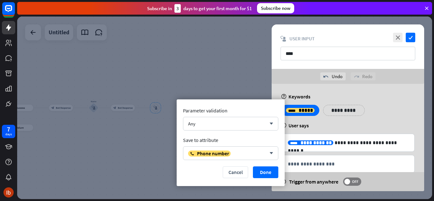
click at [246, 153] on div "phone Phone number" at bounding box center [227, 153] width 78 height 6
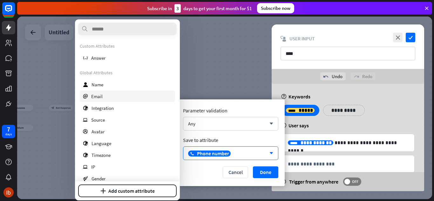
click at [98, 94] on span "Email" at bounding box center [96, 97] width 11 height 6
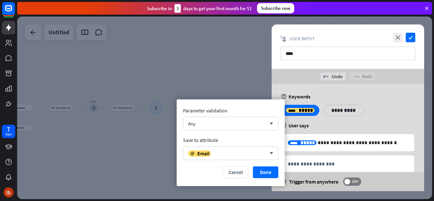
click at [352, 145] on p "**********" at bounding box center [348, 143] width 120 height 8
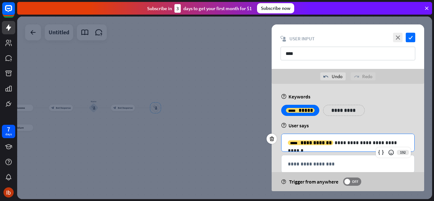
click at [327, 142] on span "**********" at bounding box center [316, 143] width 31 height 5
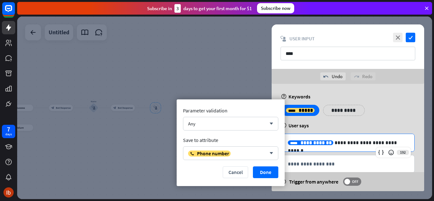
click at [231, 152] on div "phone Phone number" at bounding box center [209, 153] width 43 height 6
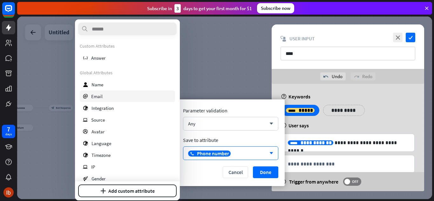
click at [115, 100] on div "email Email" at bounding box center [127, 96] width 95 height 11
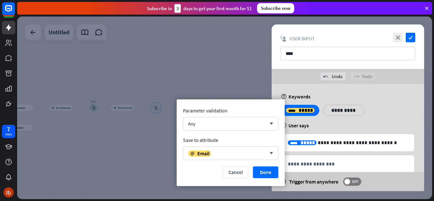
click at [264, 169] on button "Done" at bounding box center [265, 173] width 25 height 12
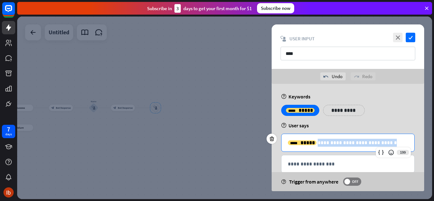
drag, startPoint x: 313, startPoint y: 142, endPoint x: 386, endPoint y: 145, distance: 72.9
click at [386, 145] on p "**********" at bounding box center [348, 143] width 120 height 8
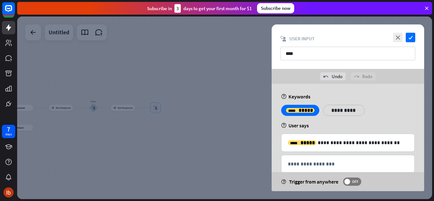
click at [409, 38] on icon "check" at bounding box center [411, 38] width 10 height 10
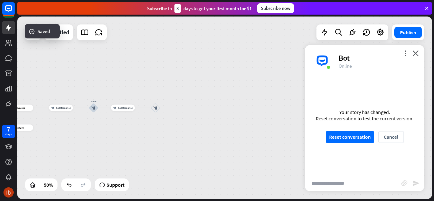
scroll to position [465, 0]
click at [164, 108] on icon "plus" at bounding box center [164, 108] width 3 height 2
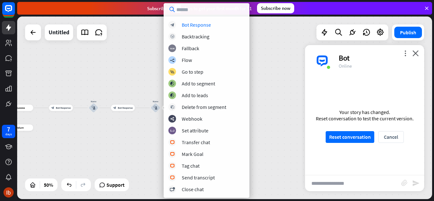
click at [198, 24] on div "Bot Response" at bounding box center [196, 25] width 29 height 6
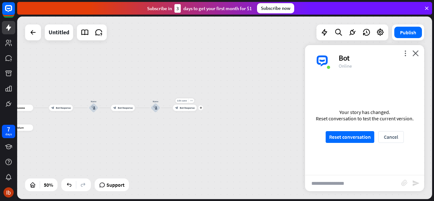
click at [192, 108] on span "Bot Response" at bounding box center [187, 108] width 15 height 3
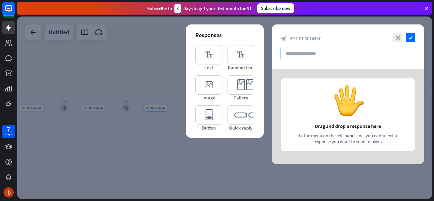
click at [306, 52] on input "text" at bounding box center [348, 54] width 135 height 14
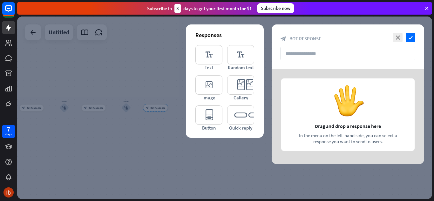
click at [401, 36] on icon "close" at bounding box center [398, 38] width 10 height 10
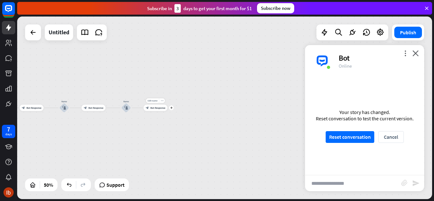
click at [163, 105] on div "Edit name more_horiz plus block_bot_response Bot Response" at bounding box center [156, 108] width 24 height 6
click at [163, 103] on div "more_horiz" at bounding box center [162, 101] width 6 height 5
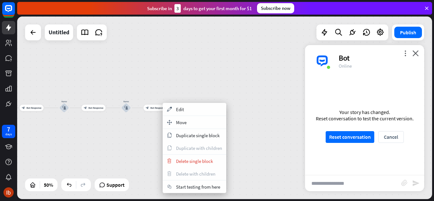
click at [181, 160] on span "Delete single block" at bounding box center [194, 161] width 37 height 6
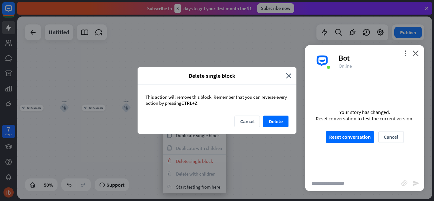
click at [272, 121] on button "Delete" at bounding box center [275, 122] width 25 height 12
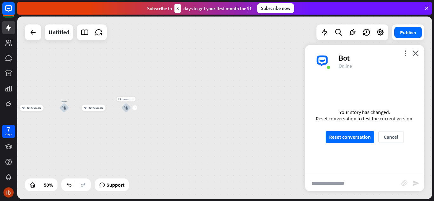
click at [134, 107] on icon "plus" at bounding box center [135, 108] width 3 height 2
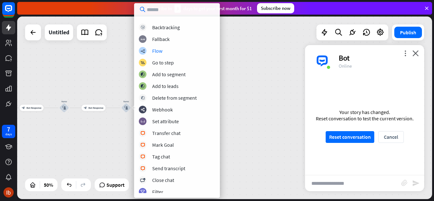
scroll to position [0, 0]
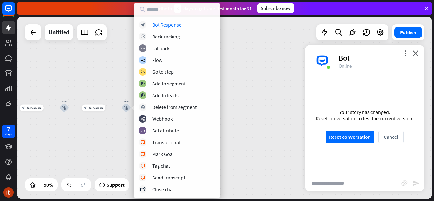
click at [160, 27] on div "Bot Response" at bounding box center [166, 25] width 29 height 6
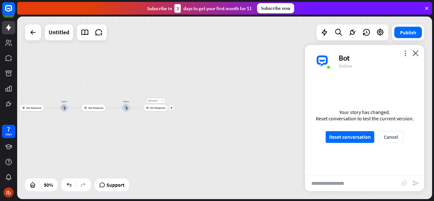
click at [152, 109] on span "Bot Response" at bounding box center [157, 108] width 15 height 3
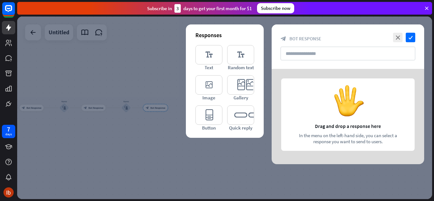
click at [209, 59] on icon "editor_text" at bounding box center [209, 54] width 27 height 19
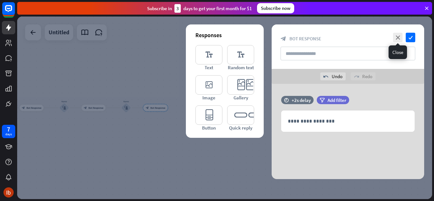
click at [399, 39] on icon "close" at bounding box center [398, 38] width 10 height 10
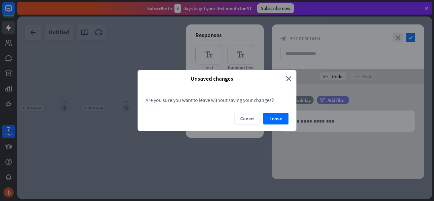
click at [271, 117] on button "Leave" at bounding box center [275, 119] width 25 height 12
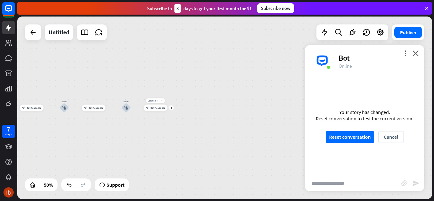
click at [162, 102] on div "more_horiz" at bounding box center [162, 101] width 6 height 5
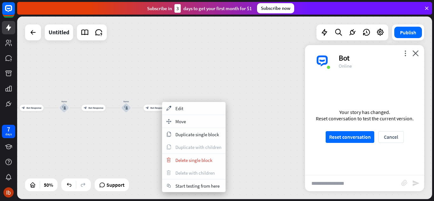
click at [185, 157] on span "Delete single block" at bounding box center [194, 160] width 37 height 6
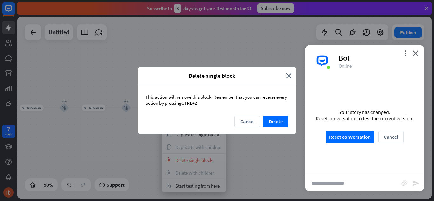
click at [274, 122] on button "Delete" at bounding box center [275, 122] width 25 height 12
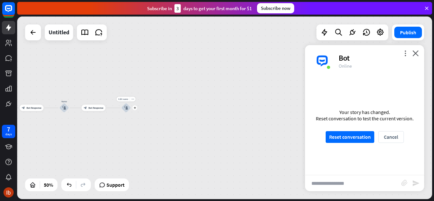
click at [135, 109] on div "plus" at bounding box center [135, 108] width 5 height 5
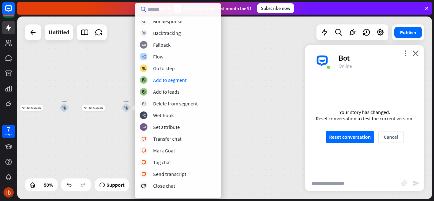
scroll to position [0, 0]
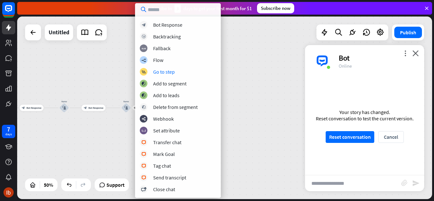
click at [238, 77] on div "home_2 Start point Welcome message block_bot_response Bot Response block_bot_re…" at bounding box center [224, 108] width 415 height 183
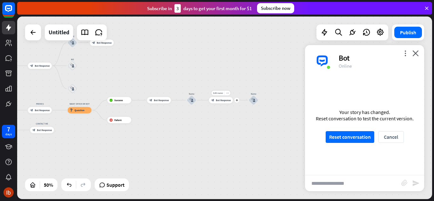
click at [216, 104] on div "Edit name more_horiz plus block_bot_response Bot Response" at bounding box center [221, 100] width 24 height 6
click at [219, 104] on div "Edit name more_horiz plus block_bot_response Bot Response" at bounding box center [221, 100] width 24 height 6
click at [226, 98] on div "block_bot_response Bot Response" at bounding box center [221, 100] width 24 height 6
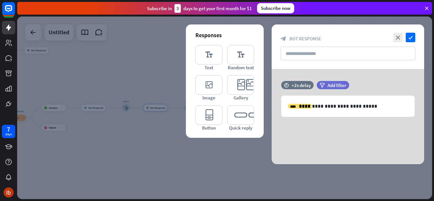
click at [373, 105] on p "**********" at bounding box center [348, 106] width 120 height 8
click at [202, 57] on icon "editor_text" at bounding box center [209, 54] width 27 height 19
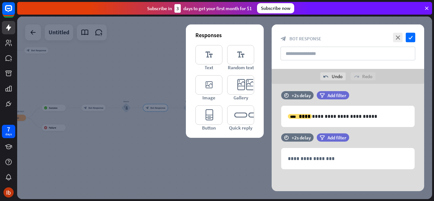
scroll to position [5, 0]
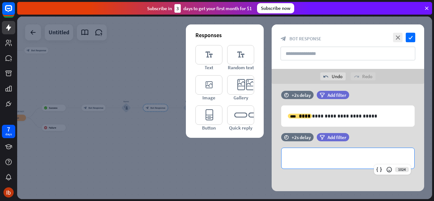
click at [316, 158] on p "**********" at bounding box center [348, 159] width 120 height 8
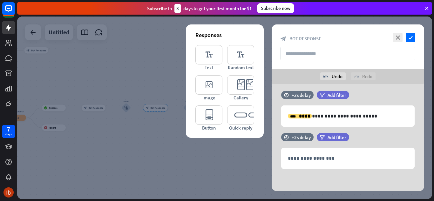
click at [399, 37] on icon "close" at bounding box center [398, 38] width 10 height 10
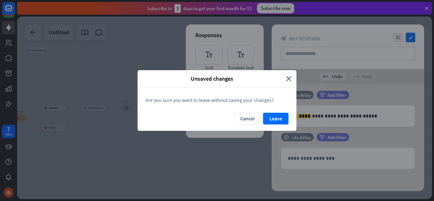
click at [279, 117] on button "Leave" at bounding box center [275, 119] width 25 height 12
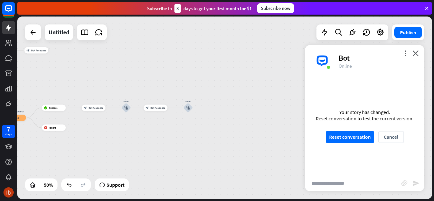
scroll to position [456, 0]
click at [201, 97] on icon "plus" at bounding box center [200, 97] width 3 height 2
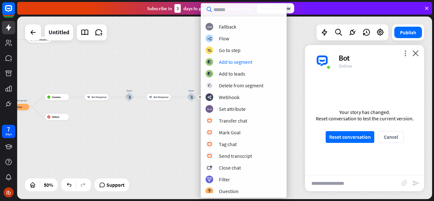
scroll to position [0, 0]
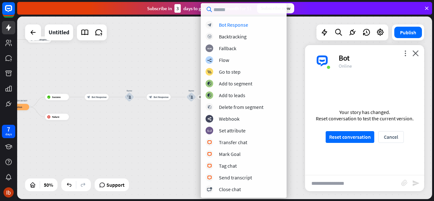
click at [229, 26] on div "Bot Response" at bounding box center [233, 25] width 29 height 6
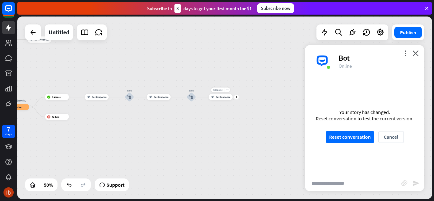
click at [221, 101] on div "Edit name more_horiz plus block_bot_response Bot Response" at bounding box center [221, 97] width 24 height 6
click at [220, 90] on span "Edit name" at bounding box center [218, 90] width 10 height 3
click at [222, 96] on span "Bot Response" at bounding box center [223, 97] width 15 height 3
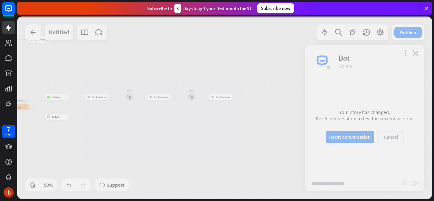
click at [222, 96] on div at bounding box center [224, 108] width 415 height 183
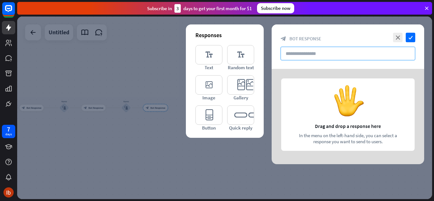
click at [305, 52] on input "text" at bounding box center [348, 54] width 135 height 14
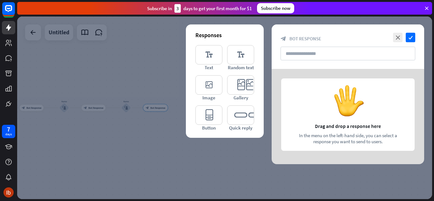
click at [205, 58] on icon "editor_text" at bounding box center [209, 54] width 27 height 19
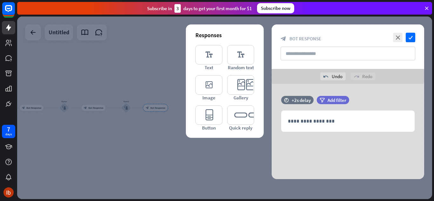
click at [324, 114] on div "**********" at bounding box center [348, 121] width 133 height 21
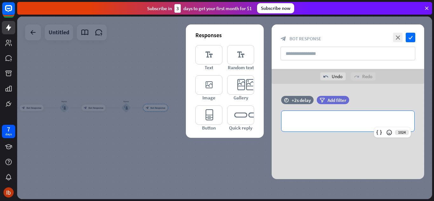
click at [379, 134] on icon at bounding box center [379, 132] width 6 height 6
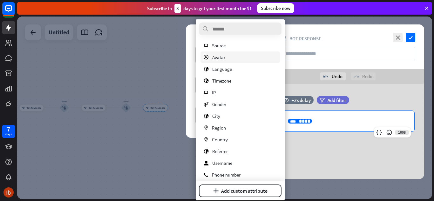
scroll to position [79, 0]
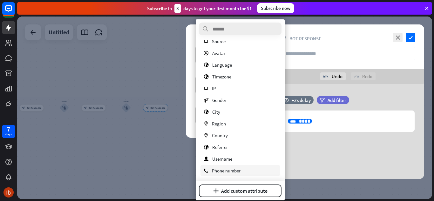
click at [223, 168] on span "Phone number" at bounding box center [226, 171] width 29 height 6
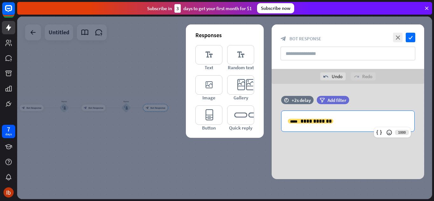
click at [346, 119] on p "**********" at bounding box center [348, 121] width 120 height 8
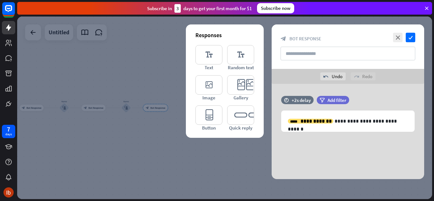
click at [365, 142] on div "**********" at bounding box center [348, 131] width 153 height 95
click at [409, 37] on icon "check" at bounding box center [411, 38] width 10 height 10
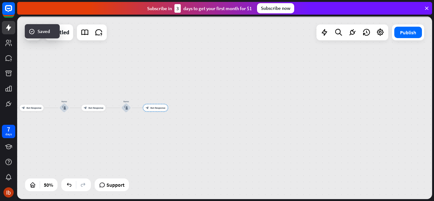
scroll to position [453, 0]
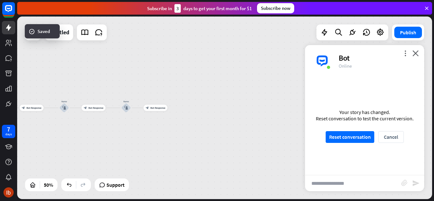
click at [334, 140] on button "Reset conversation" at bounding box center [350, 137] width 49 height 12
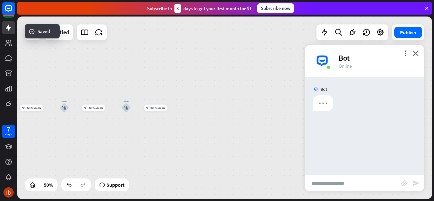
scroll to position [0, 0]
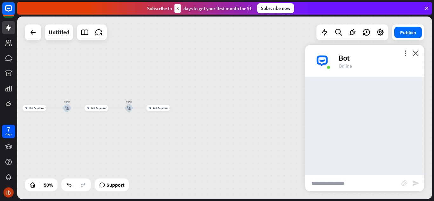
click at [324, 179] on input "text" at bounding box center [353, 184] width 96 height 16
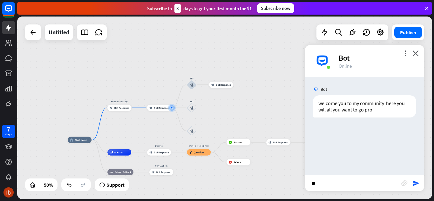
type input "***"
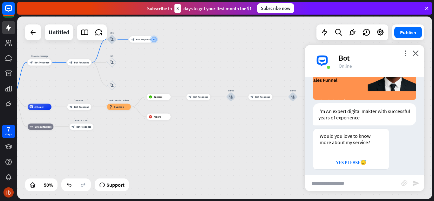
scroll to position [128, 0]
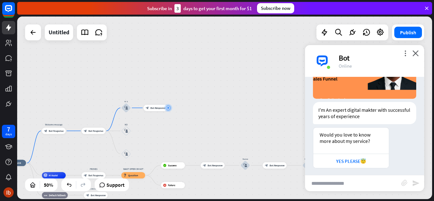
click at [345, 161] on div "YES PLEASE😇" at bounding box center [351, 161] width 69 height 6
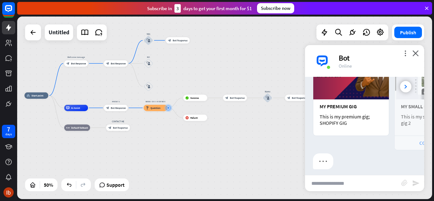
scroll to position [298, 0]
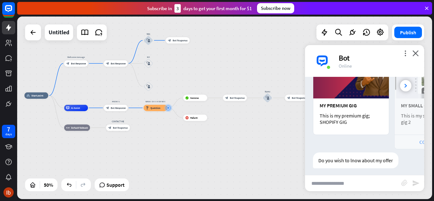
click at [336, 184] on input "text" at bounding box center [353, 184] width 96 height 16
type input "***"
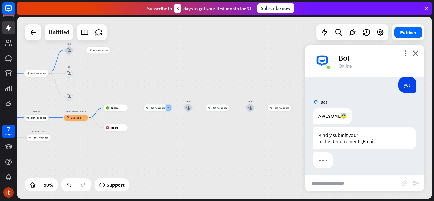
scroll to position [405, 0]
type input "****"
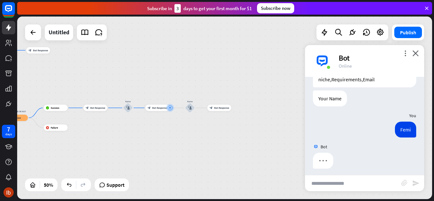
scroll to position [468, 0]
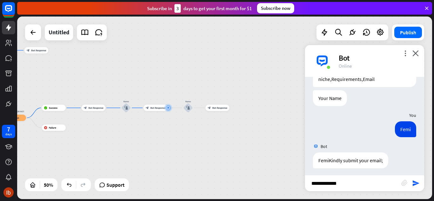
type input "**********"
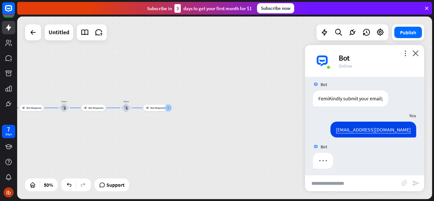
scroll to position [530, 0]
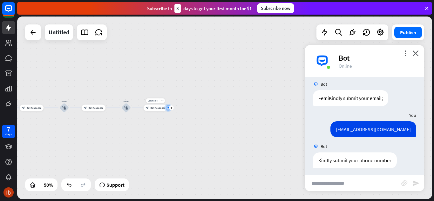
click at [156, 107] on span "Bot Response" at bounding box center [157, 108] width 15 height 3
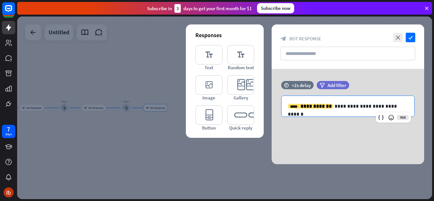
click at [334, 106] on p "**********" at bounding box center [348, 106] width 120 height 8
click at [332, 106] on p "**********" at bounding box center [348, 106] width 120 height 8
drag, startPoint x: 332, startPoint y: 106, endPoint x: 408, endPoint y: 107, distance: 75.4
click at [408, 107] on p "**********" at bounding box center [348, 106] width 120 height 8
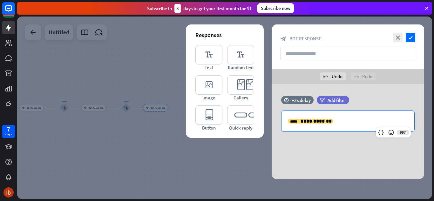
click at [380, 133] on icon at bounding box center [381, 132] width 6 height 6
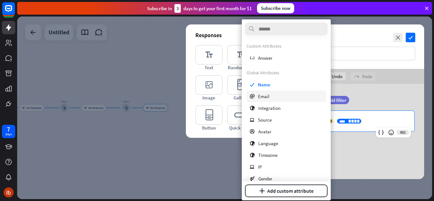
click at [283, 96] on div "email Email" at bounding box center [287, 96] width 80 height 11
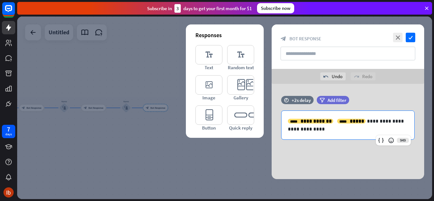
click at [410, 38] on icon "check" at bounding box center [411, 38] width 10 height 10
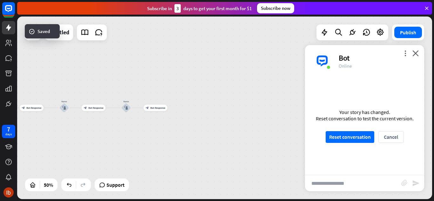
scroll to position [527, 0]
click at [356, 140] on button "Reset conversation" at bounding box center [350, 137] width 49 height 12
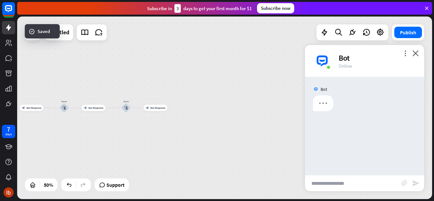
click at [350, 185] on input "text" at bounding box center [353, 184] width 96 height 16
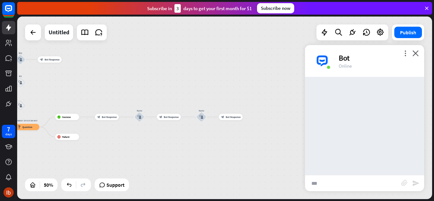
type input "***"
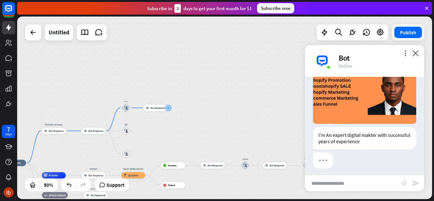
scroll to position [102, 0]
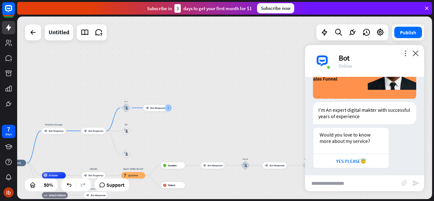
click at [343, 161] on div "YES PLEASE😇" at bounding box center [351, 161] width 69 height 6
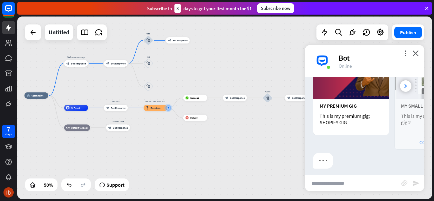
scroll to position [298, 0]
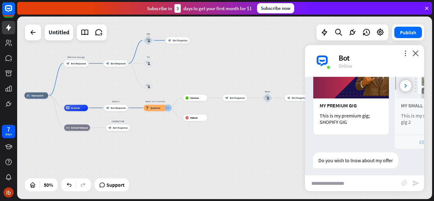
click at [323, 182] on input "text" at bounding box center [353, 184] width 96 height 16
type input "***"
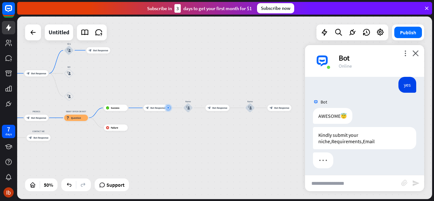
scroll to position [405, 0]
type input "****"
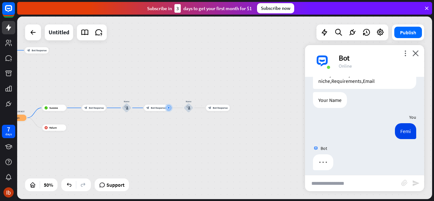
scroll to position [468, 0]
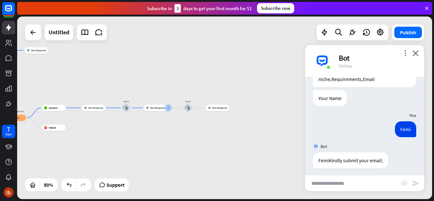
type input "*"
type input "**********"
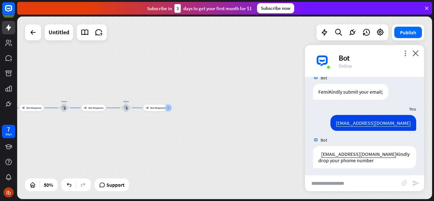
scroll to position [536, 0]
click at [154, 111] on div "block_bot_response Bot Response" at bounding box center [156, 108] width 24 height 6
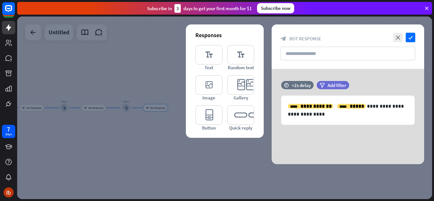
click at [284, 103] on div "**********" at bounding box center [348, 110] width 133 height 29
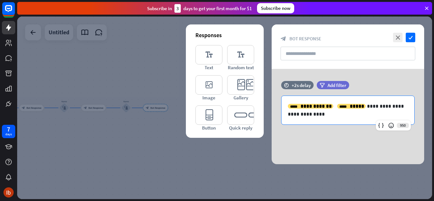
click at [284, 103] on div "**********" at bounding box center [348, 110] width 133 height 29
click at [287, 105] on div "**********" at bounding box center [348, 110] width 133 height 29
click at [287, 104] on div "**********" at bounding box center [348, 110] width 133 height 29
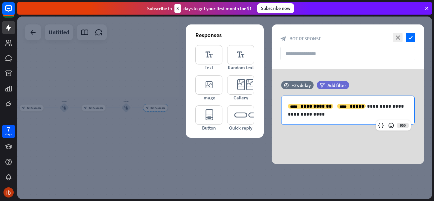
click at [380, 126] on icon at bounding box center [381, 125] width 6 height 6
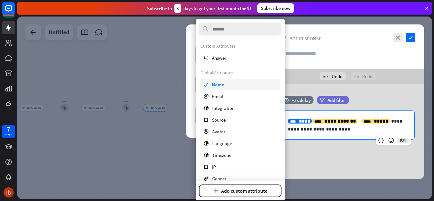
click at [227, 84] on div "check Name" at bounding box center [241, 84] width 80 height 11
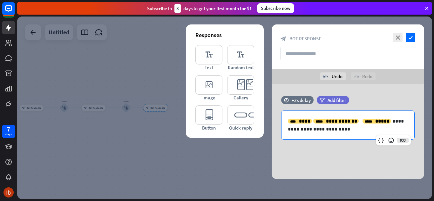
click at [341, 129] on p "**********" at bounding box center [348, 125] width 120 height 16
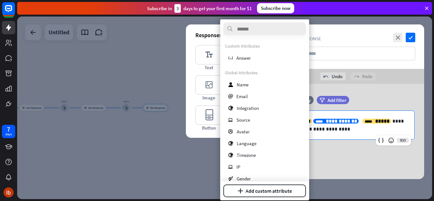
click at [314, 120] on div "**********" at bounding box center [336, 121] width 45 height 5
click at [329, 127] on p "**********" at bounding box center [348, 125] width 120 height 16
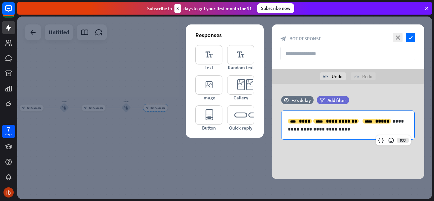
click at [312, 120] on p "**********" at bounding box center [348, 125] width 120 height 16
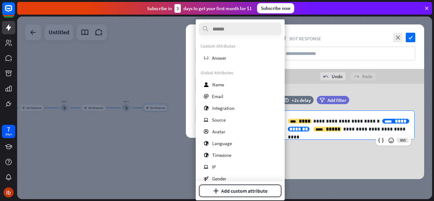
drag, startPoint x: 377, startPoint y: 120, endPoint x: 389, endPoint y: 120, distance: 11.8
click at [389, 120] on div "**********" at bounding box center [349, 125] width 122 height 13
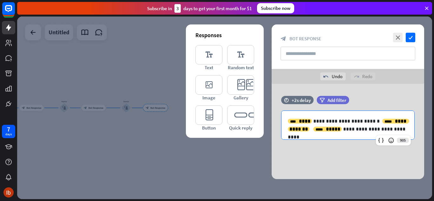
click at [368, 118] on p "**********" at bounding box center [348, 125] width 120 height 16
click at [372, 120] on div "**********" at bounding box center [349, 125] width 122 height 13
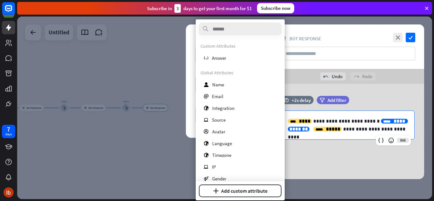
click at [383, 121] on span "**********" at bounding box center [348, 125] width 117 height 13
click at [221, 94] on span "Email" at bounding box center [217, 97] width 11 height 6
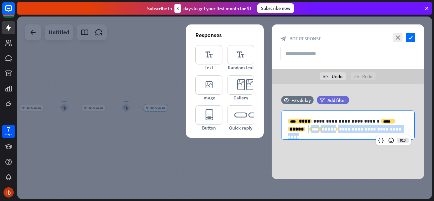
drag, startPoint x: 401, startPoint y: 126, endPoint x: 376, endPoint y: 129, distance: 25.4
click at [376, 129] on p "**********" at bounding box center [348, 125] width 120 height 16
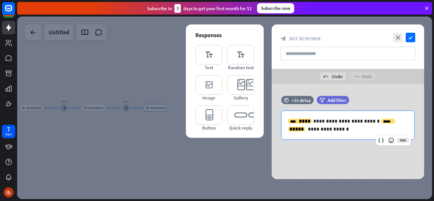
click at [384, 141] on icon at bounding box center [381, 140] width 6 height 6
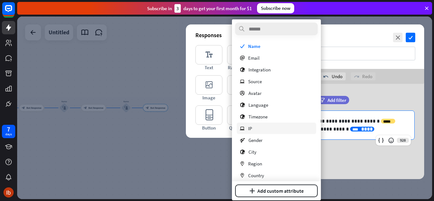
scroll to position [79, 0]
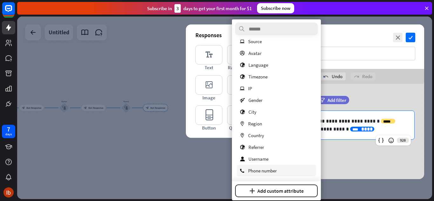
click at [258, 169] on span "Phone number" at bounding box center [262, 171] width 29 height 6
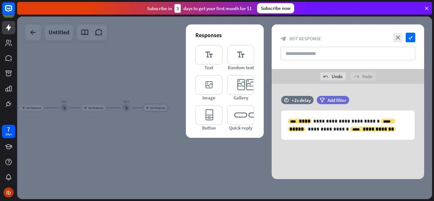
click at [410, 37] on icon "check" at bounding box center [411, 38] width 10 height 10
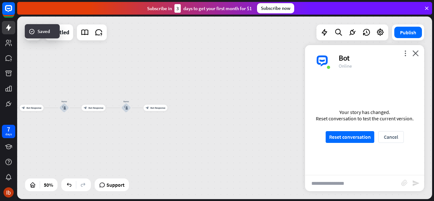
scroll to position [533, 0]
click at [331, 178] on input "text" at bounding box center [353, 184] width 96 height 16
type input "***"
click at [351, 141] on button "Reset conversation" at bounding box center [350, 137] width 49 height 12
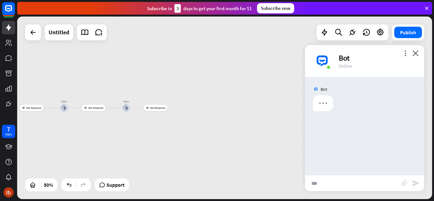
scroll to position [0, 0]
click at [351, 138] on button "Reset conversation" at bounding box center [350, 137] width 49 height 12
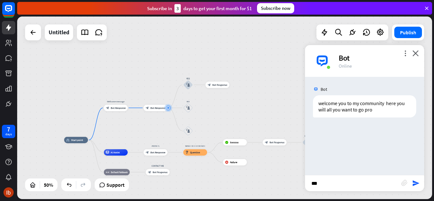
click at [418, 184] on icon "send" at bounding box center [417, 184] width 8 height 8
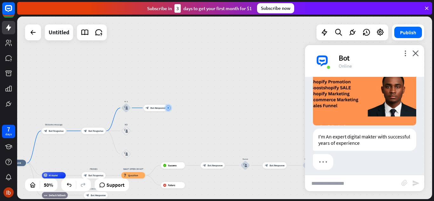
scroll to position [102, 0]
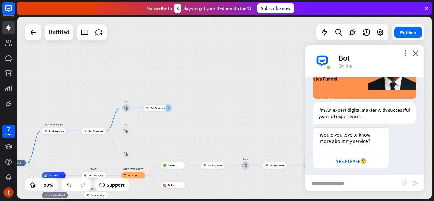
click at [376, 161] on div "YES PLEASE😇" at bounding box center [351, 161] width 69 height 6
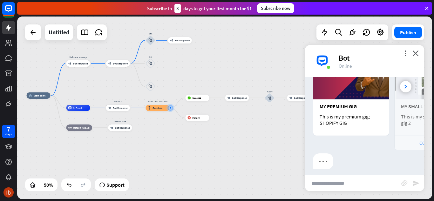
scroll to position [298, 0]
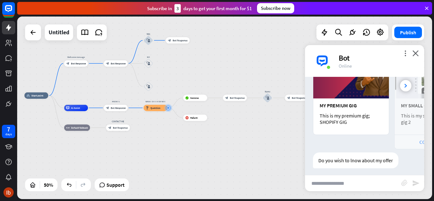
click at [393, 186] on input "text" at bounding box center [353, 184] width 96 height 16
type input "***"
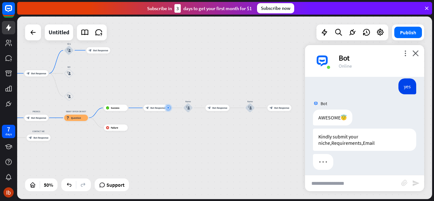
scroll to position [405, 0]
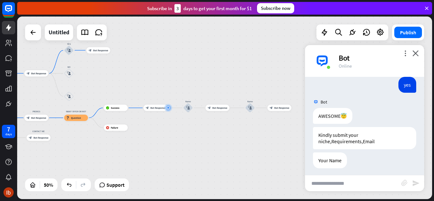
click at [375, 183] on input "text" at bounding box center [353, 184] width 96 height 16
type input "****"
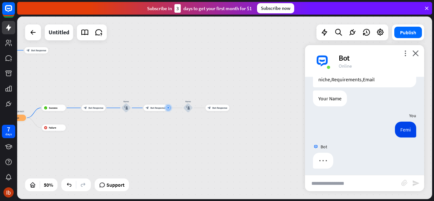
scroll to position [468, 0]
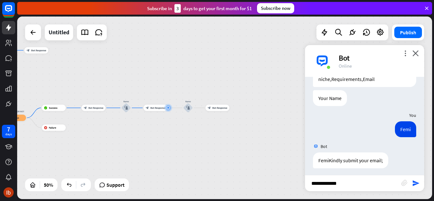
type input "**********"
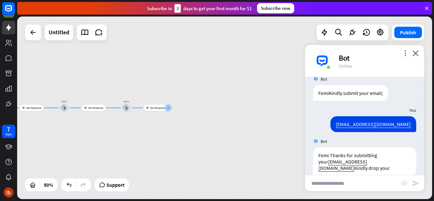
scroll to position [536, 0]
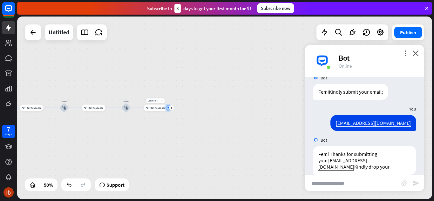
click at [161, 111] on div "Edit name more_horiz plus block_bot_response Bot Response" at bounding box center [156, 108] width 24 height 6
click at [157, 111] on div "block_bot_response Bot Response" at bounding box center [156, 108] width 24 height 6
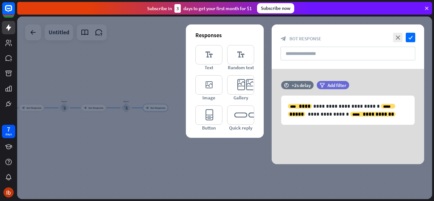
click at [371, 113] on p "**********" at bounding box center [348, 110] width 120 height 16
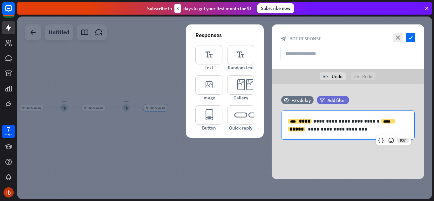
click at [323, 129] on p "**********" at bounding box center [348, 125] width 120 height 16
click at [410, 39] on icon "check" at bounding box center [411, 38] width 10 height 10
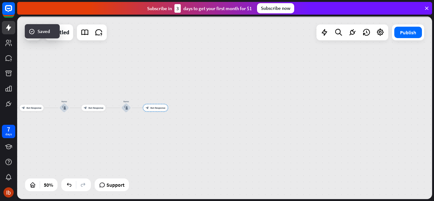
scroll to position [533, 0]
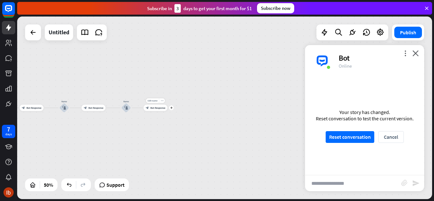
click at [171, 108] on icon "plus" at bounding box center [171, 108] width 3 height 2
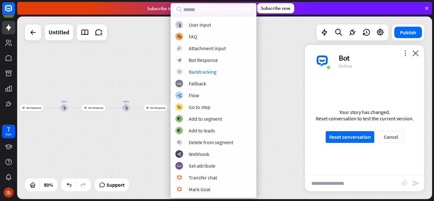
click at [336, 182] on input "text" at bounding box center [353, 184] width 96 height 16
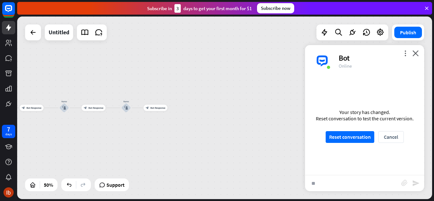
click at [359, 136] on button "Reset conversation" at bounding box center [350, 137] width 49 height 12
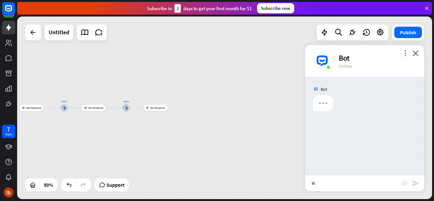
click at [341, 183] on input "**" at bounding box center [353, 184] width 96 height 16
type input "*"
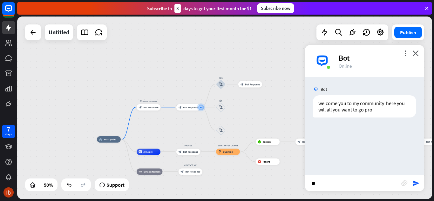
type input "***"
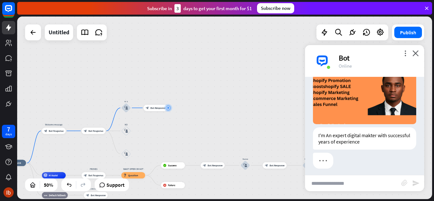
scroll to position [102, 0]
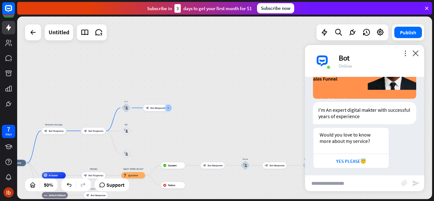
click at [347, 158] on div "YES PLEASE😇" at bounding box center [351, 161] width 69 height 6
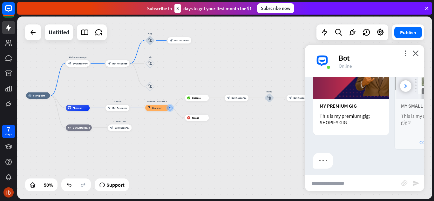
scroll to position [298, 0]
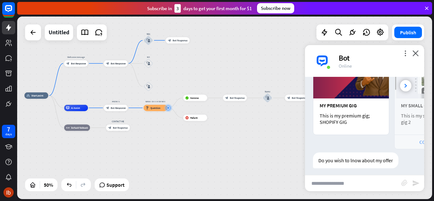
click at [332, 183] on input "text" at bounding box center [353, 184] width 96 height 16
type input "***"
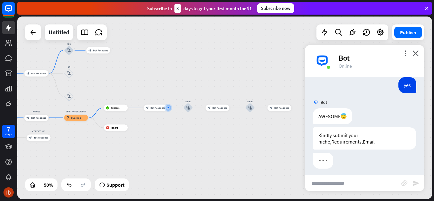
scroll to position [405, 0]
type input "****"
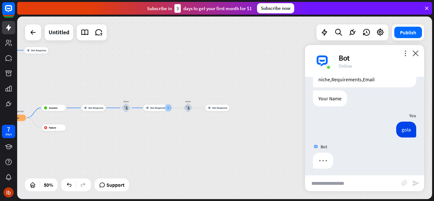
scroll to position [468, 0]
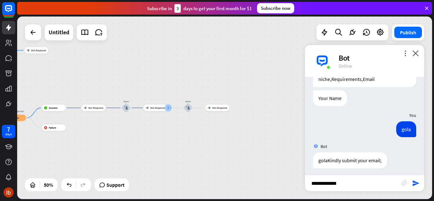
type input "**********"
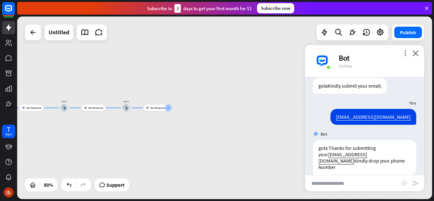
scroll to position [543, 0]
type input "**********"
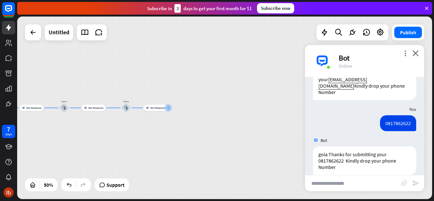
scroll to position [618, 0]
click at [154, 111] on div "block_bot_response Bot Response" at bounding box center [156, 108] width 24 height 6
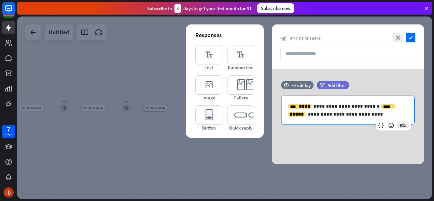
click at [360, 115] on p "**********" at bounding box center [348, 110] width 120 height 16
click at [370, 105] on p "**********" at bounding box center [348, 110] width 120 height 16
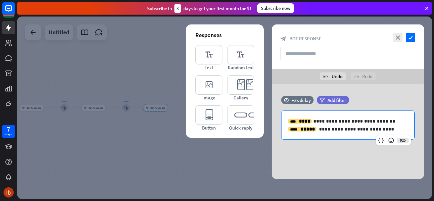
click at [384, 130] on p "**********" at bounding box center [348, 125] width 120 height 16
click at [379, 142] on icon at bounding box center [381, 140] width 6 height 6
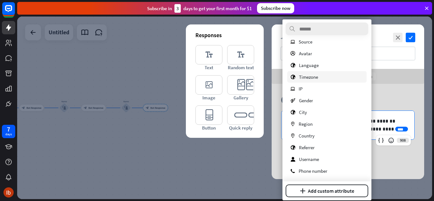
scroll to position [79, 0]
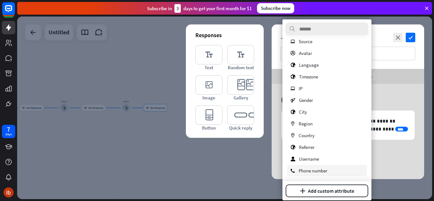
click at [311, 169] on span "Phone number" at bounding box center [313, 171] width 29 height 6
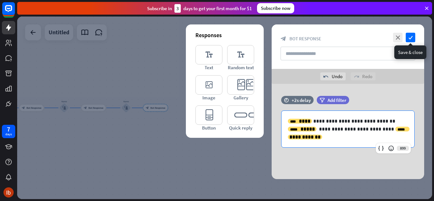
click at [411, 40] on icon "check" at bounding box center [411, 38] width 10 height 10
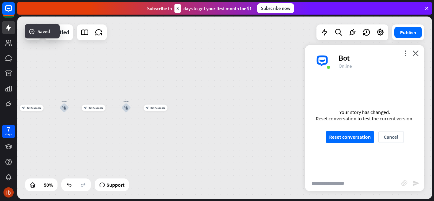
scroll to position [615, 0]
click at [342, 180] on input "text" at bounding box center [353, 184] width 96 height 16
click at [344, 137] on button "Reset conversation" at bounding box center [350, 137] width 49 height 12
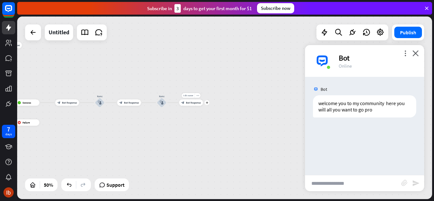
click at [206, 102] on icon "plus" at bounding box center [207, 103] width 3 height 2
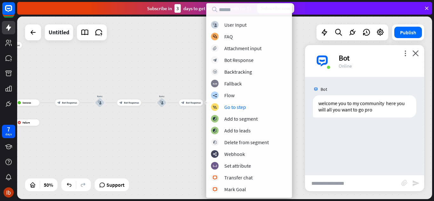
click at [249, 34] on div "block_faq FAQ" at bounding box center [249, 37] width 76 height 8
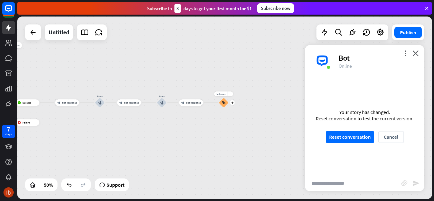
click at [231, 94] on icon "more_horiz" at bounding box center [230, 94] width 3 height 3
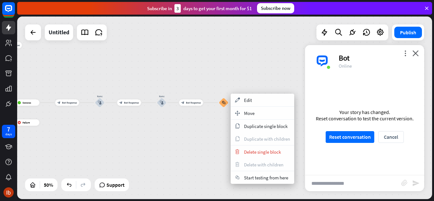
click at [252, 153] on span "Delete single block" at bounding box center [262, 152] width 37 height 6
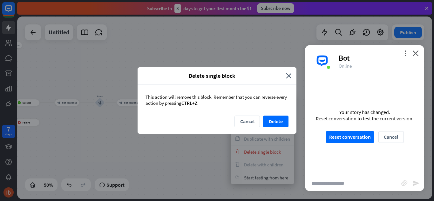
click at [268, 124] on button "Delete" at bounding box center [275, 122] width 25 height 12
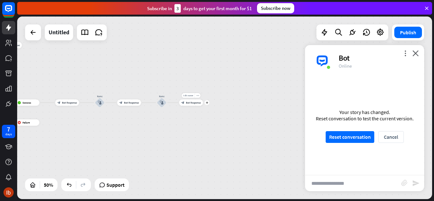
click at [206, 104] on icon "plus" at bounding box center [207, 103] width 3 height 2
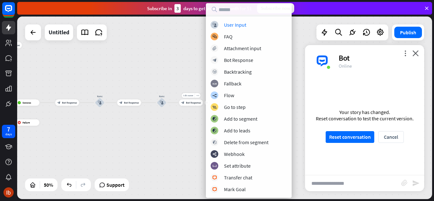
click at [196, 103] on span "Bot Response" at bounding box center [193, 102] width 15 height 3
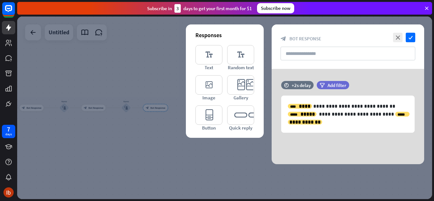
click at [163, 113] on div at bounding box center [224, 108] width 415 height 183
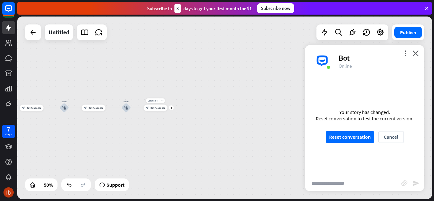
click at [168, 111] on div "Edit name more_horiz plus block_bot_response Bot Response" at bounding box center [156, 108] width 24 height 6
click at [171, 108] on icon "plus" at bounding box center [171, 108] width 3 height 2
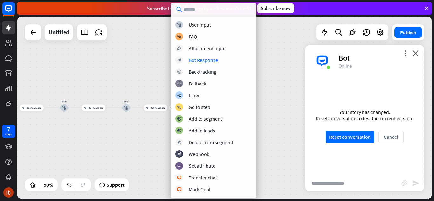
click at [201, 59] on div "Bot Response" at bounding box center [203, 60] width 29 height 6
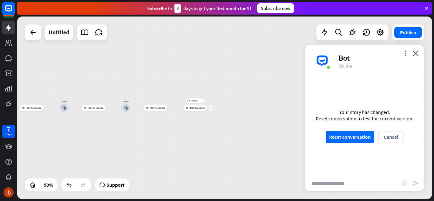
click at [195, 111] on div "Edit name more_horiz plus block_bot_response Bot Response" at bounding box center [196, 108] width 24 height 6
click at [196, 110] on div "block_bot_response Bot Response" at bounding box center [196, 108] width 24 height 6
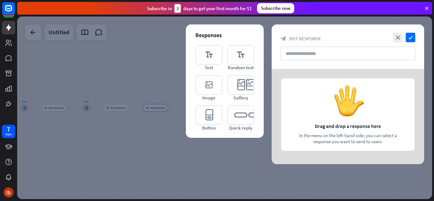
click at [209, 84] on icon "editor_image" at bounding box center [209, 84] width 27 height 19
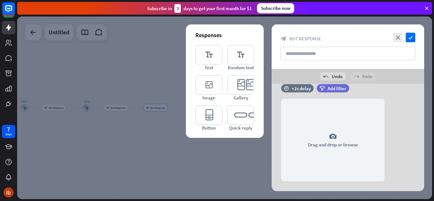
scroll to position [12, 0]
click at [341, 139] on div "camera Drag and drop or browse" at bounding box center [332, 140] width 103 height 83
click at [333, 136] on icon "camera" at bounding box center [334, 137] width 8 height 8
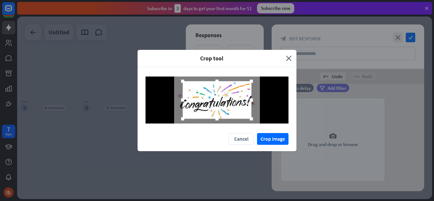
click at [269, 138] on button "Crop image" at bounding box center [272, 139] width 31 height 12
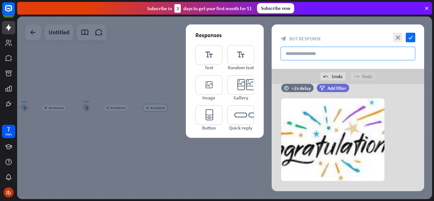
click at [298, 53] on input "text" at bounding box center [348, 54] width 135 height 14
type input "**********"
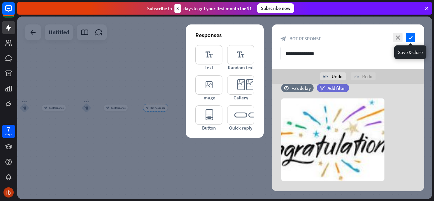
click at [407, 37] on icon "check" at bounding box center [411, 38] width 10 height 10
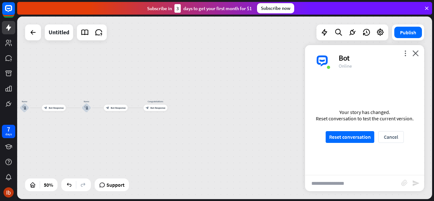
click at [334, 133] on button "Reset conversation" at bounding box center [350, 137] width 49 height 12
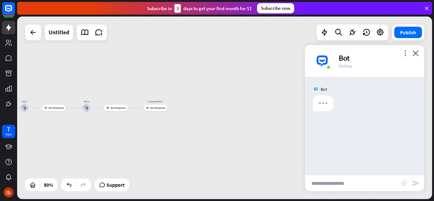
click at [325, 186] on input "text" at bounding box center [353, 184] width 96 height 16
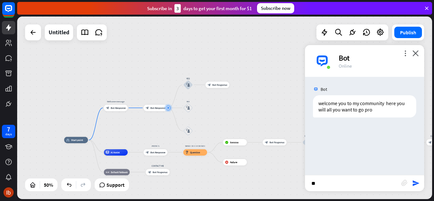
type input "***"
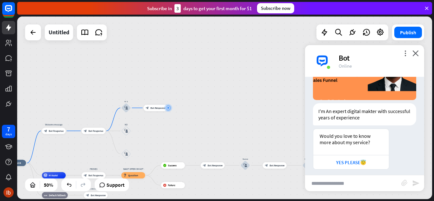
scroll to position [128, 0]
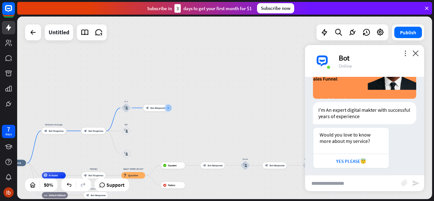
click at [347, 158] on div "YES PLEASE😇" at bounding box center [351, 161] width 69 height 6
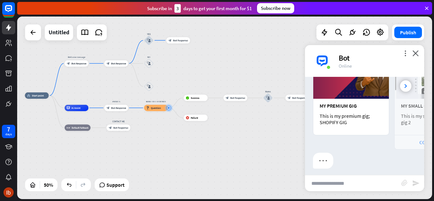
scroll to position [298, 0]
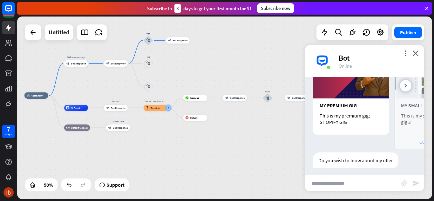
click at [341, 185] on input "text" at bounding box center [353, 184] width 96 height 16
type input "***"
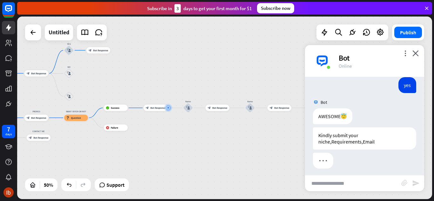
scroll to position [405, 0]
type input "****"
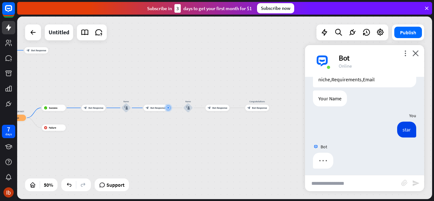
scroll to position [468, 0]
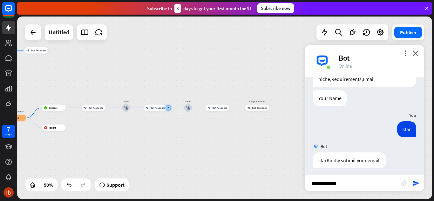
type input "**********"
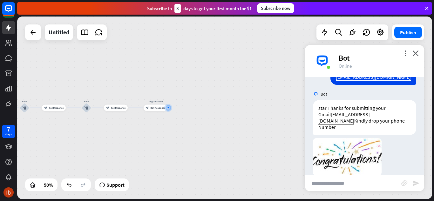
scroll to position [583, 0]
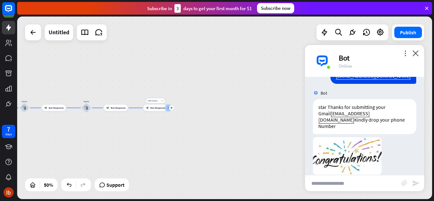
click at [160, 108] on span "Bot Response" at bounding box center [157, 108] width 15 height 3
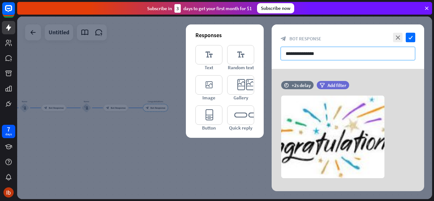
click at [348, 51] on input "**********" at bounding box center [348, 54] width 135 height 14
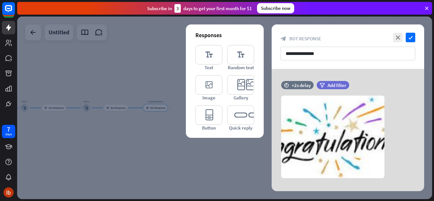
click at [270, 116] on icon at bounding box center [272, 115] width 6 height 6
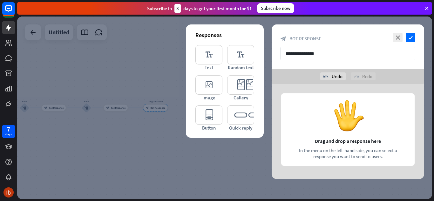
click at [167, 109] on div at bounding box center [224, 108] width 415 height 183
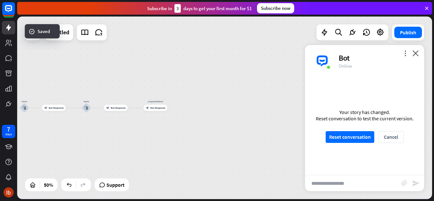
scroll to position [580, 0]
click at [162, 102] on div "more_horiz" at bounding box center [162, 101] width 6 height 5
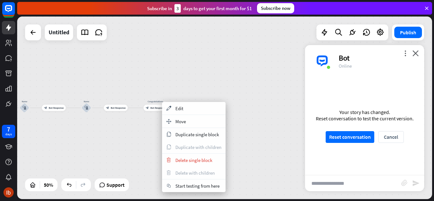
click at [180, 158] on span "Delete single block" at bounding box center [194, 160] width 37 height 6
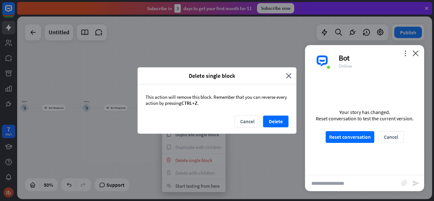
click at [270, 119] on button "Delete" at bounding box center [275, 122] width 25 height 12
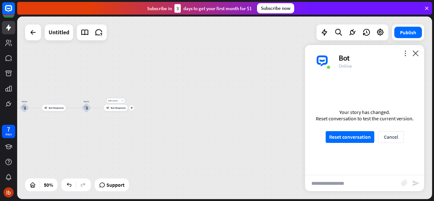
click at [132, 109] on icon "plus" at bounding box center [132, 108] width 3 height 2
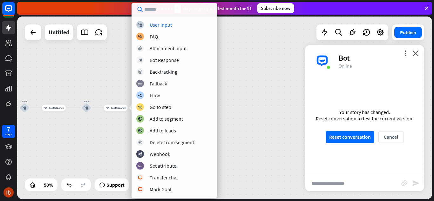
click at [161, 25] on div "User Input" at bounding box center [161, 25] width 22 height 6
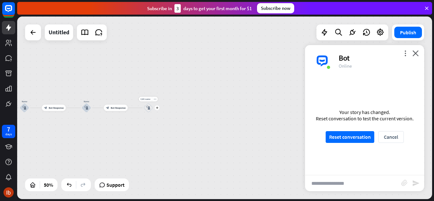
click at [148, 108] on icon "block_user_input" at bounding box center [149, 108] width 4 height 4
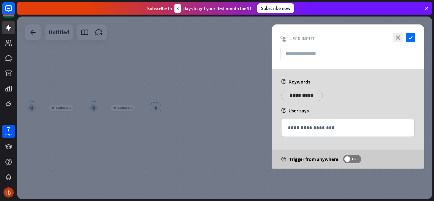
click at [228, 110] on div at bounding box center [224, 108] width 415 height 183
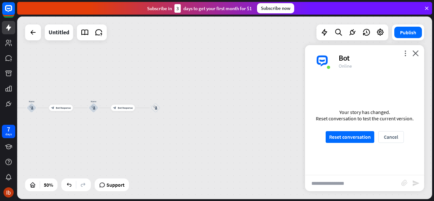
scroll to position [578, 0]
click at [160, 111] on div "Edit name more_horiz plus block_user_input" at bounding box center [156, 108] width 10 height 10
click at [165, 110] on div "plus" at bounding box center [164, 108] width 5 height 5
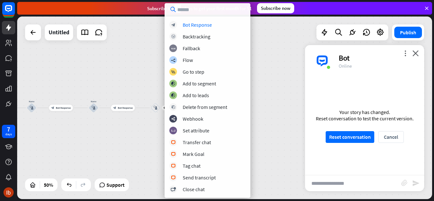
click at [203, 24] on div "Bot Response" at bounding box center [197, 25] width 29 height 6
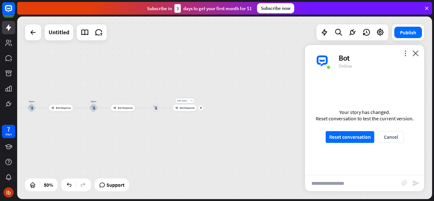
click at [185, 108] on span "Bot Response" at bounding box center [187, 108] width 15 height 3
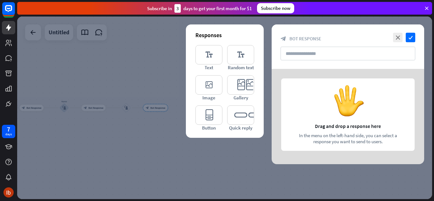
click at [213, 87] on icon "editor_image" at bounding box center [209, 84] width 27 height 19
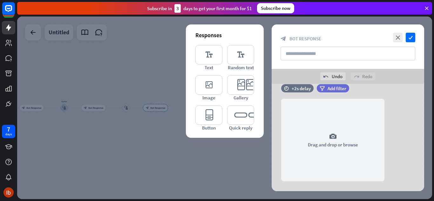
scroll to position [12, 0]
click at [326, 138] on div "camera Drag and drop or browse" at bounding box center [332, 140] width 103 height 83
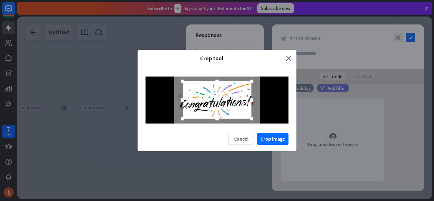
click at [275, 139] on button "Crop image" at bounding box center [272, 139] width 31 height 12
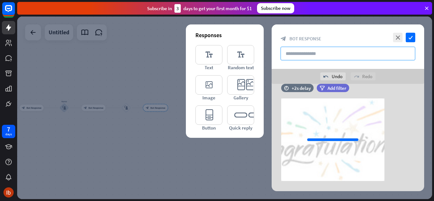
click at [309, 51] on input "text" at bounding box center [348, 54] width 135 height 14
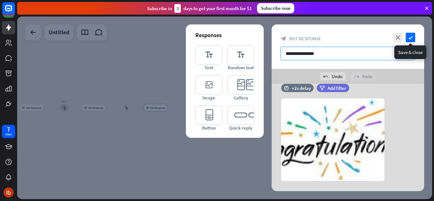
type input "**********"
click at [408, 37] on icon "check" at bounding box center [411, 38] width 10 height 10
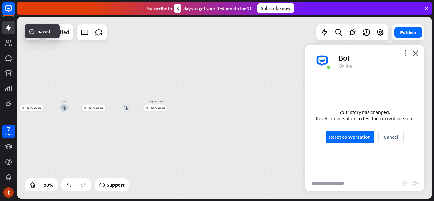
scroll to position [575, 0]
click at [355, 144] on div "Your story has changed. Reset conversation to test the current version. Reset c…" at bounding box center [364, 126] width 119 height 98
click at [351, 139] on button "Reset conversation" at bounding box center [350, 137] width 49 height 12
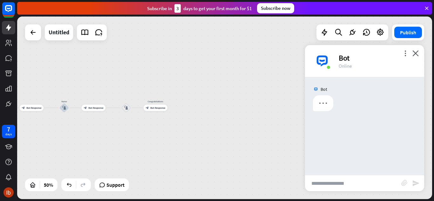
click at [319, 188] on input "text" at bounding box center [353, 184] width 96 height 16
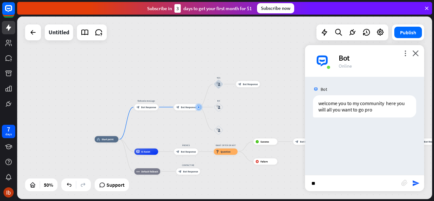
type input "***"
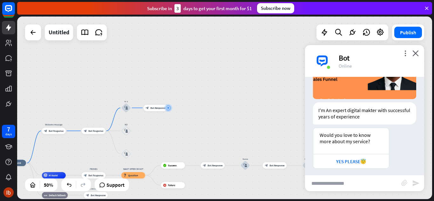
scroll to position [128, 0]
click at [339, 162] on div "YES PLEASE😇" at bounding box center [352, 161] width 76 height 14
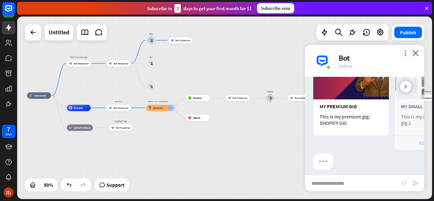
scroll to position [298, 0]
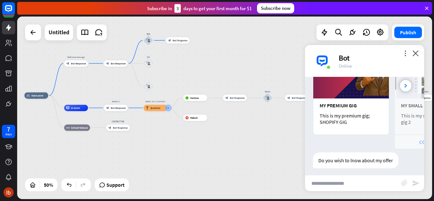
click at [343, 179] on input "text" at bounding box center [353, 184] width 96 height 16
type input "***"
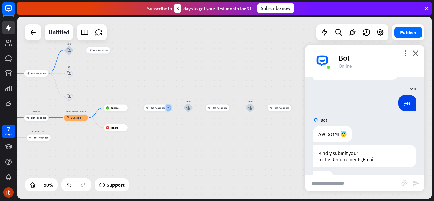
scroll to position [405, 0]
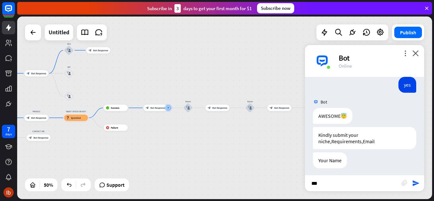
type input "****"
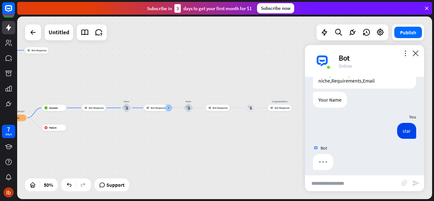
scroll to position [468, 0]
